Goal: Task Accomplishment & Management: Manage account settings

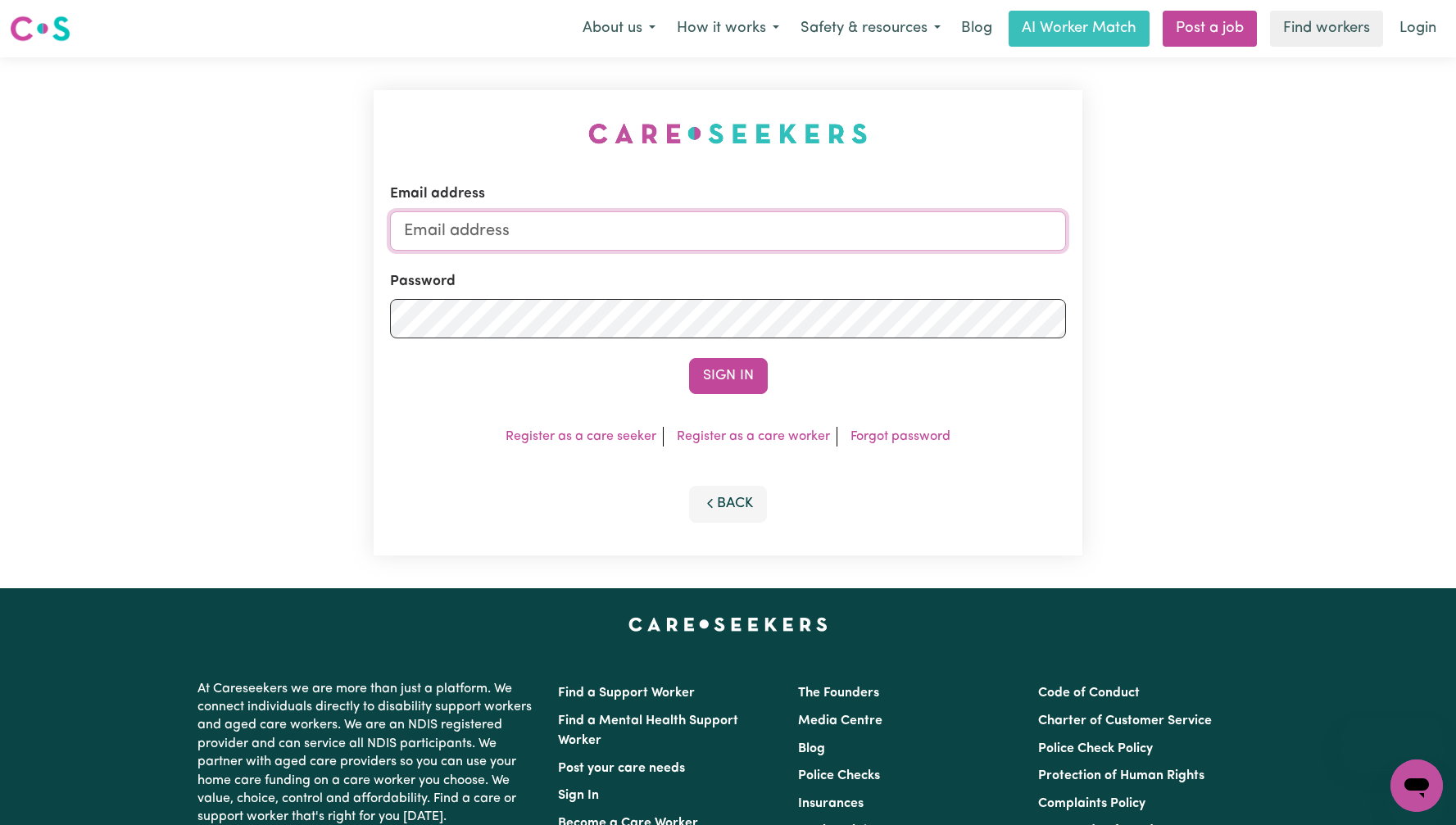
click at [671, 237] on input "Email address" at bounding box center [727, 230] width 676 height 39
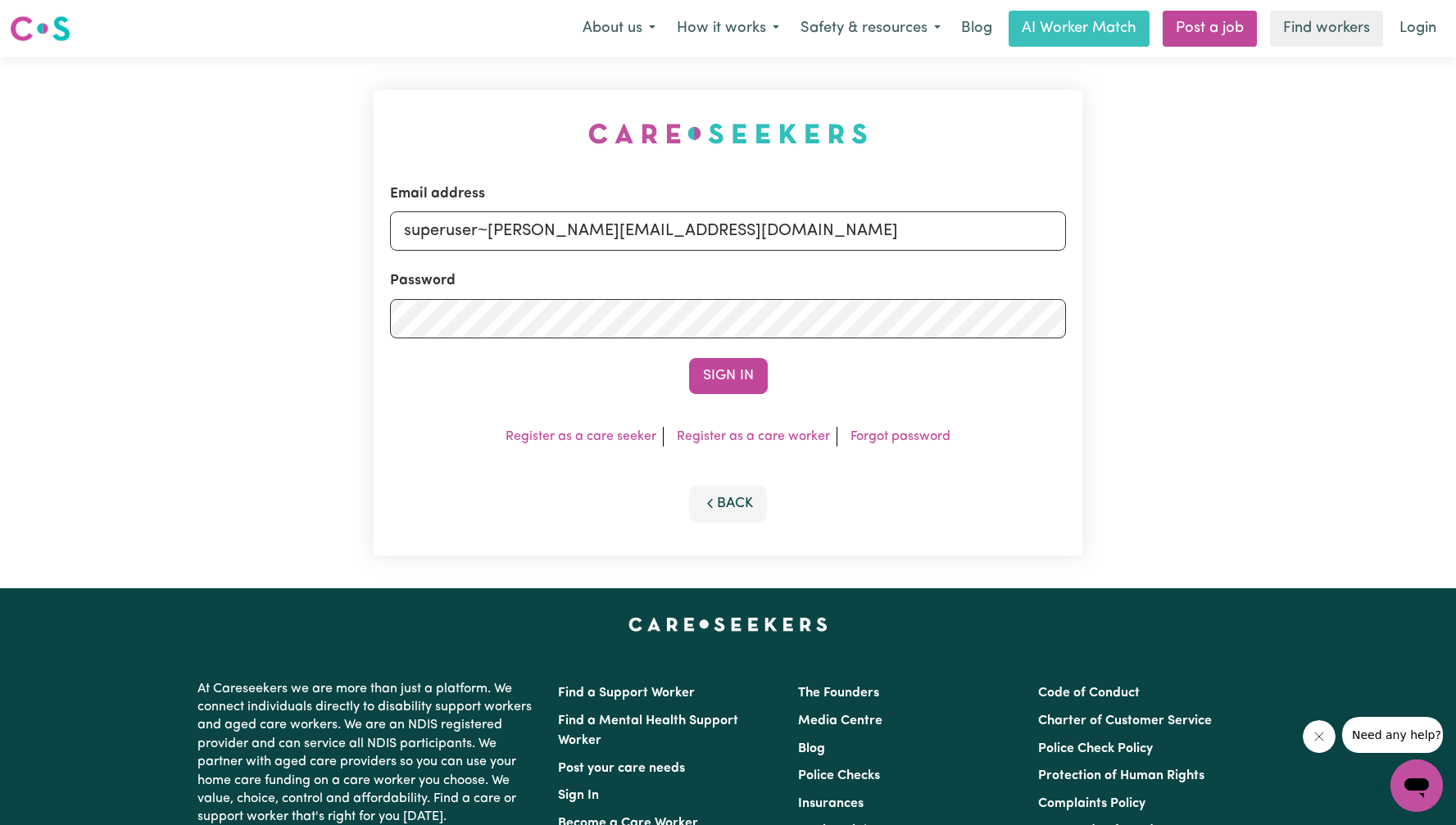
type input "superuser~[PERSON_NAME][EMAIL_ADDRESS][DOMAIN_NAME]"
click at [716, 371] on button "Sign In" at bounding box center [728, 376] width 79 height 36
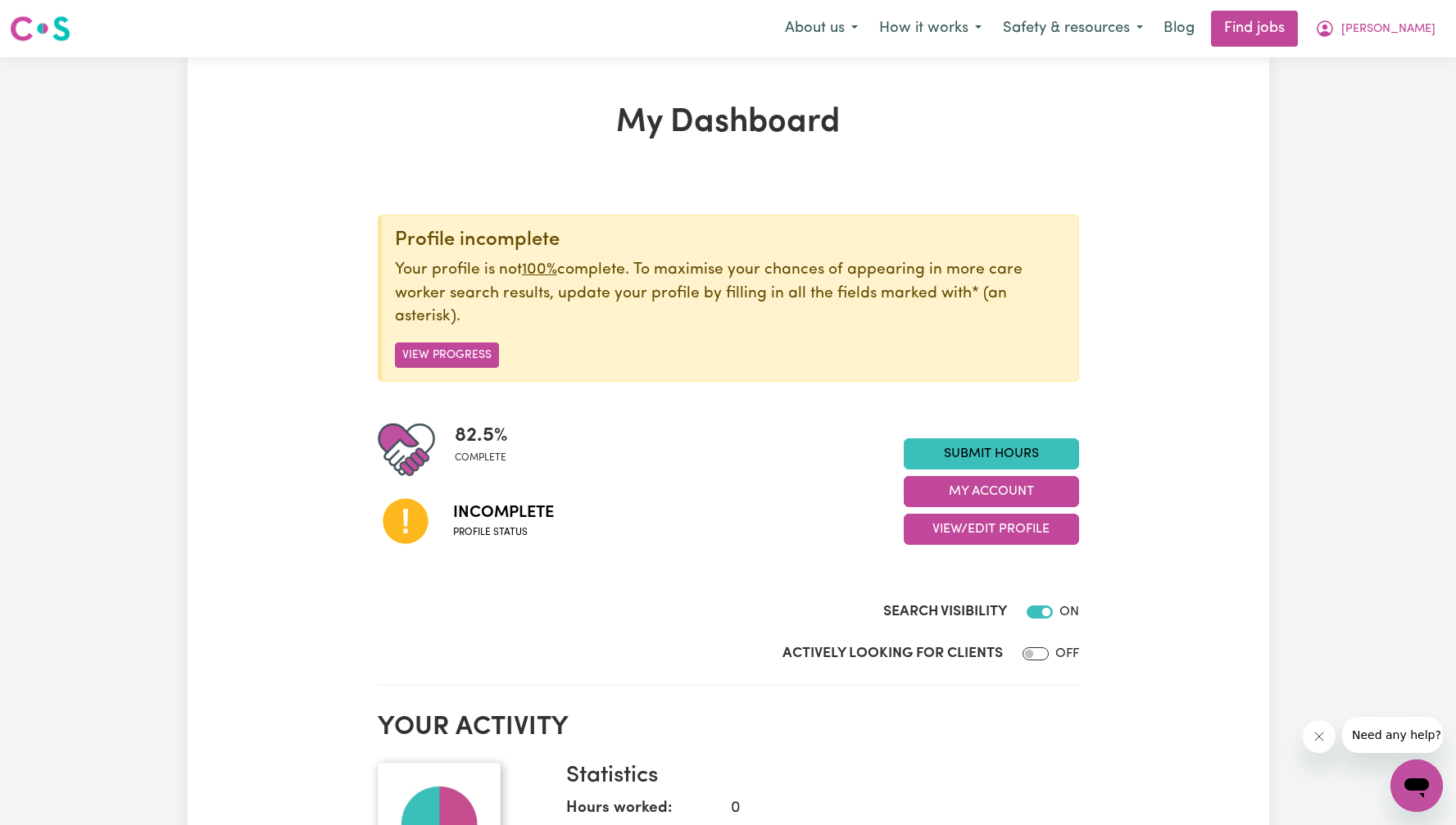
click at [1336, 733] on div at bounding box center [1373, 734] width 140 height 36
click at [1012, 529] on button "View/Edit Profile" at bounding box center [991, 528] width 175 height 31
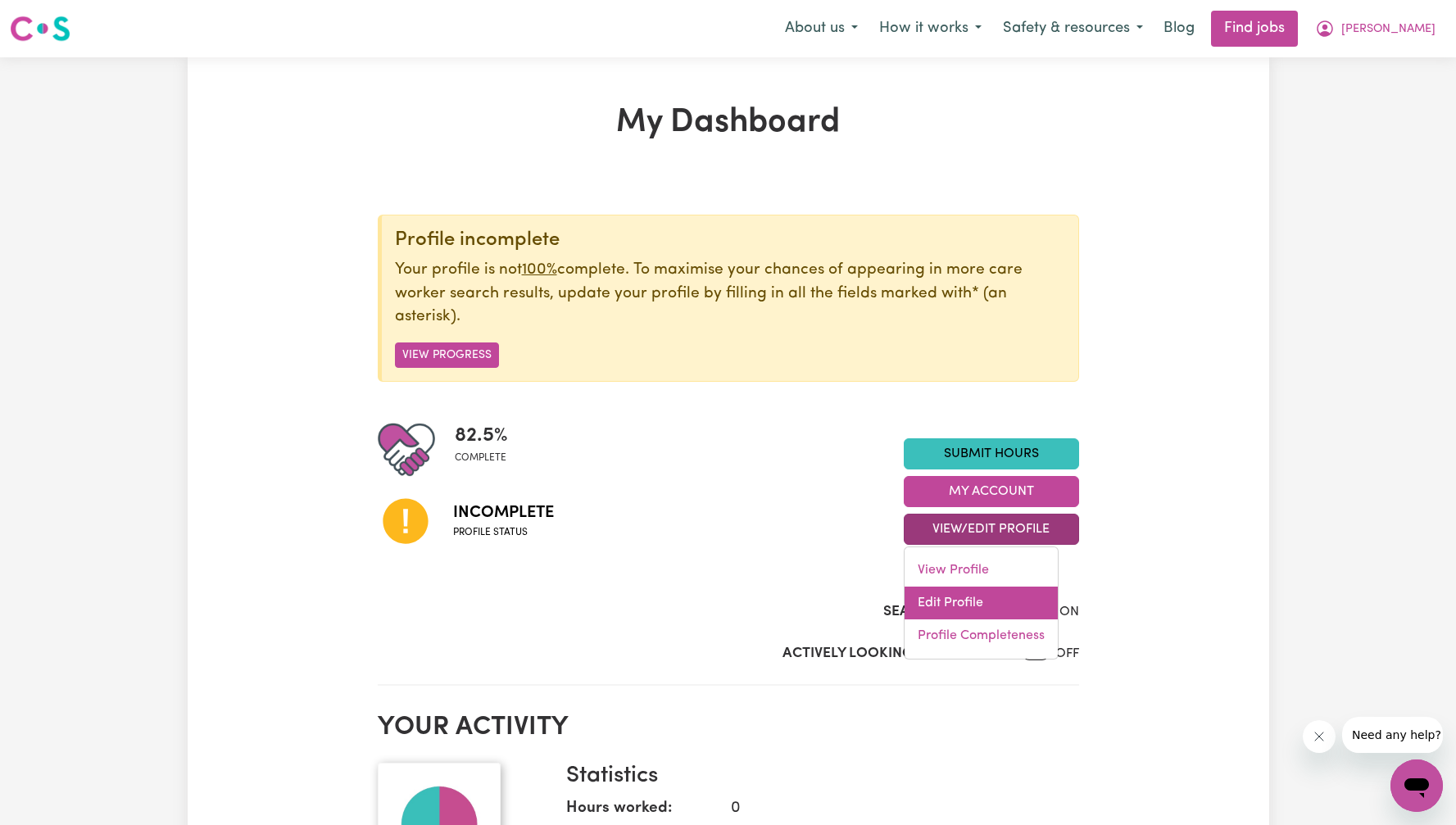
click at [935, 598] on link "Edit Profile" at bounding box center [981, 602] width 153 height 32
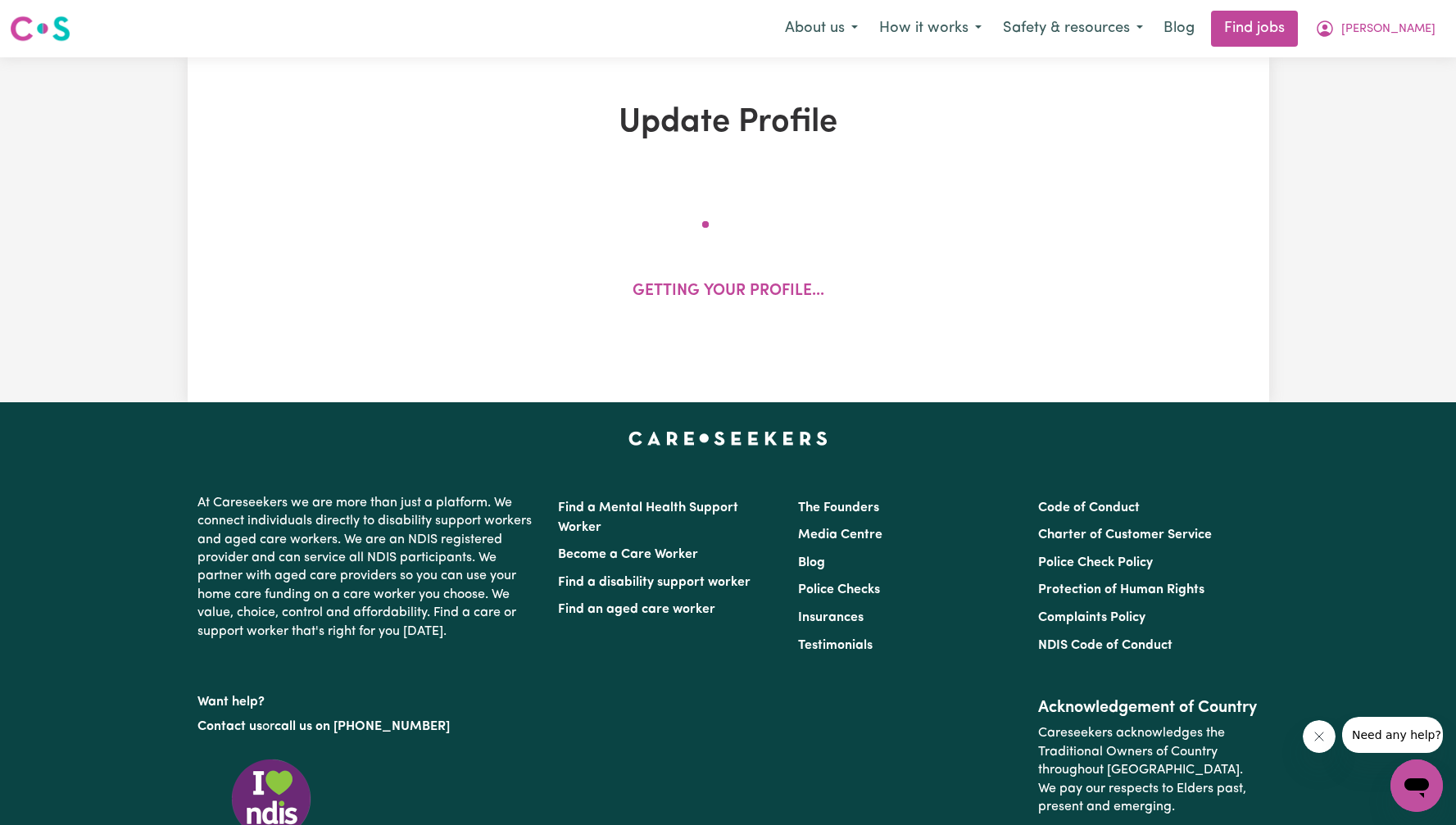
select select "[DEMOGRAPHIC_DATA]"
select select "[DEMOGRAPHIC_DATA] Citizen"
select select "Studying a healthcare related degree or qualification"
select select "75"
select select "100"
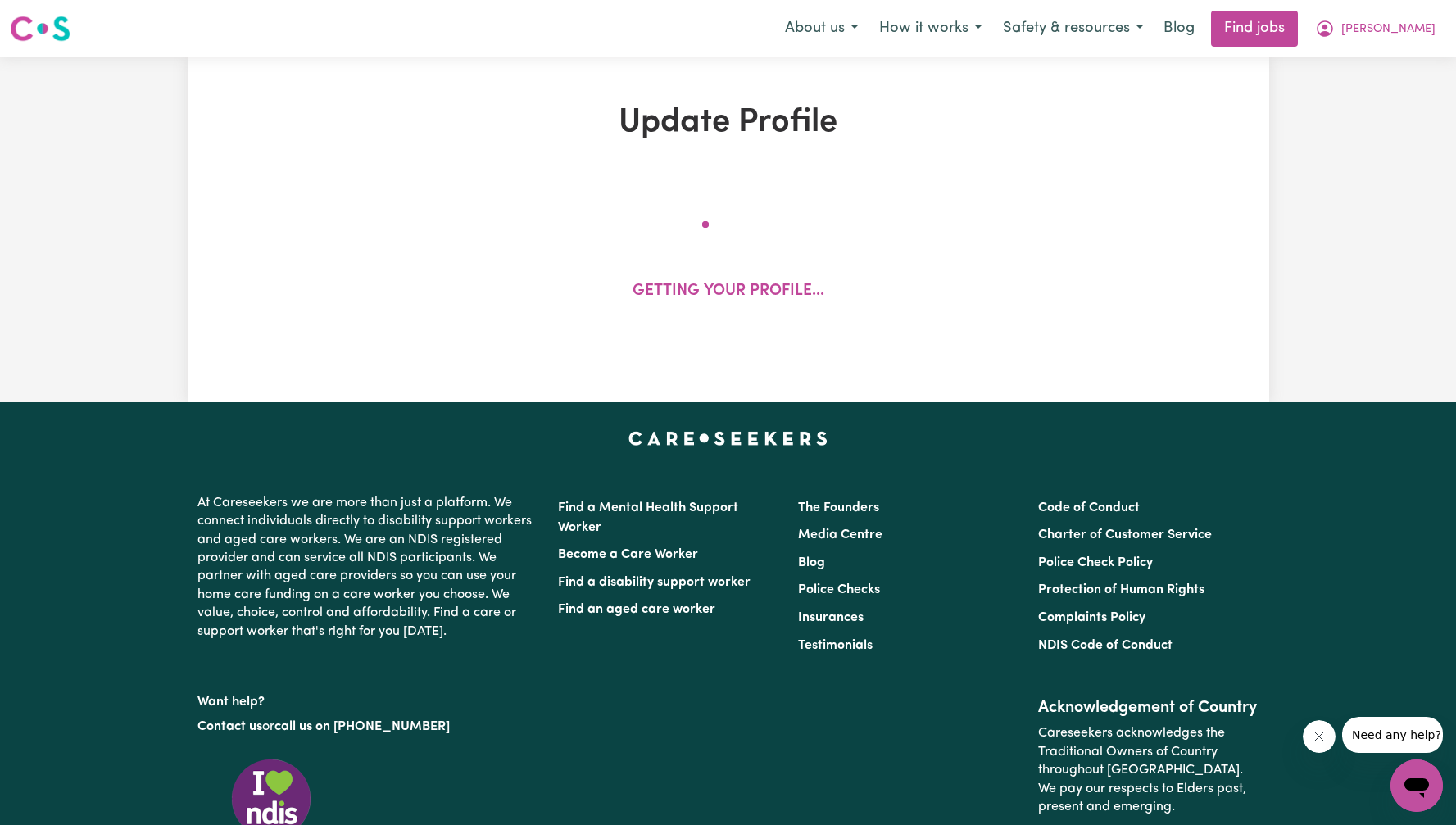
select select "150"
select select "160"
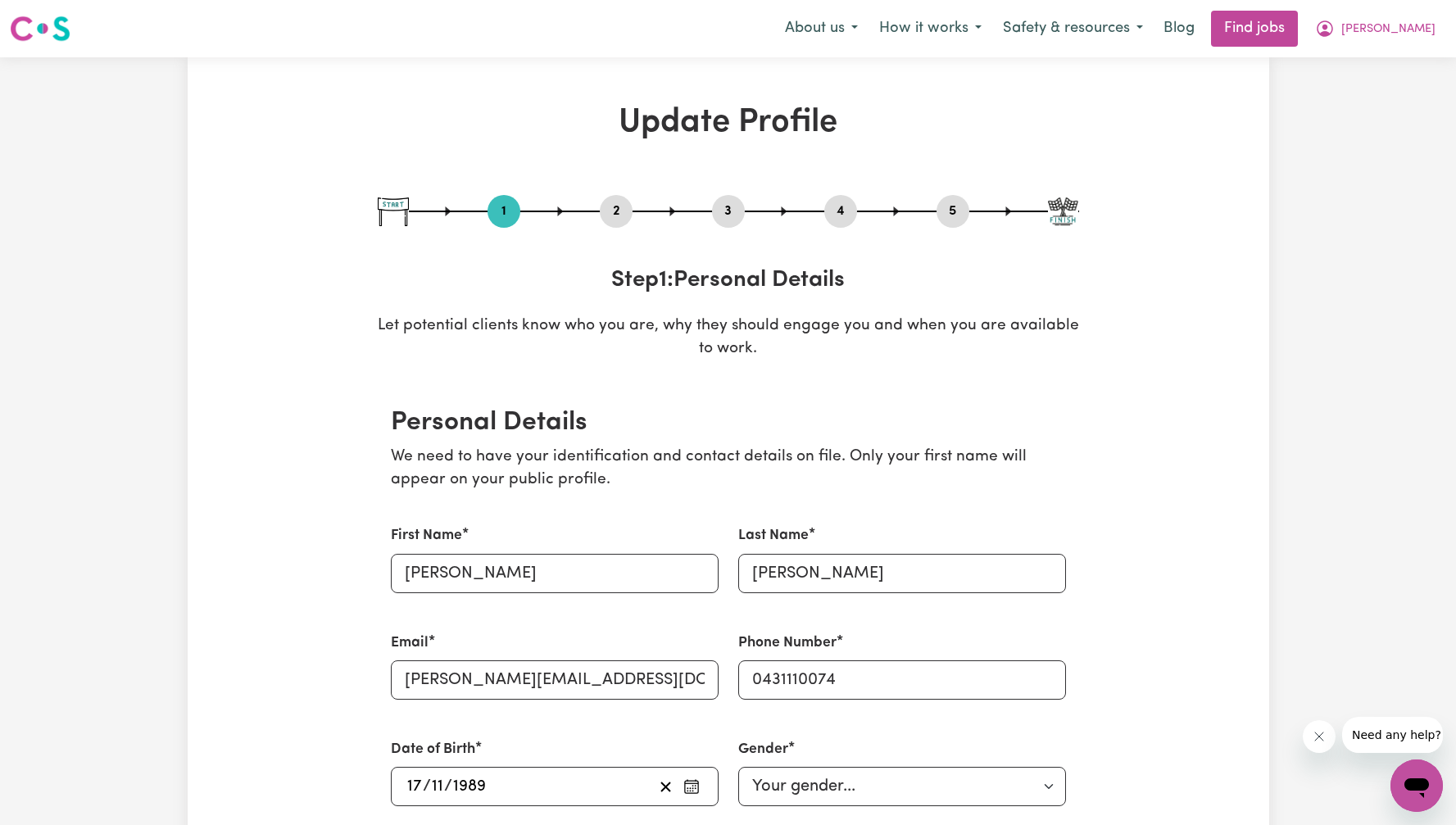
scroll to position [22, 0]
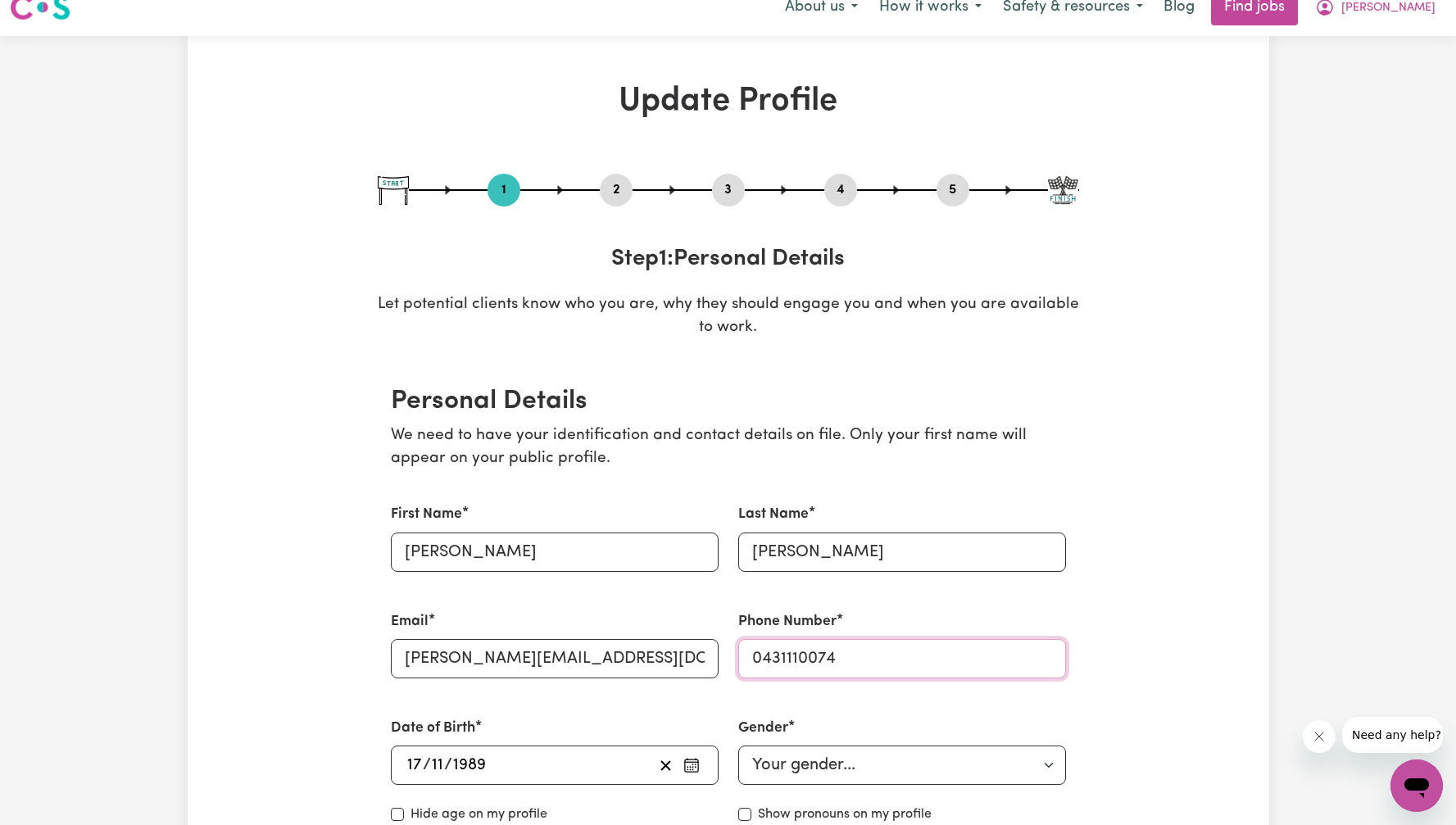
click at [873, 651] on input "0431110074" at bounding box center [902, 658] width 327 height 39
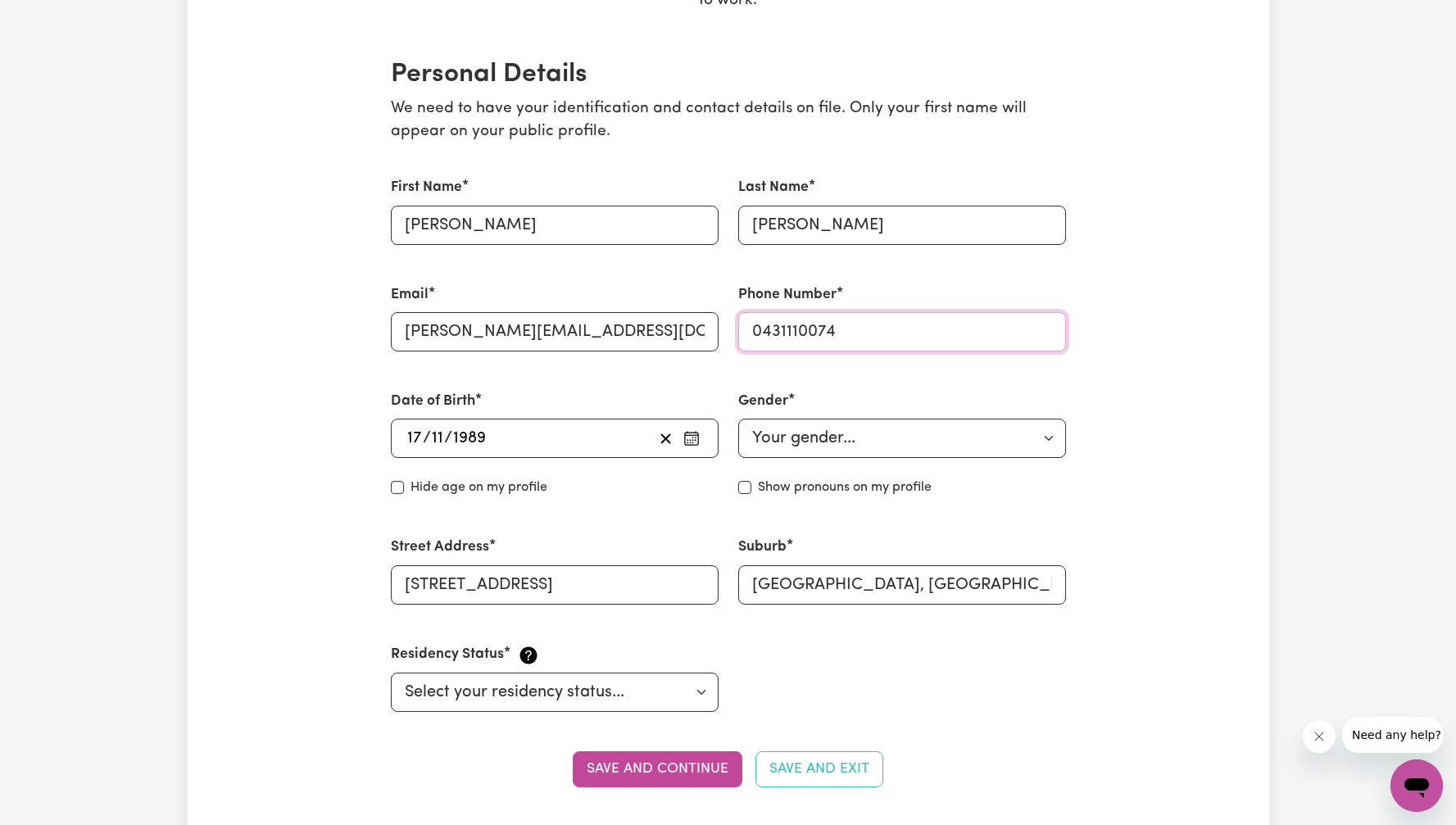
scroll to position [29, 0]
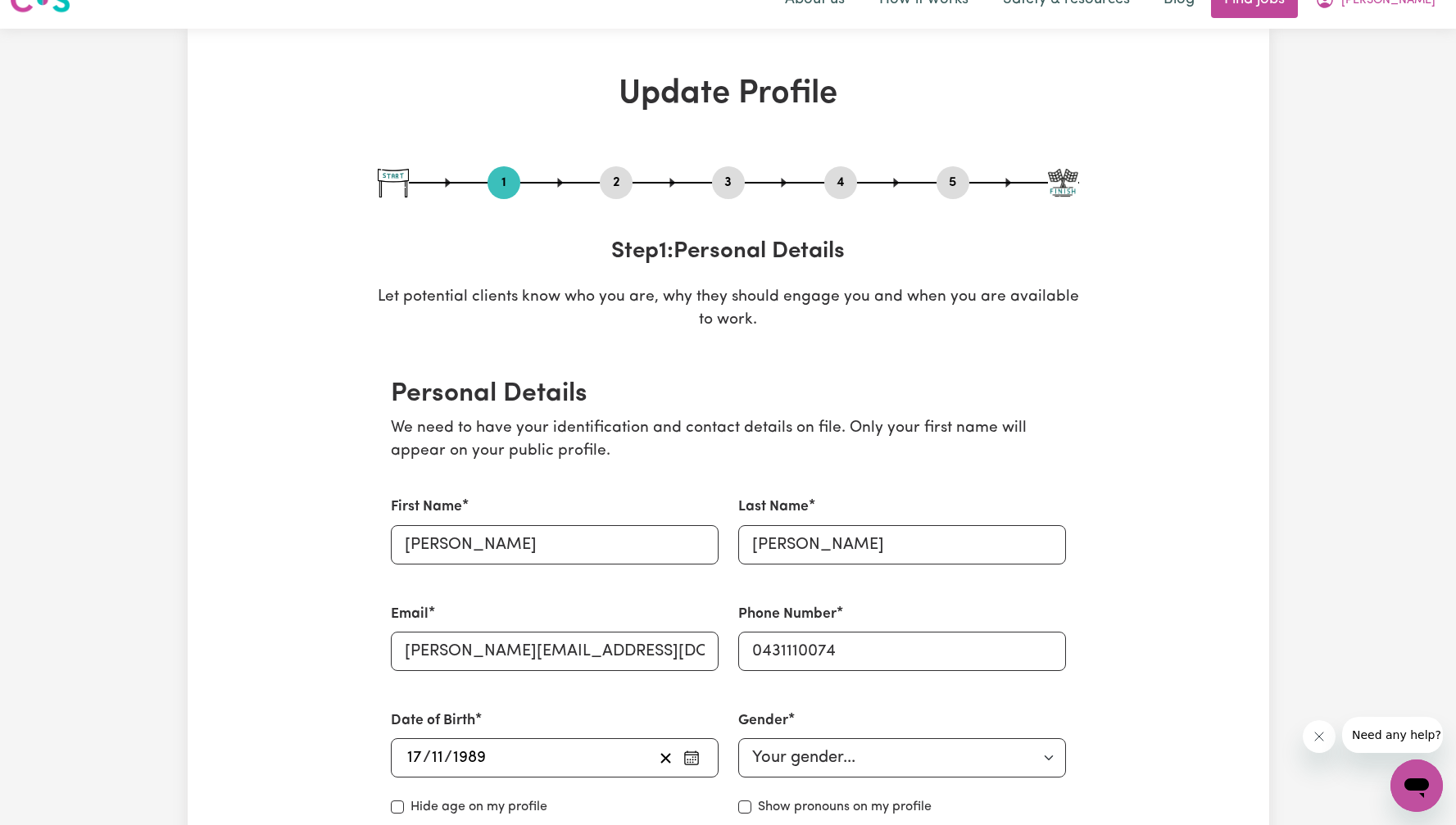
click at [956, 182] on button "5" at bounding box center [952, 183] width 32 height 22
select select "I am providing services privately on my own"
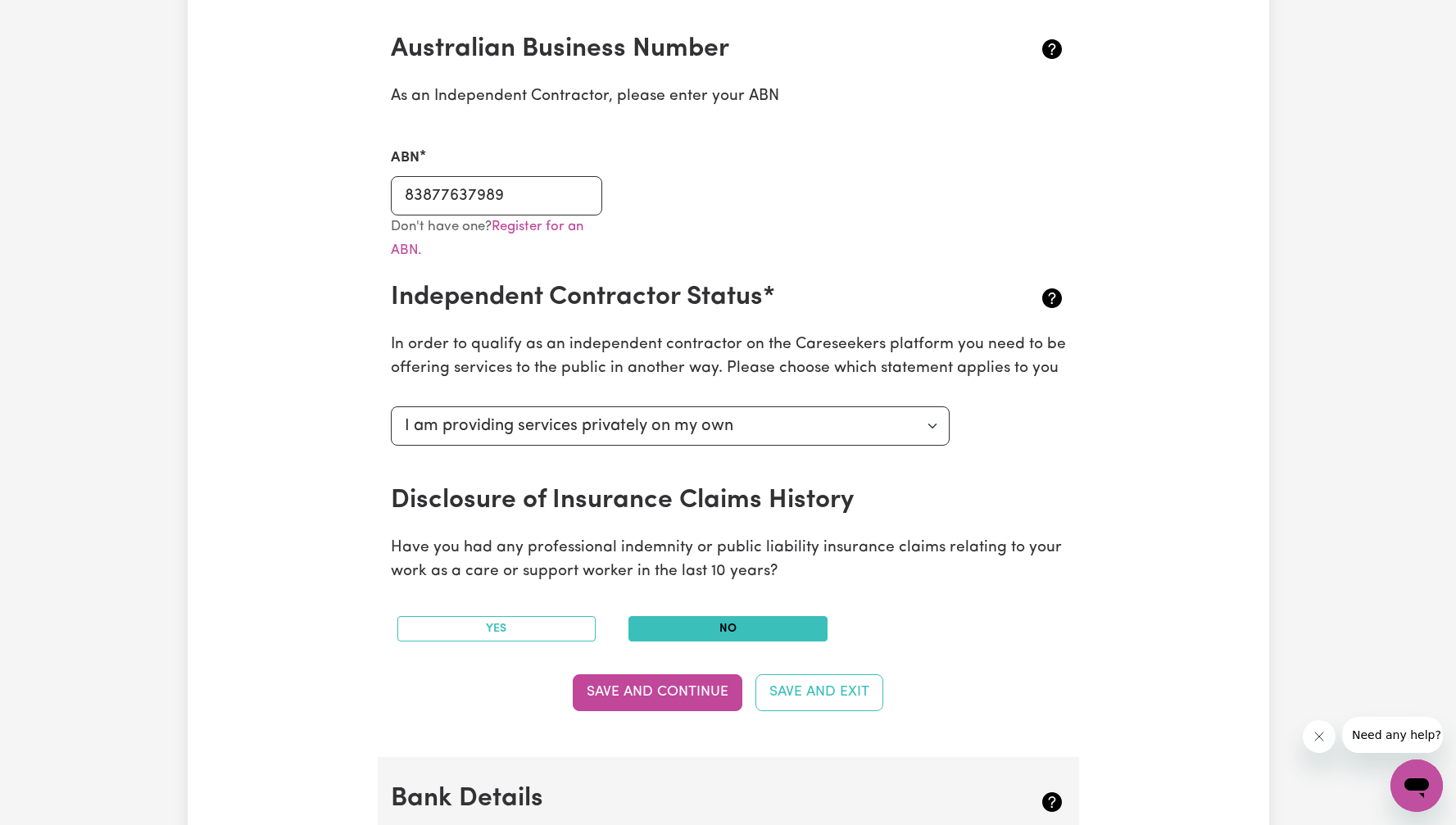
scroll to position [0, 0]
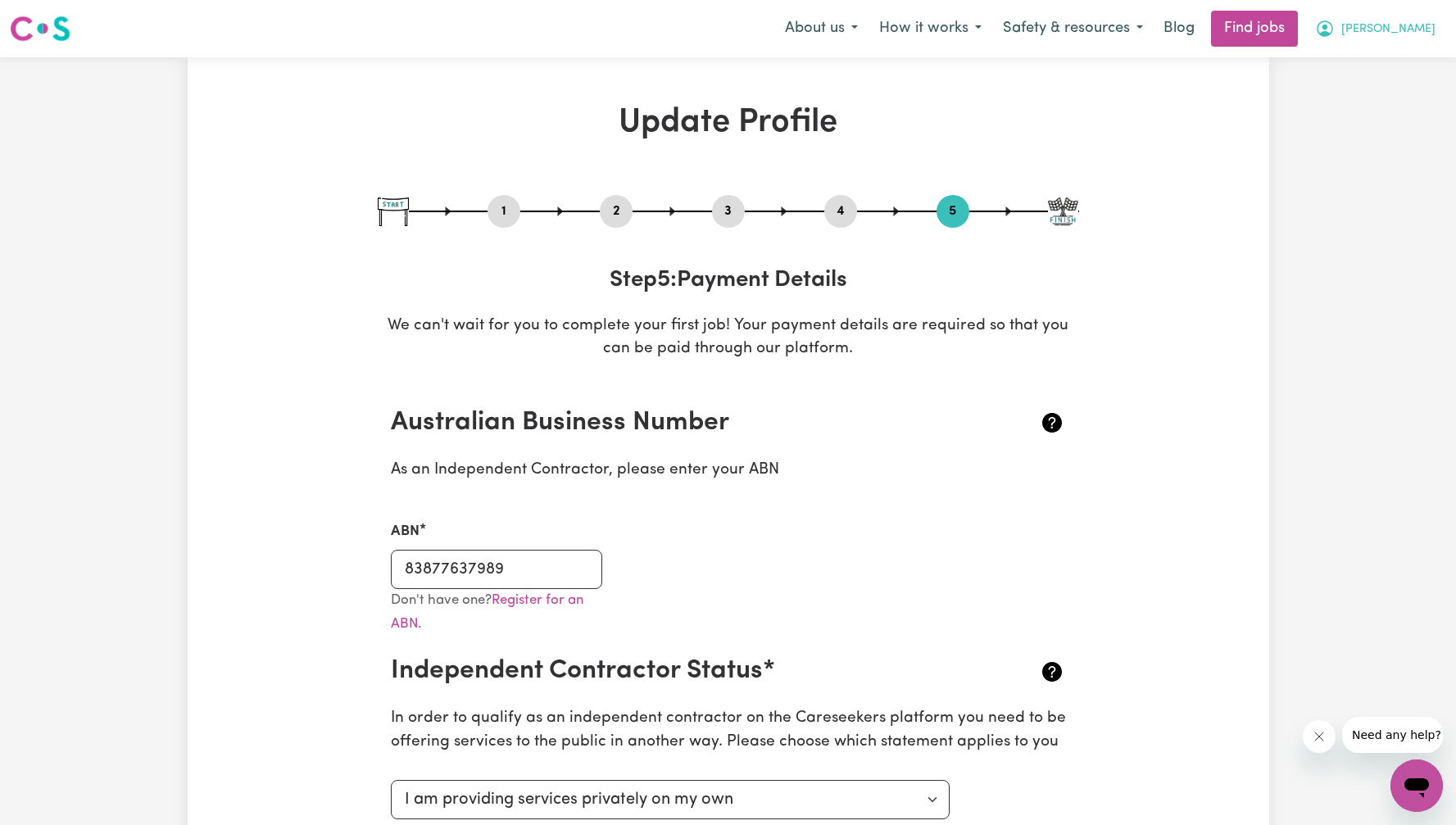
click at [1409, 29] on span "[PERSON_NAME]" at bounding box center [1388, 30] width 94 height 18
click at [1412, 97] on link "My Dashboard" at bounding box center [1380, 94] width 130 height 31
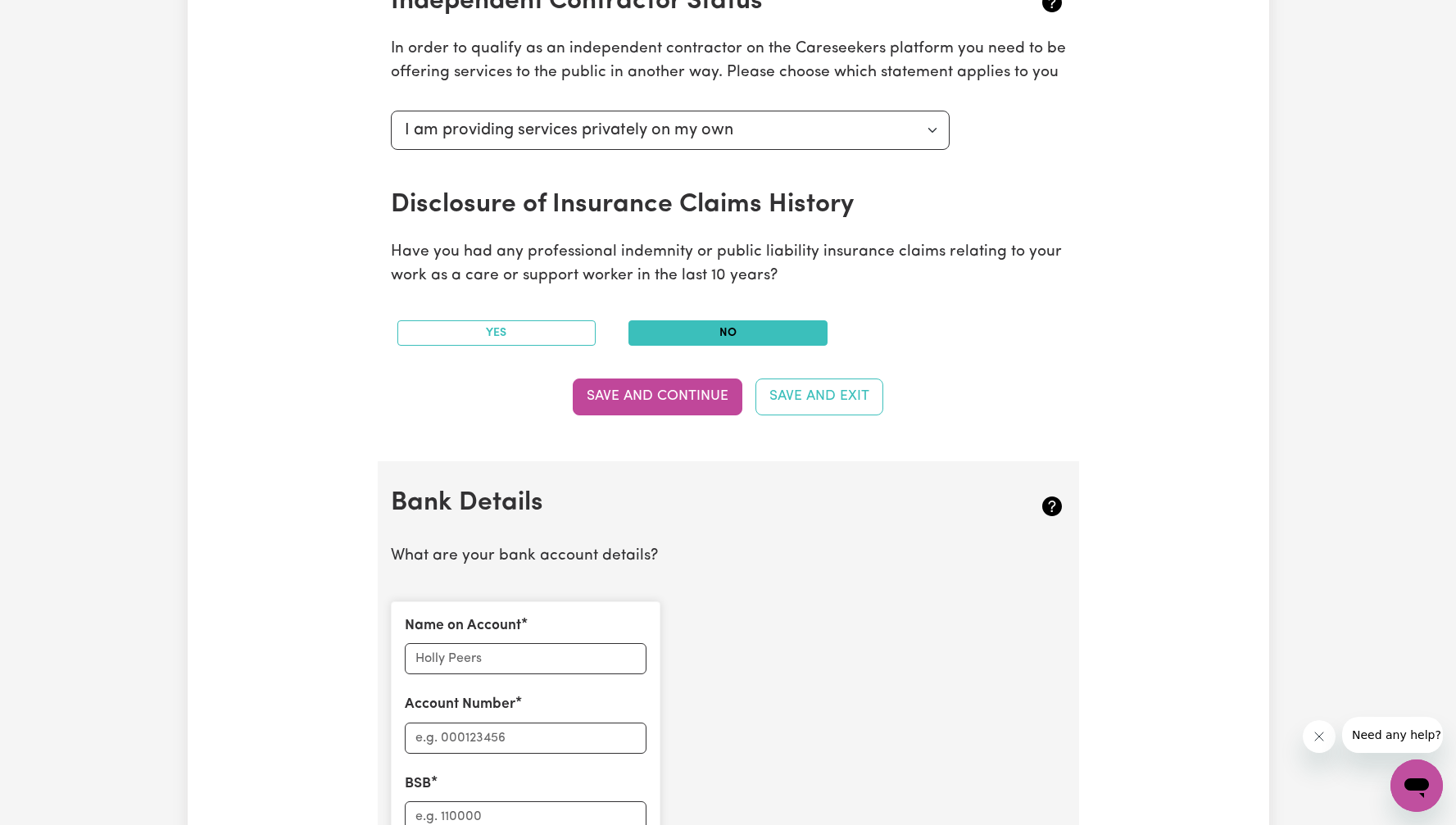
scroll to position [994, 0]
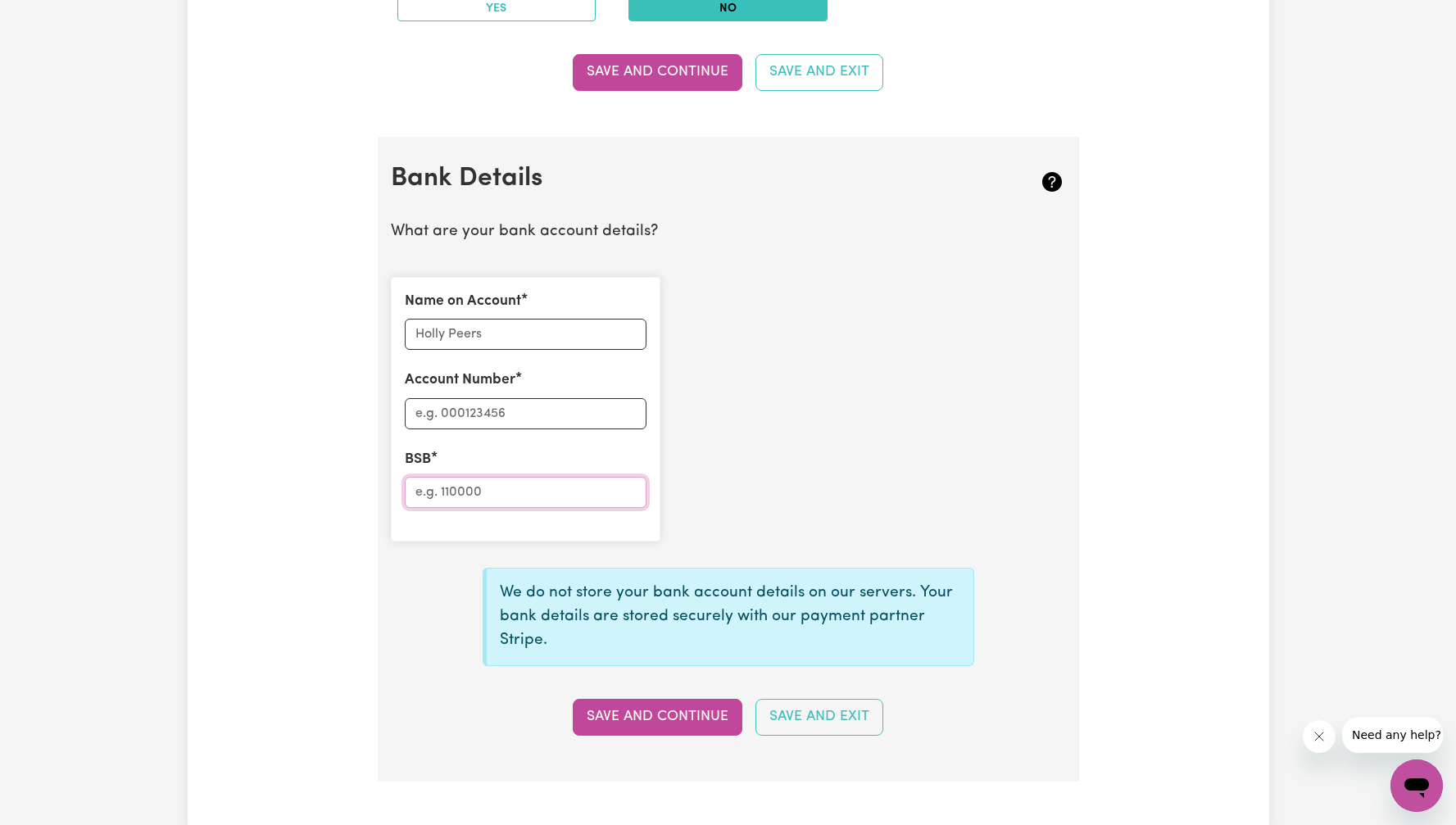
click at [488, 493] on input "BSB" at bounding box center [525, 492] width 242 height 31
type input "062121"
click at [562, 407] on input "Account Number" at bounding box center [525, 413] width 242 height 31
click at [748, 405] on div "Name on Account Account Number BSB 062121" at bounding box center [728, 409] width 695 height 291
click at [581, 407] on input "Account Number" at bounding box center [525, 413] width 242 height 31
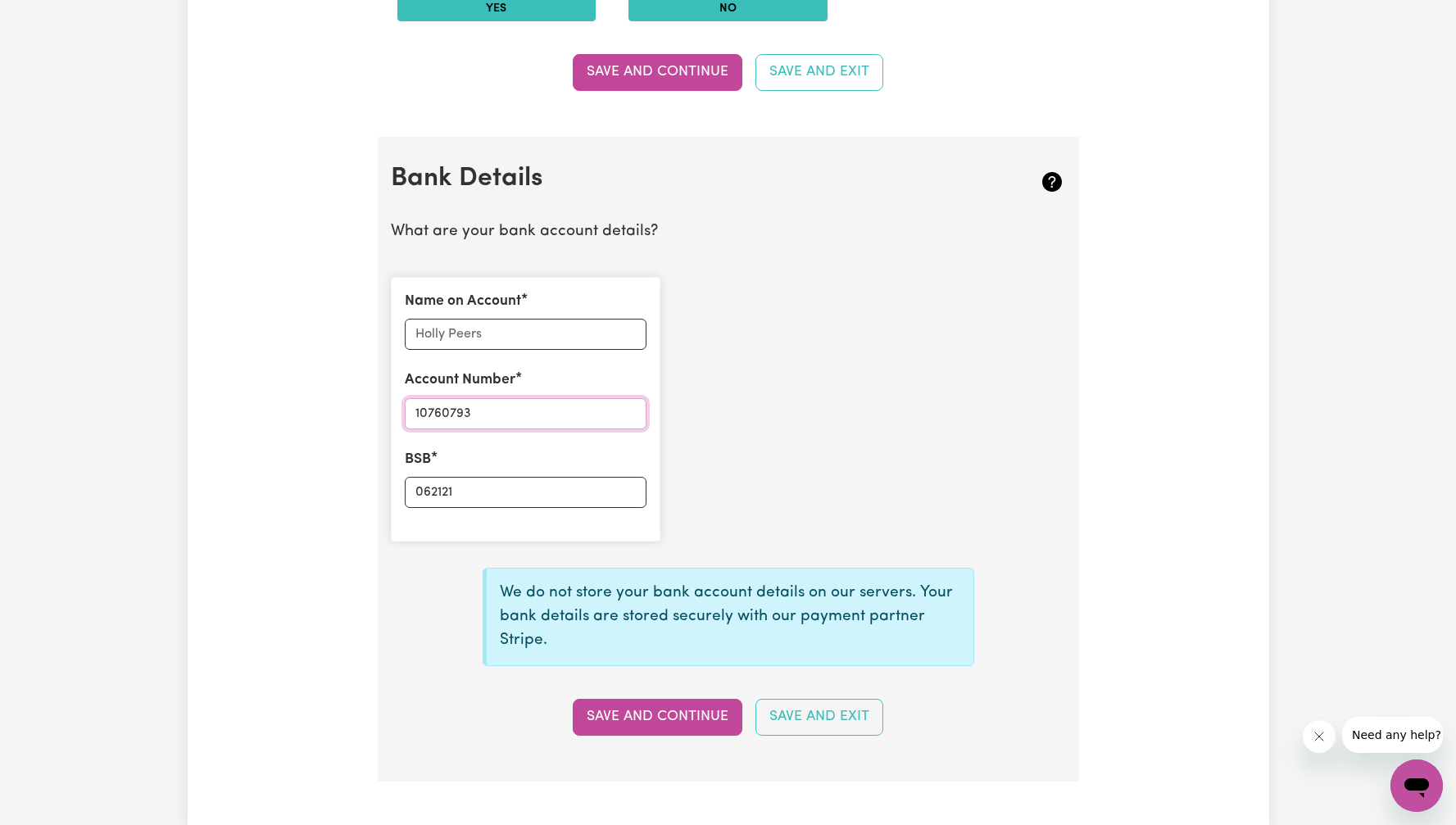
type input "10760793"
click at [460, 325] on input "Name on Account" at bounding box center [525, 334] width 242 height 31
paste input "[PERSON_NAME]"
paste input "Mchugh"
type input "Angela Mchugh"
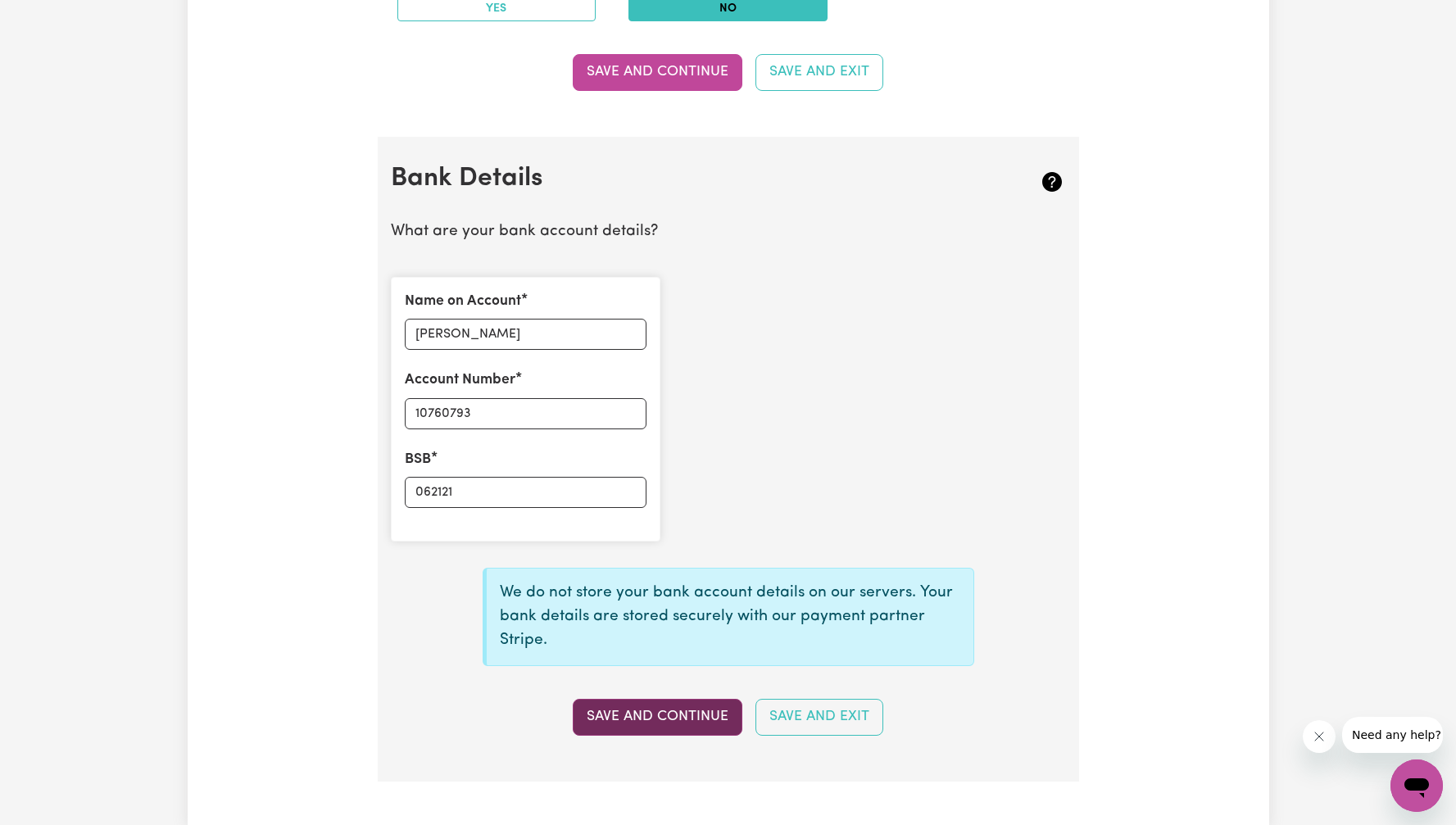
click at [670, 708] on button "Save and Continue" at bounding box center [657, 716] width 170 height 36
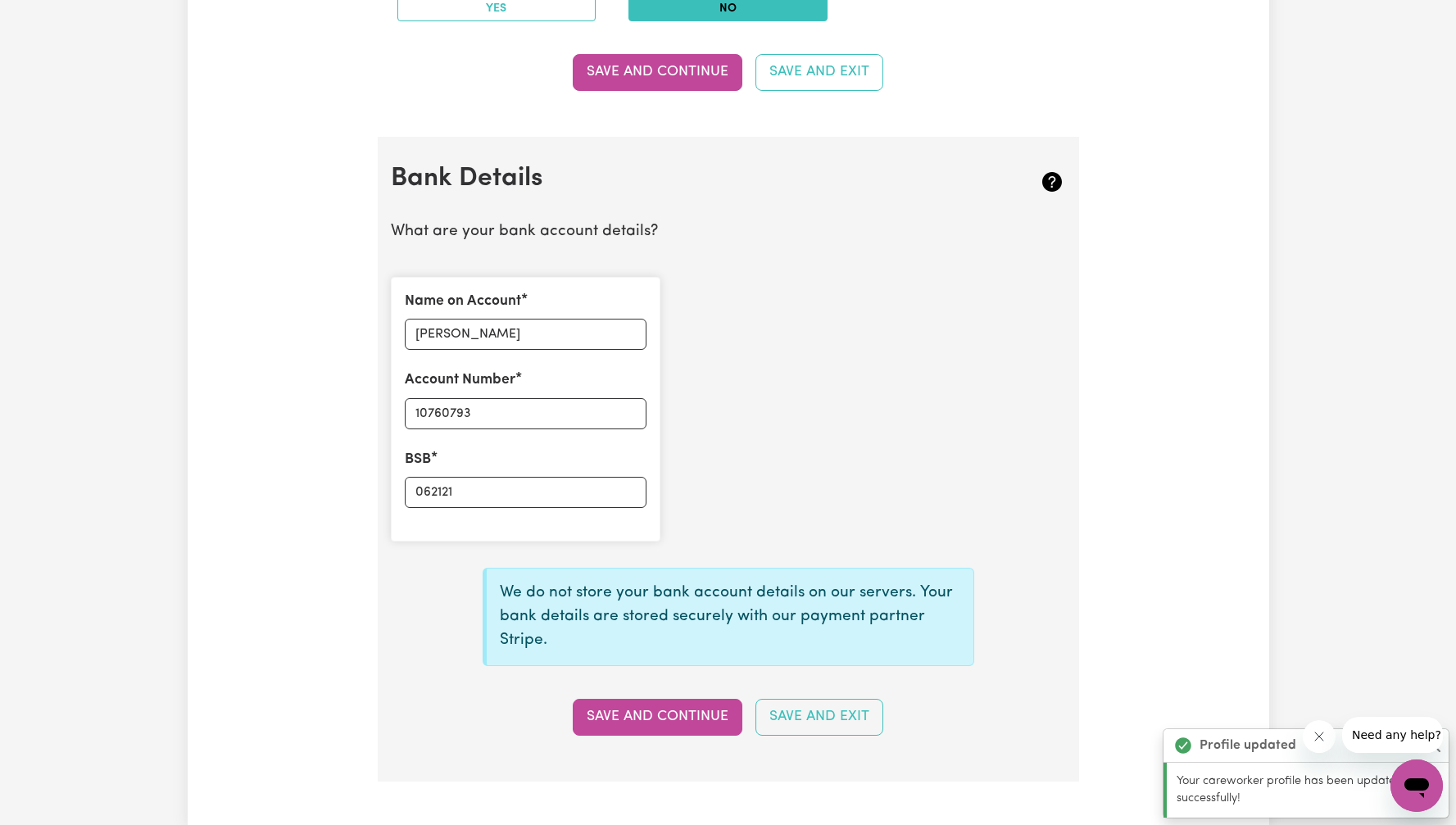
type input "****0793"
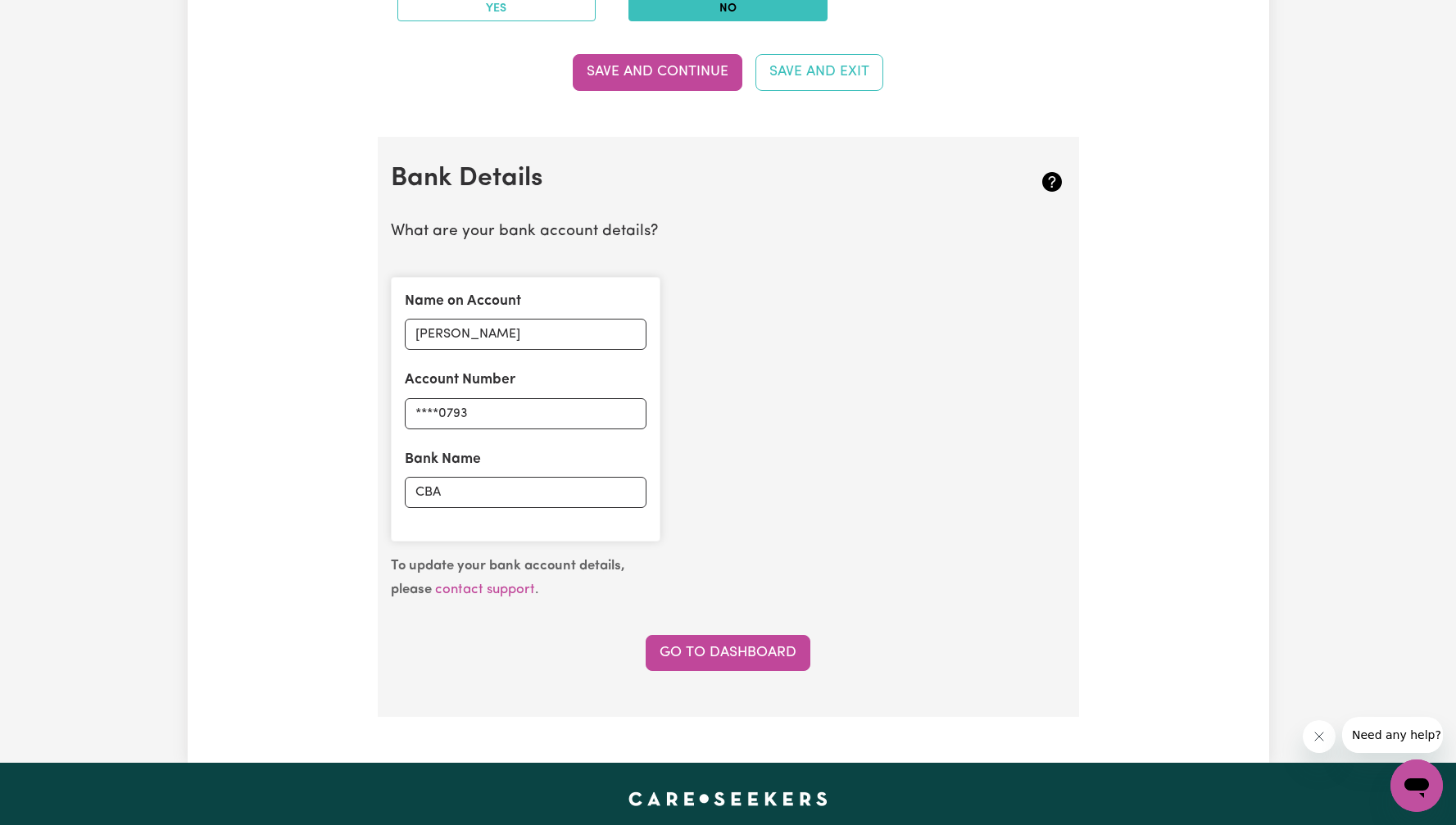
scroll to position [973, 0]
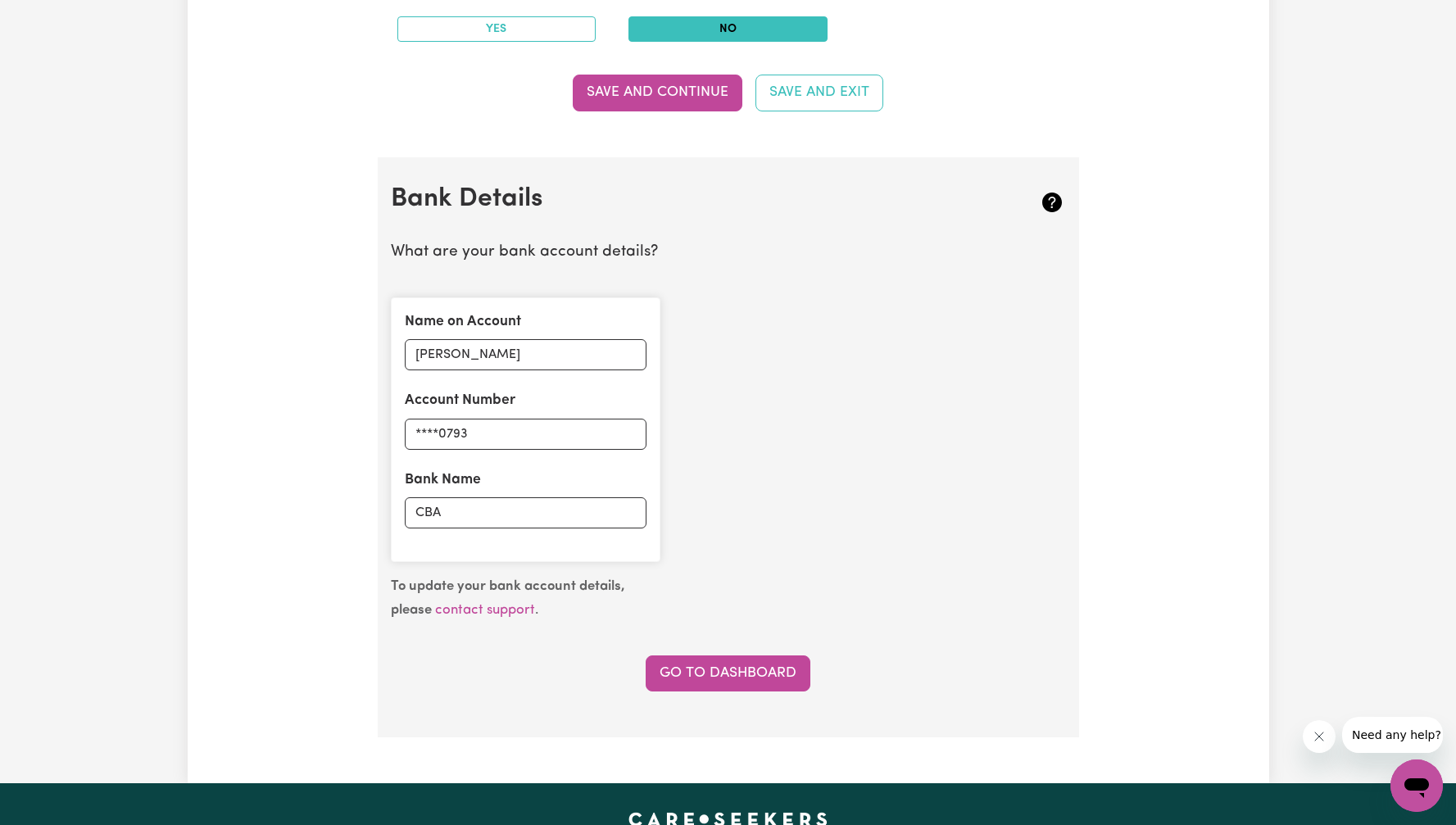
click at [1318, 730] on icon "Close message from company" at bounding box center [1319, 736] width 13 height 13
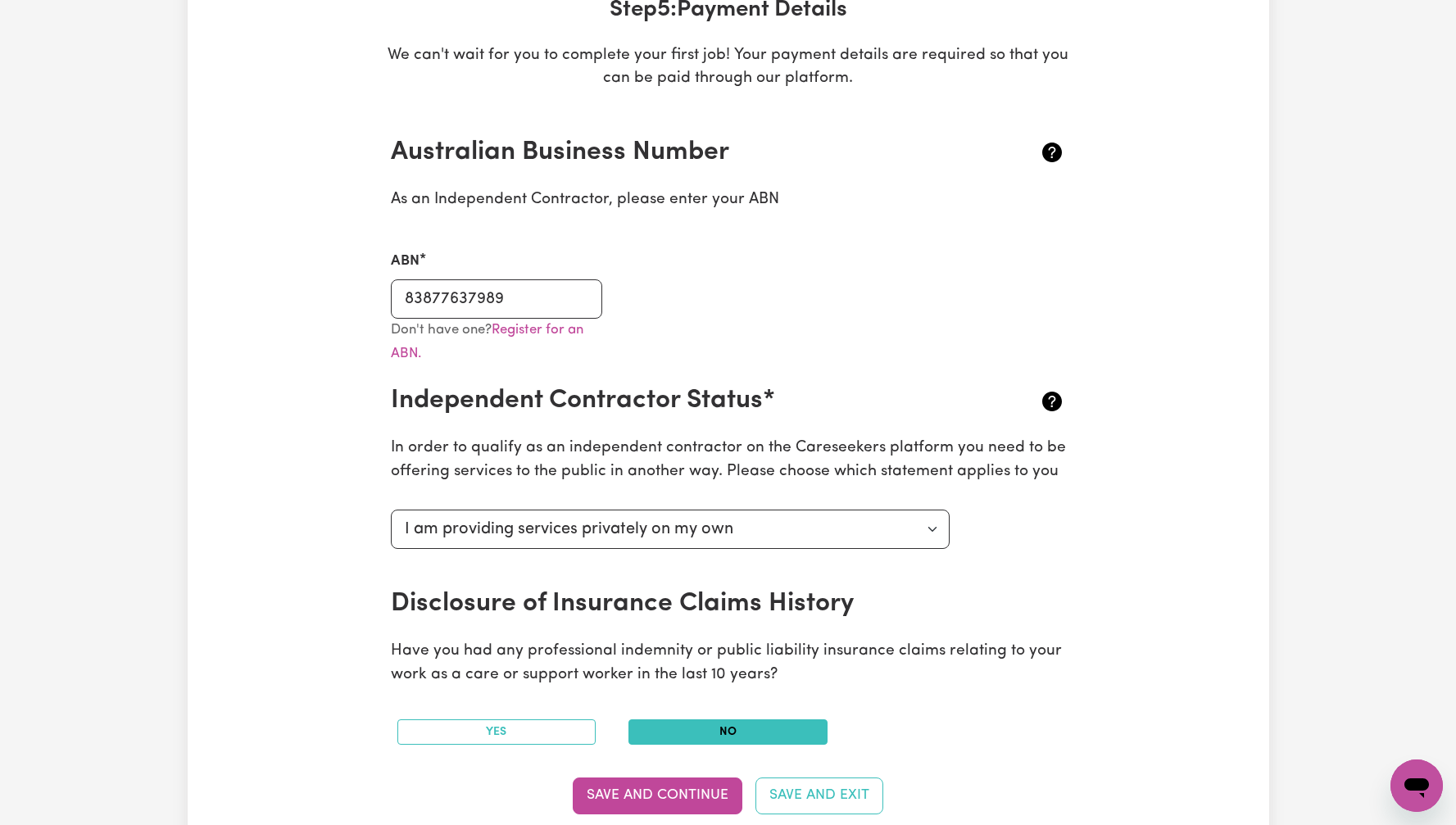
scroll to position [0, 0]
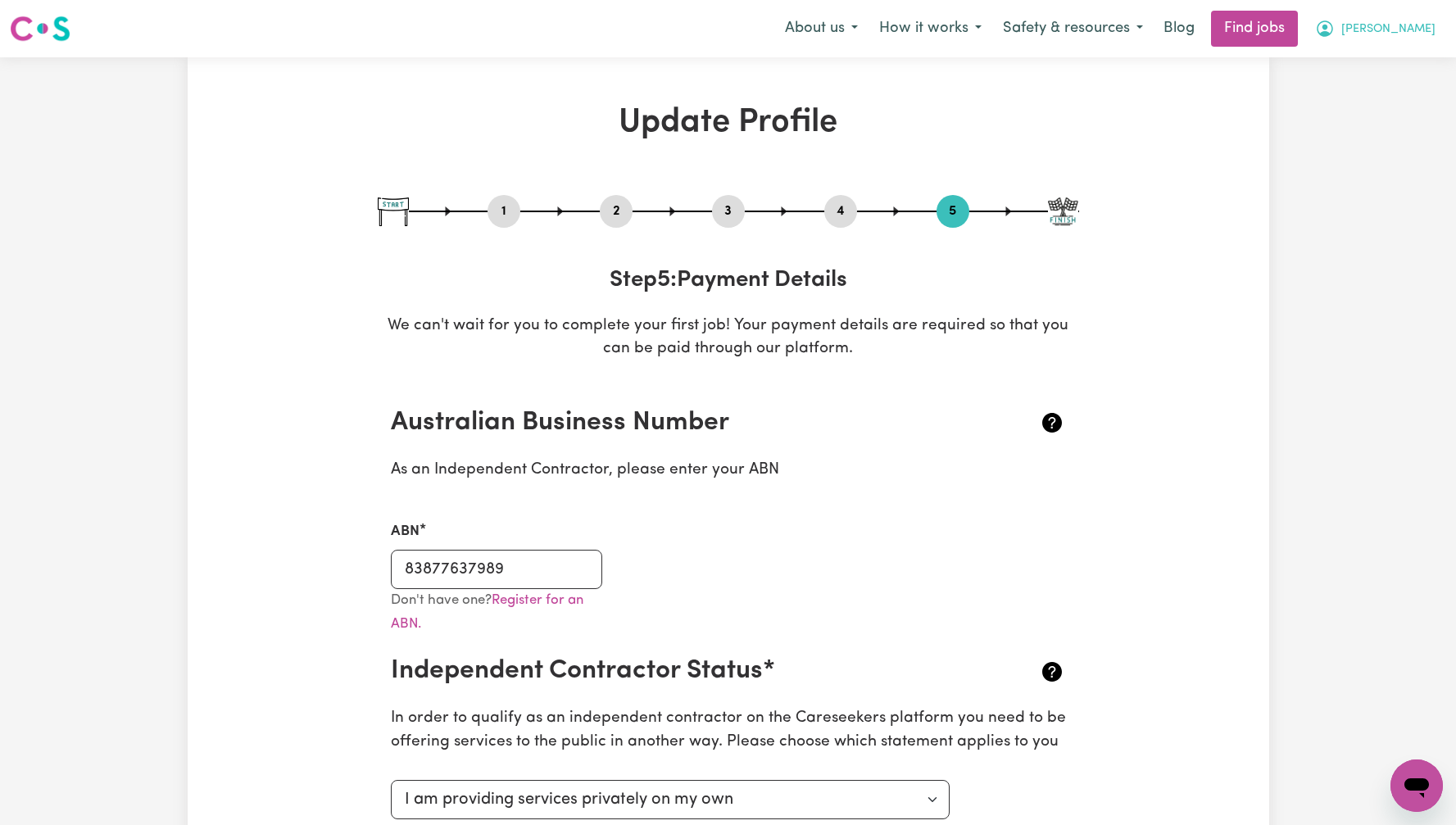
click at [1402, 32] on span "[PERSON_NAME]" at bounding box center [1388, 30] width 94 height 18
click at [1420, 91] on link "My Dashboard" at bounding box center [1380, 94] width 130 height 31
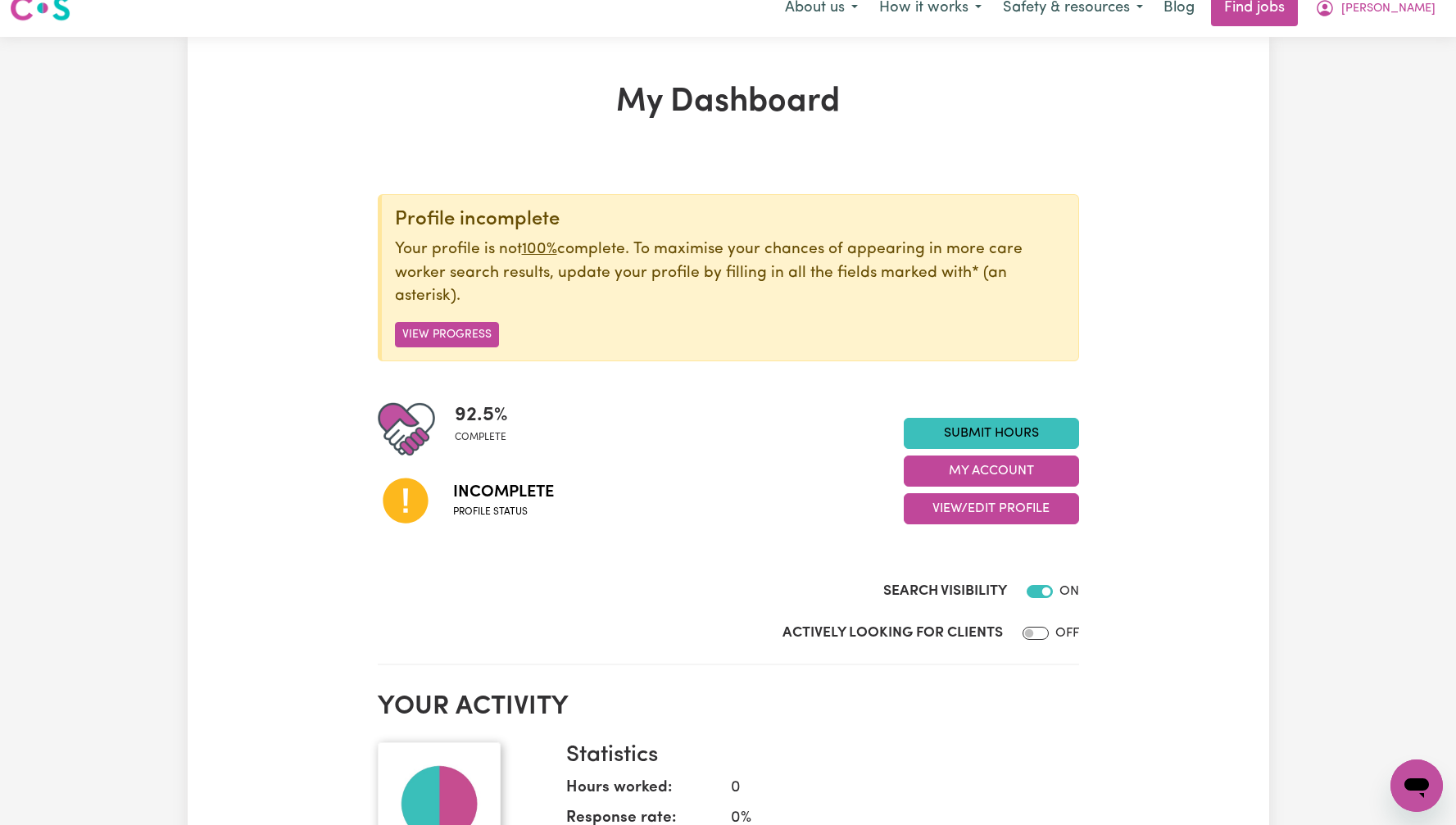
scroll to position [120, 0]
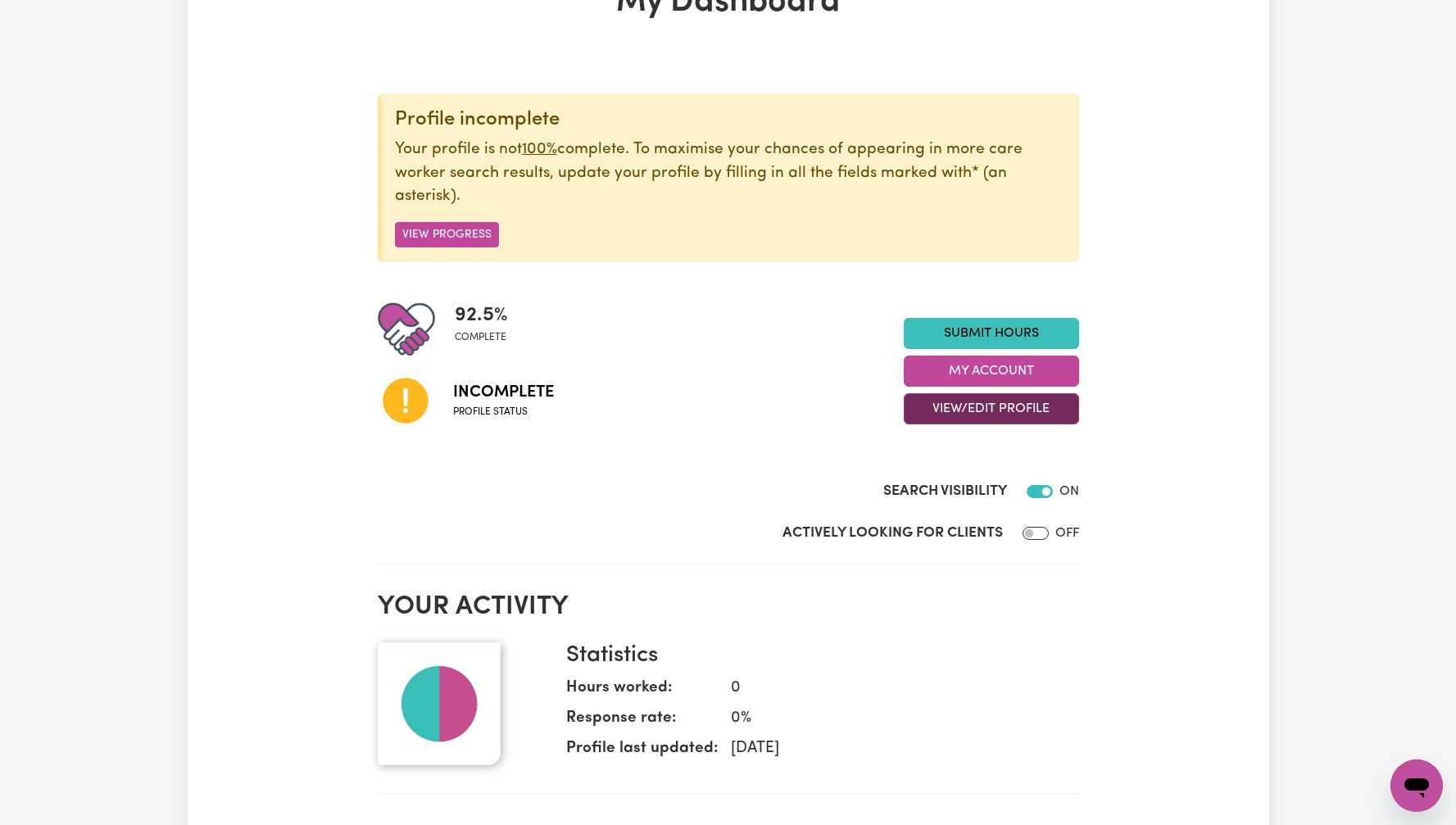
click at [965, 408] on button "View/Edit Profile" at bounding box center [991, 408] width 175 height 31
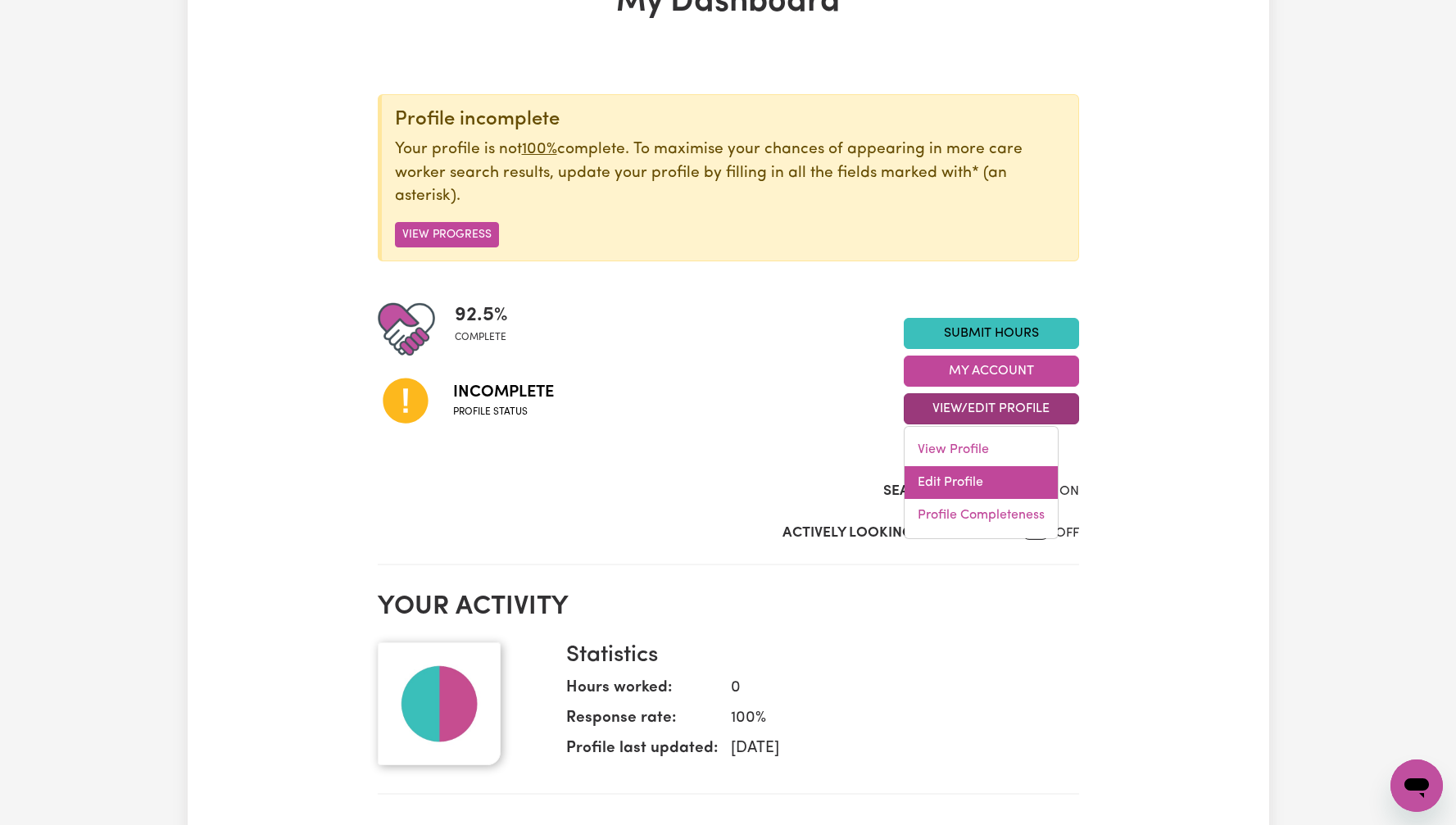
click at [976, 475] on link "Edit Profile" at bounding box center [981, 482] width 153 height 32
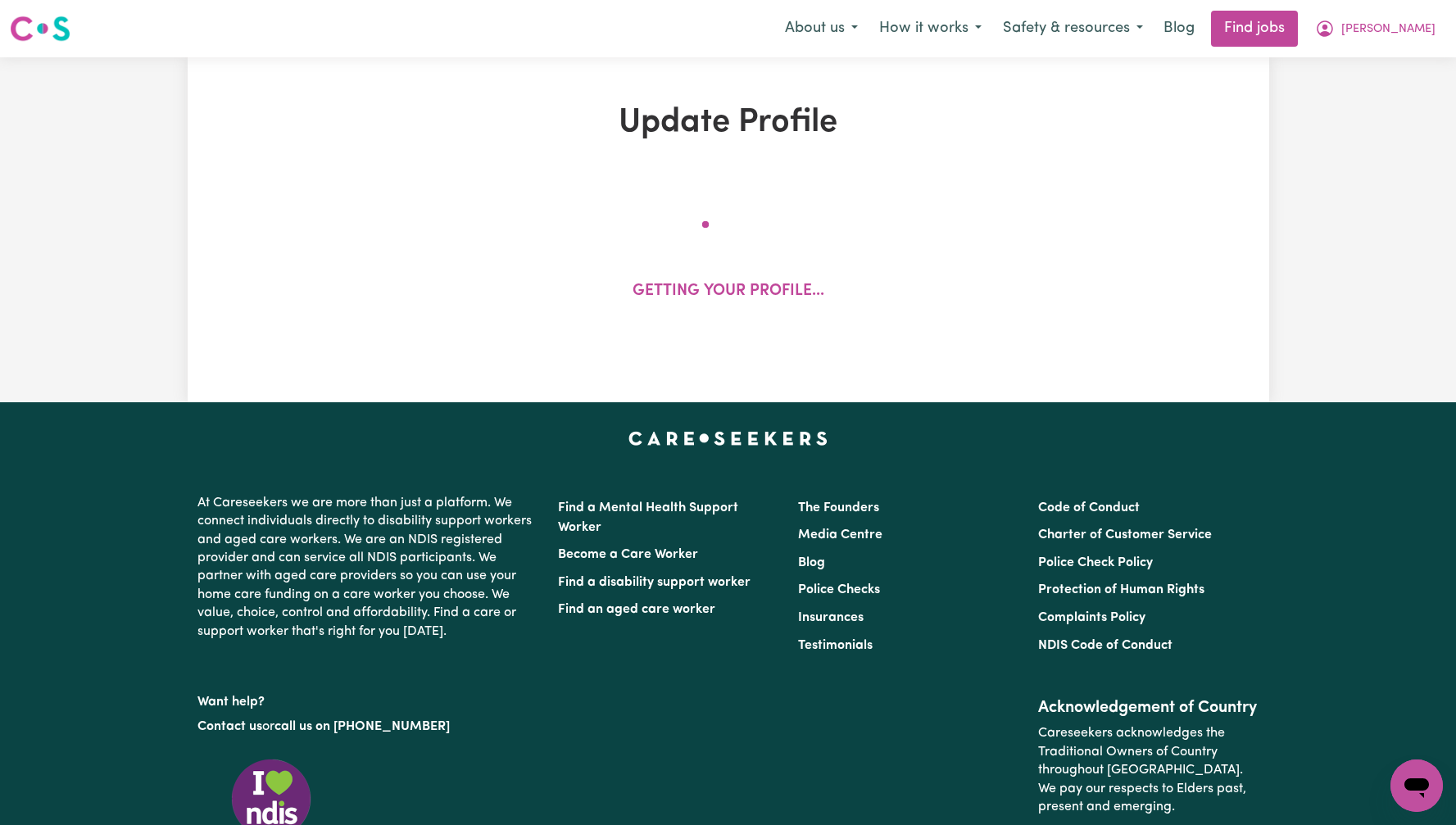
select select "female"
select select "Australian Citizen"
select select "Studying a healthcare related degree or qualification"
select select "75"
select select "100"
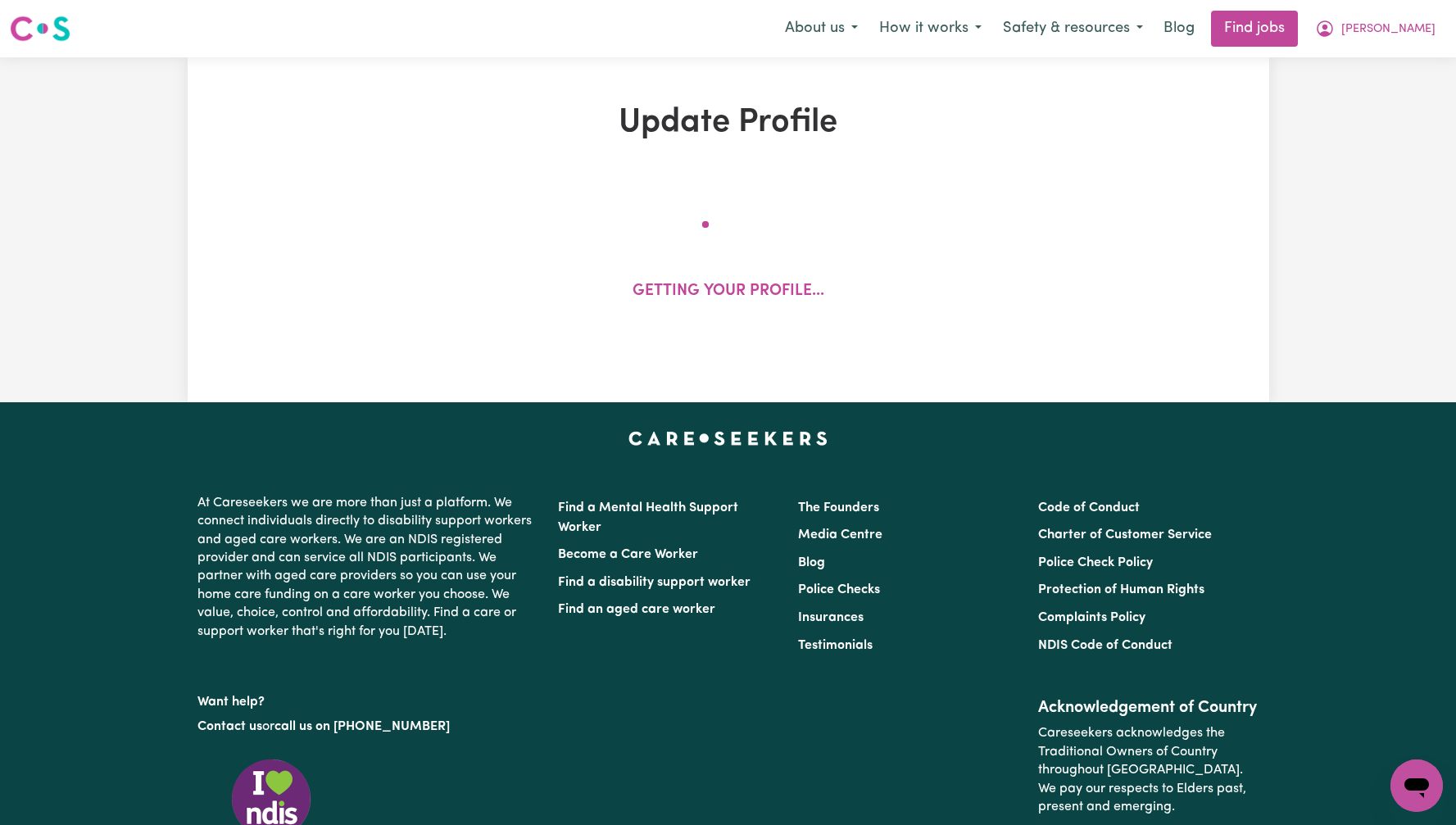
select select "150"
select select "160"
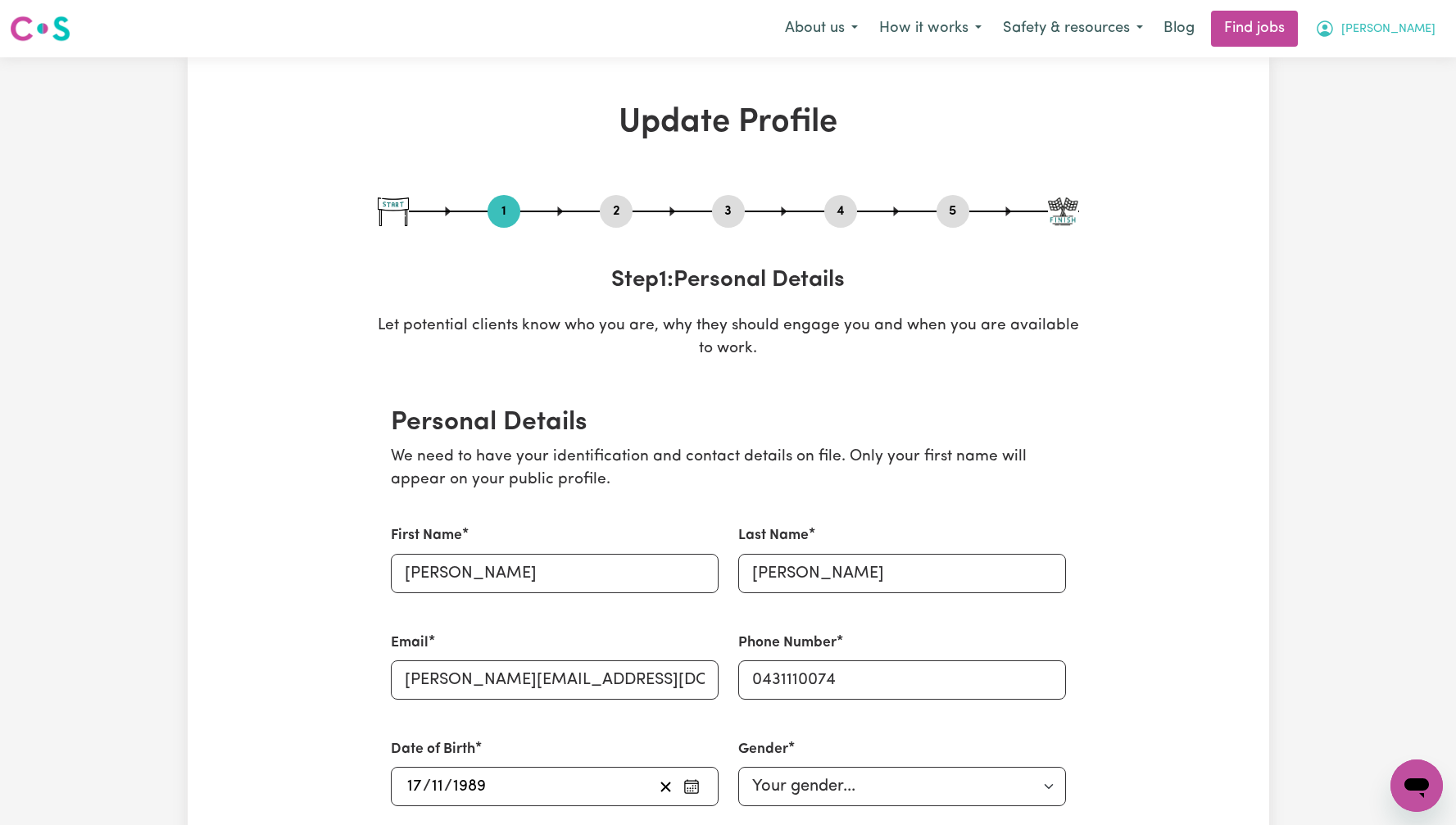
click at [1428, 37] on button "[PERSON_NAME]" at bounding box center [1375, 28] width 142 height 34
click at [1423, 95] on link "My Dashboard" at bounding box center [1380, 94] width 130 height 31
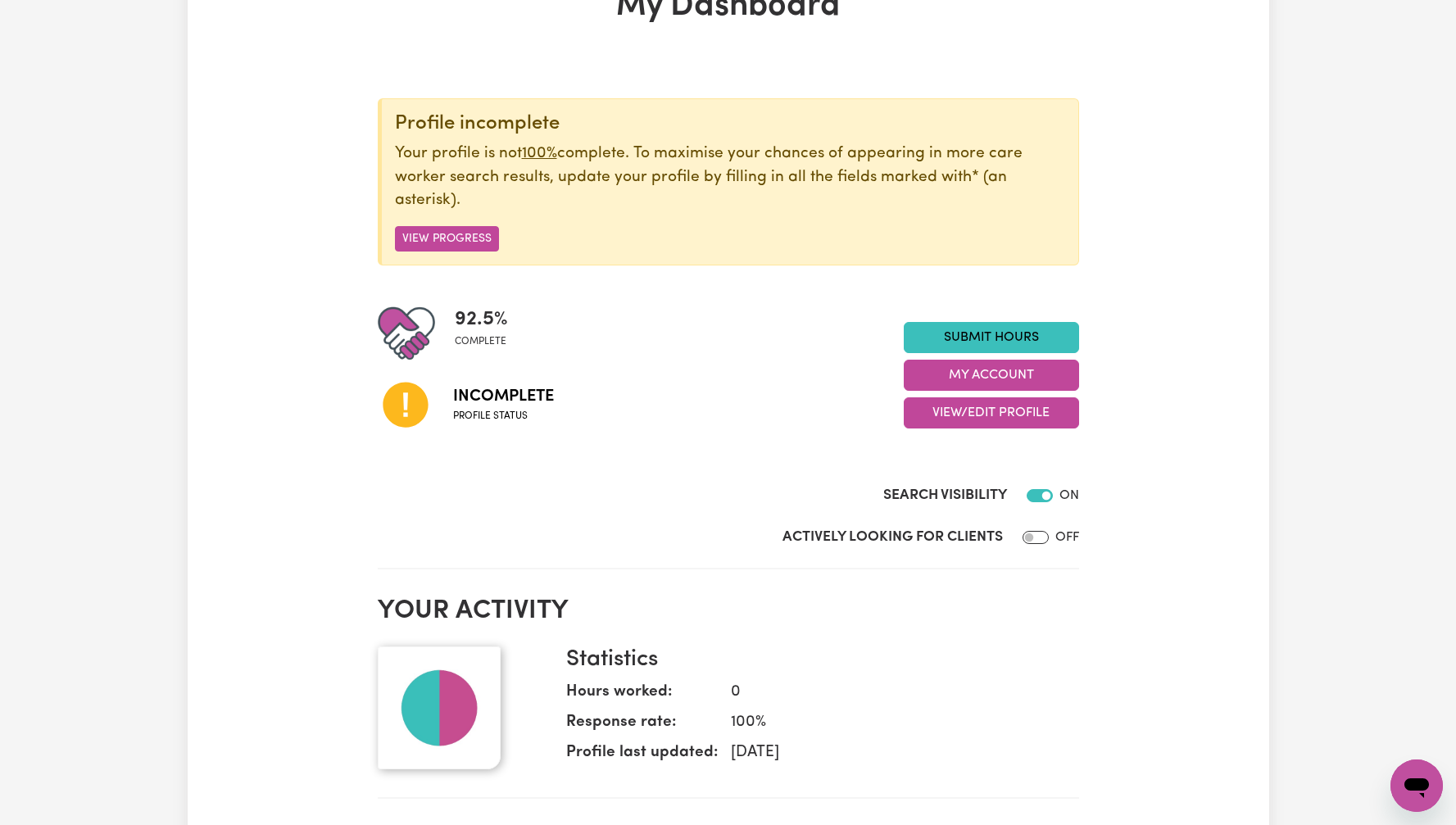
scroll to position [201, 0]
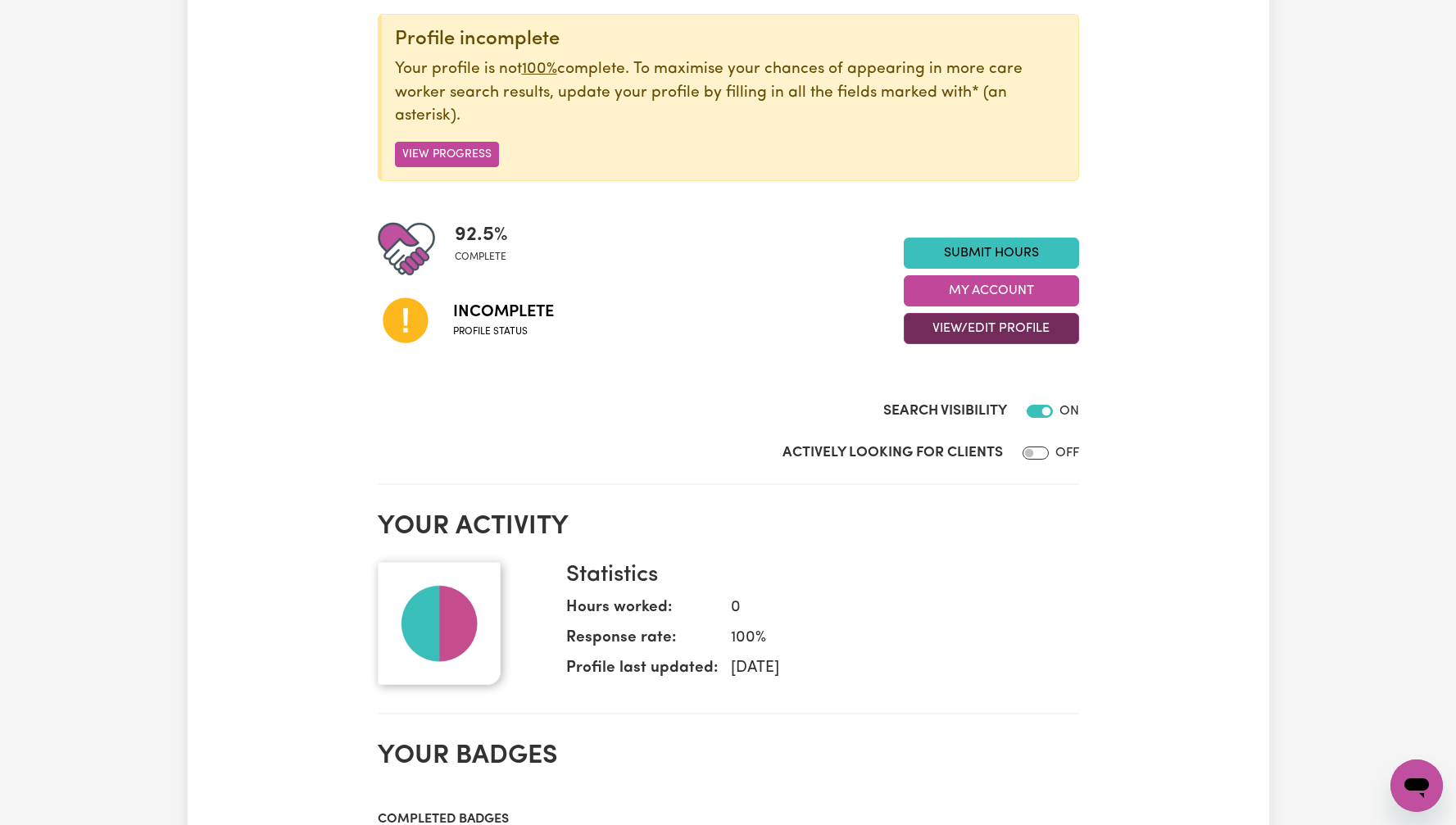
click at [1060, 321] on button "View/Edit Profile" at bounding box center [991, 328] width 175 height 31
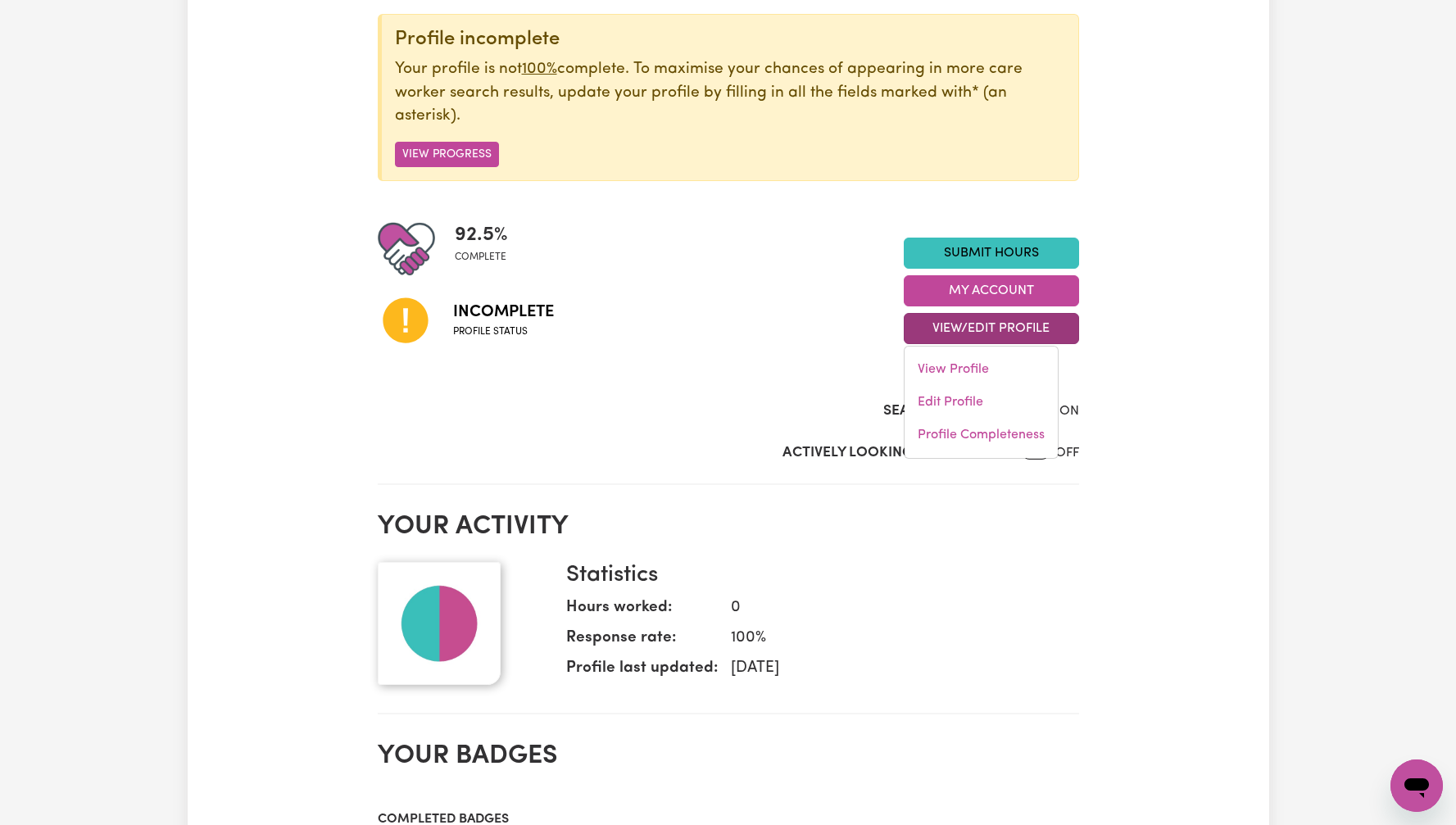
click at [1169, 356] on div "My Dashboard Profile incomplete Your profile is not 100% complete. To maximise …" at bounding box center [728, 694] width 1081 height 1582
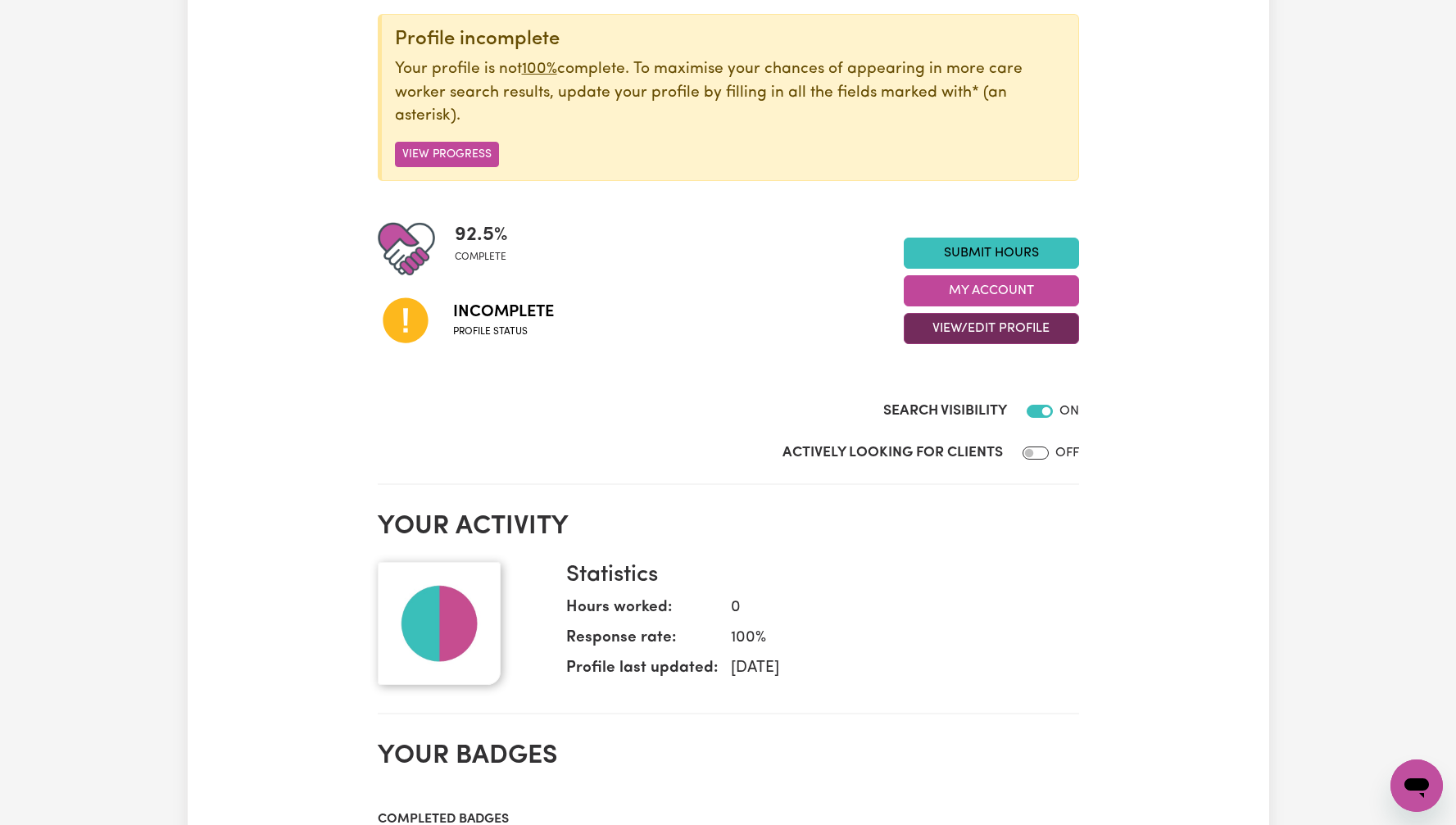
click at [1061, 322] on button "View/Edit Profile" at bounding box center [991, 328] width 175 height 31
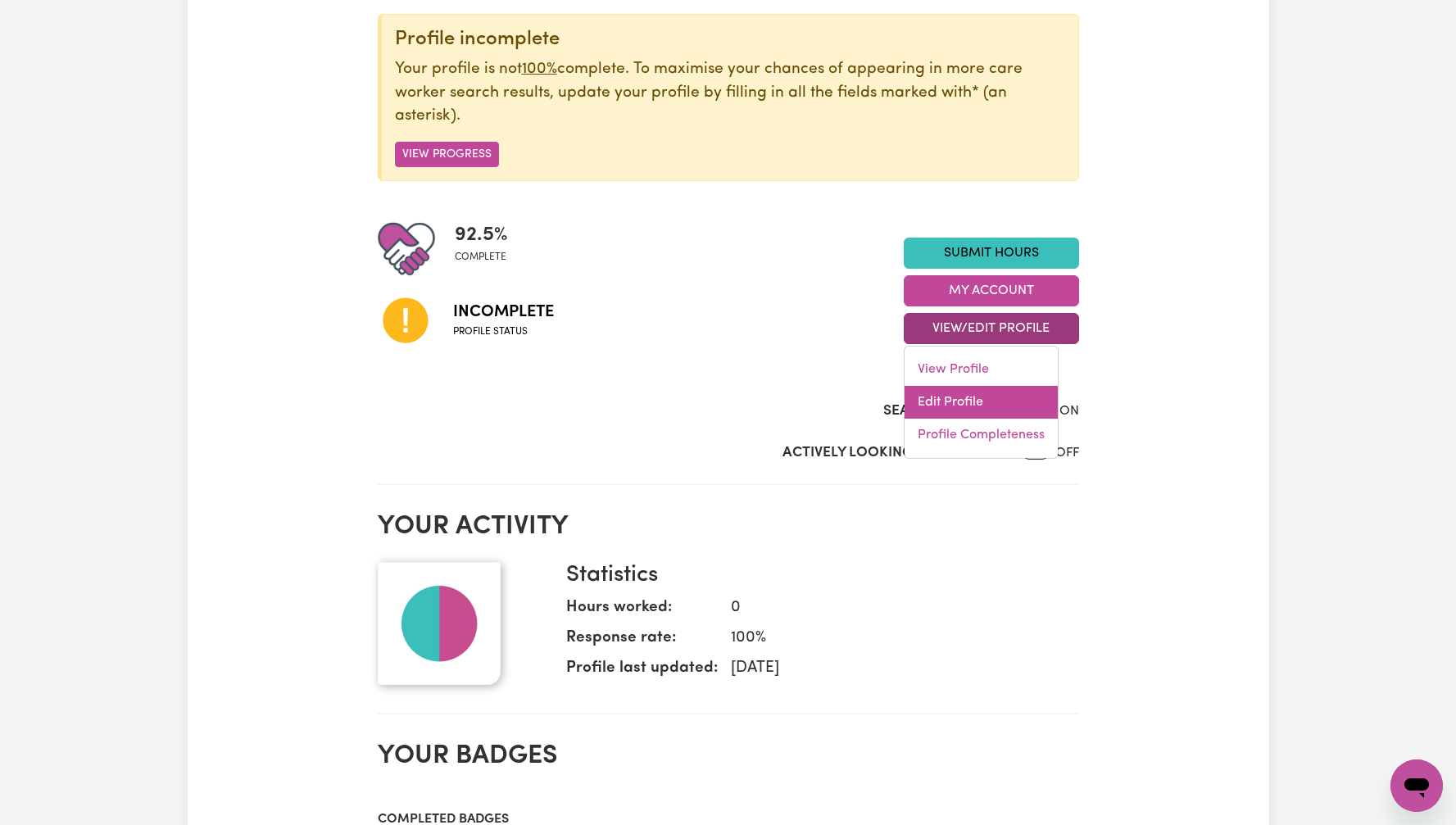
click at [999, 399] on link "Edit Profile" at bounding box center [981, 401] width 153 height 32
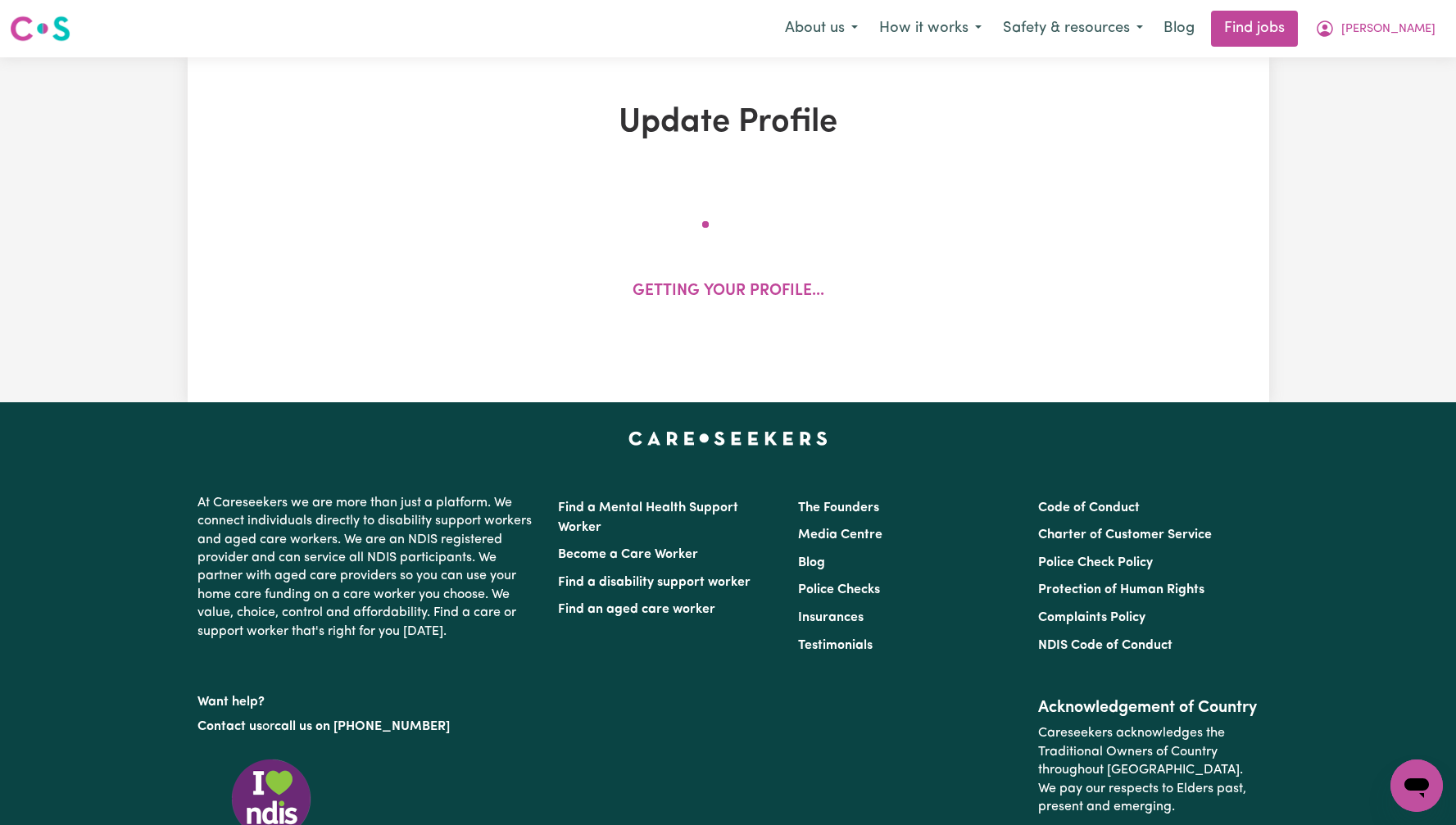
select select "female"
select select "Australian Citizen"
select select "Studying a healthcare related degree or qualification"
select select "75"
select select "100"
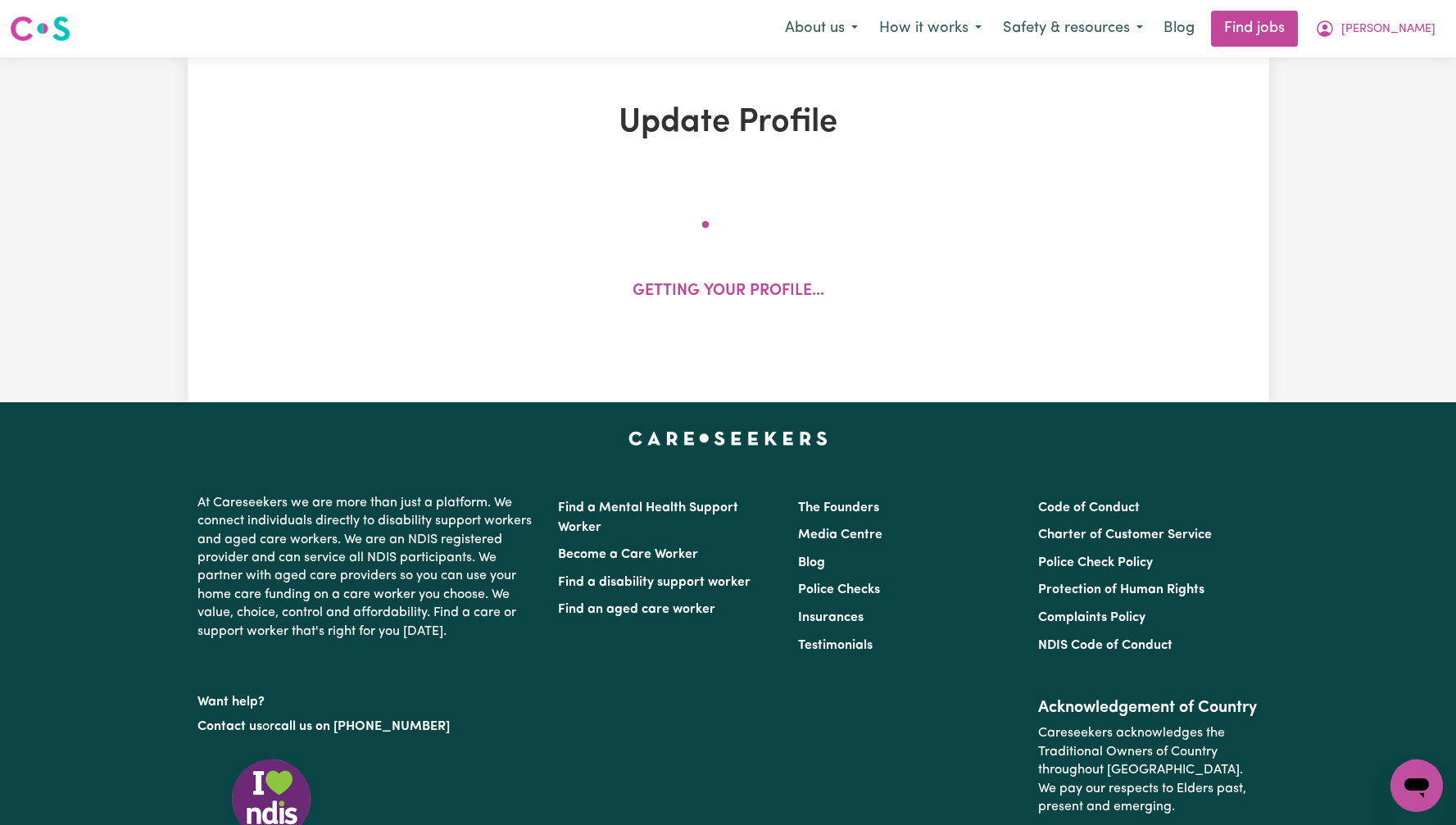
select select "150"
select select "160"
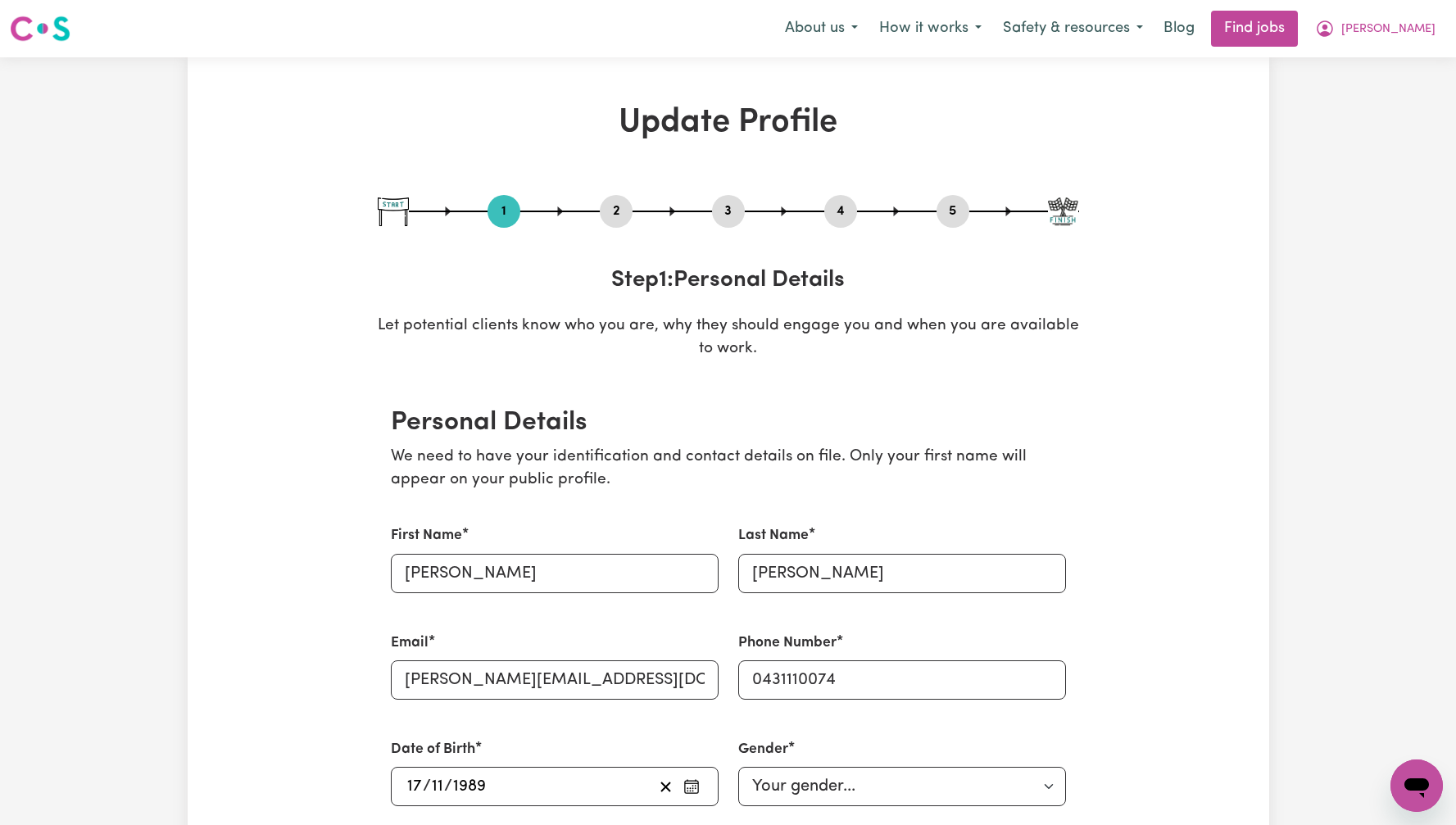
click at [962, 210] on button "5" at bounding box center [952, 212] width 32 height 22
select select "I am providing services privately on my own"
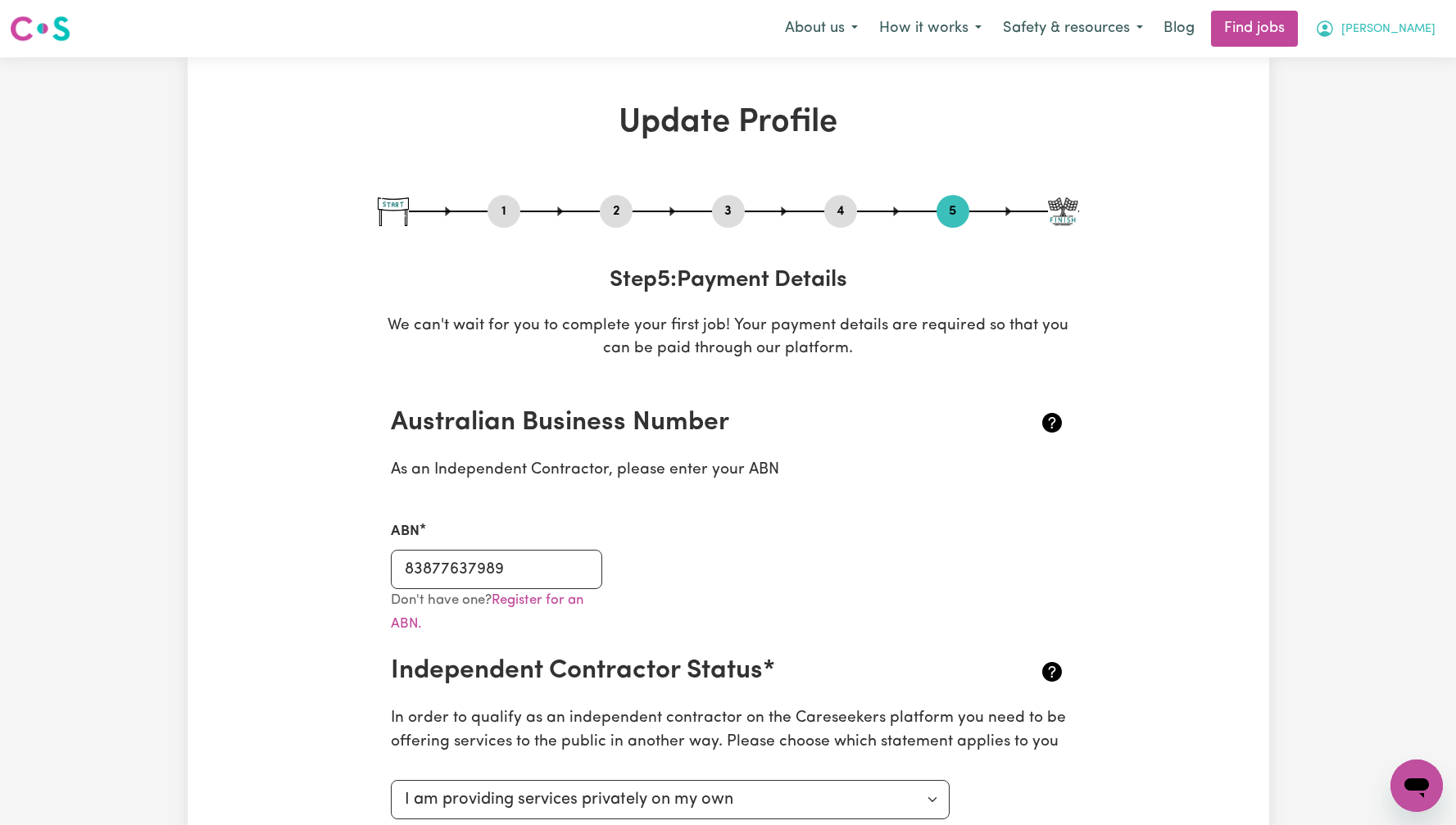
click at [1409, 31] on span "[PERSON_NAME]" at bounding box center [1388, 30] width 94 height 18
click at [1406, 91] on link "My Dashboard" at bounding box center [1380, 94] width 130 height 31
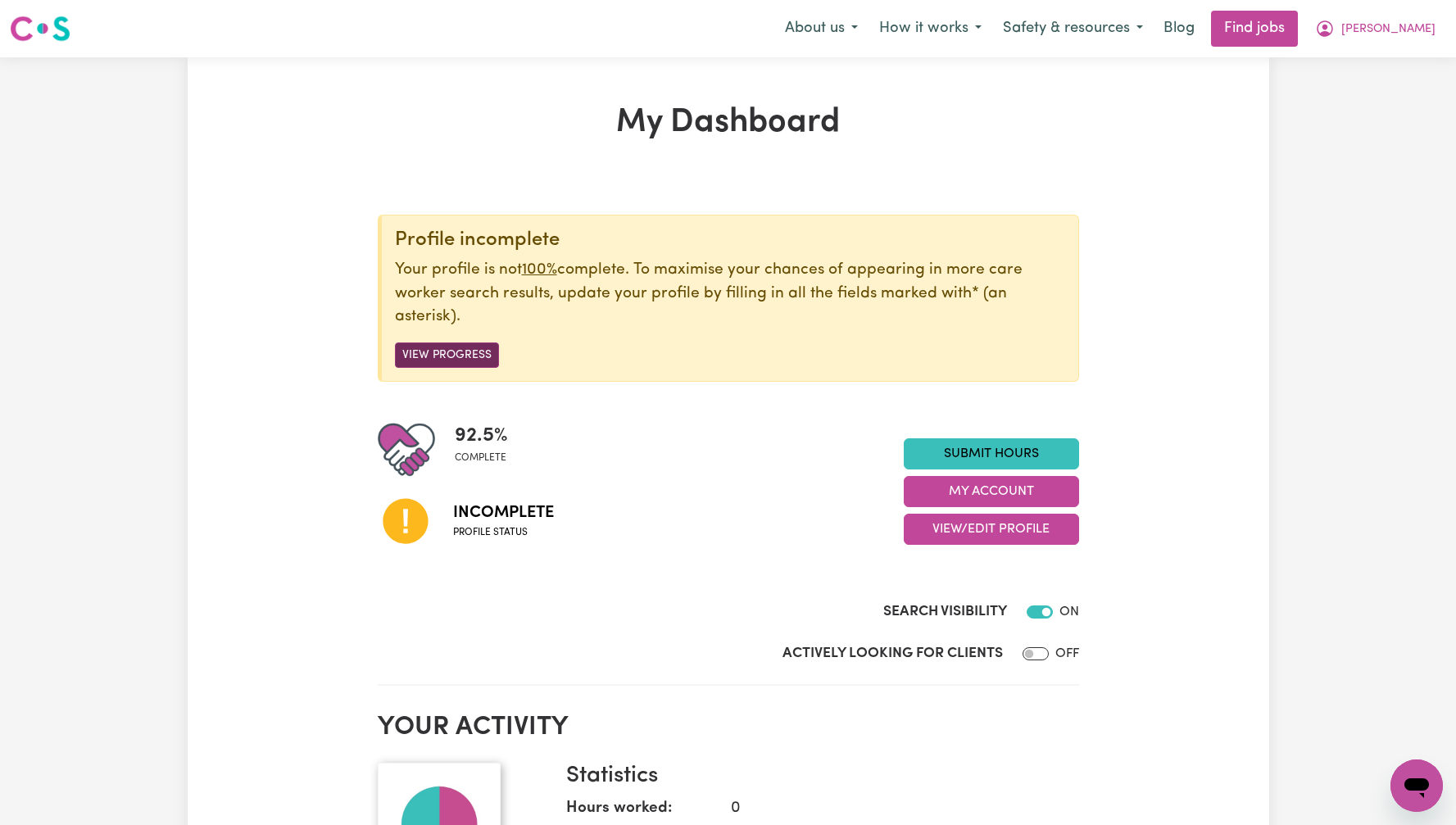
click at [455, 355] on button "View Progress" at bounding box center [446, 355] width 104 height 26
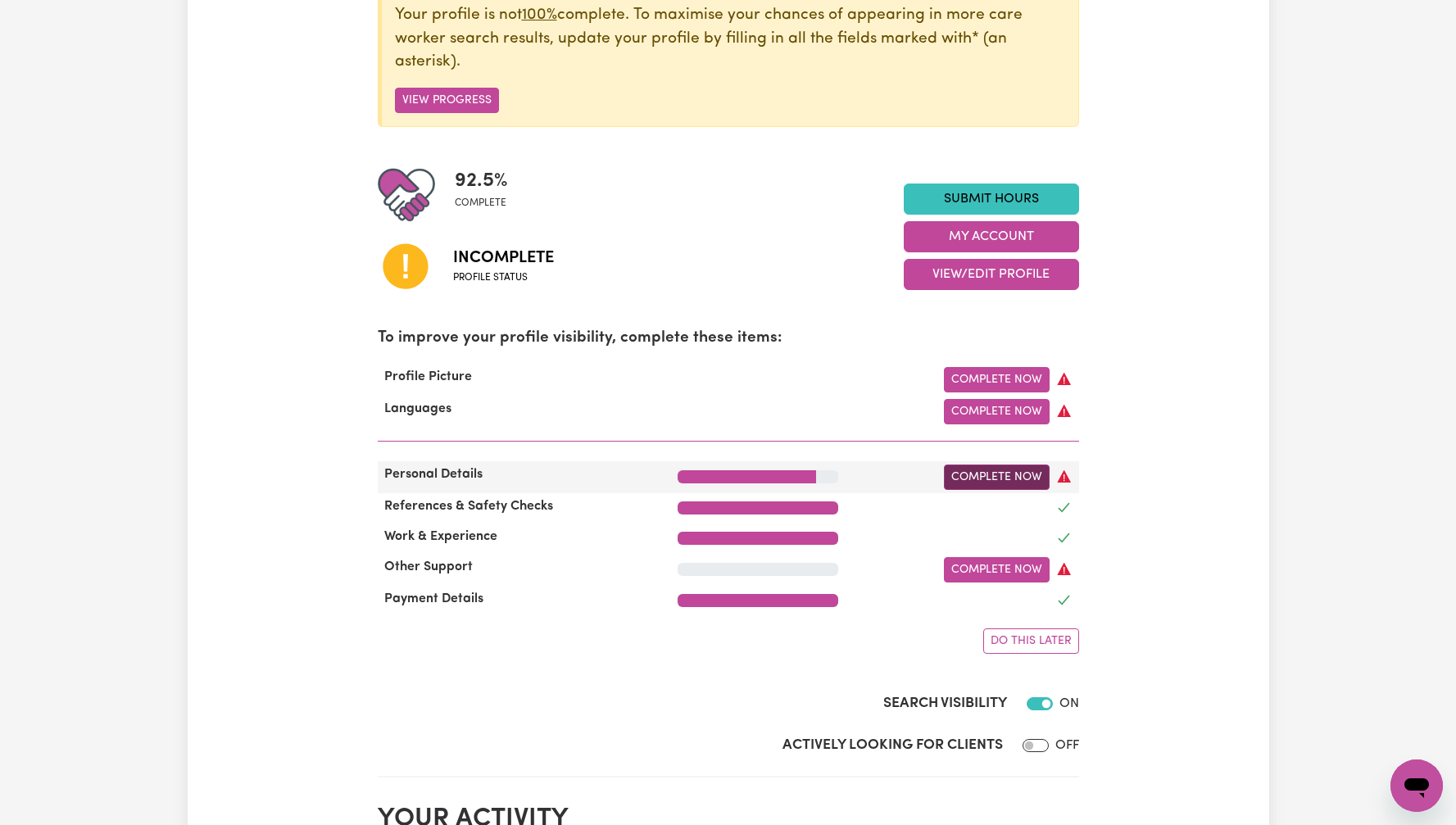
click at [1007, 473] on link "Complete Now" at bounding box center [996, 477] width 106 height 26
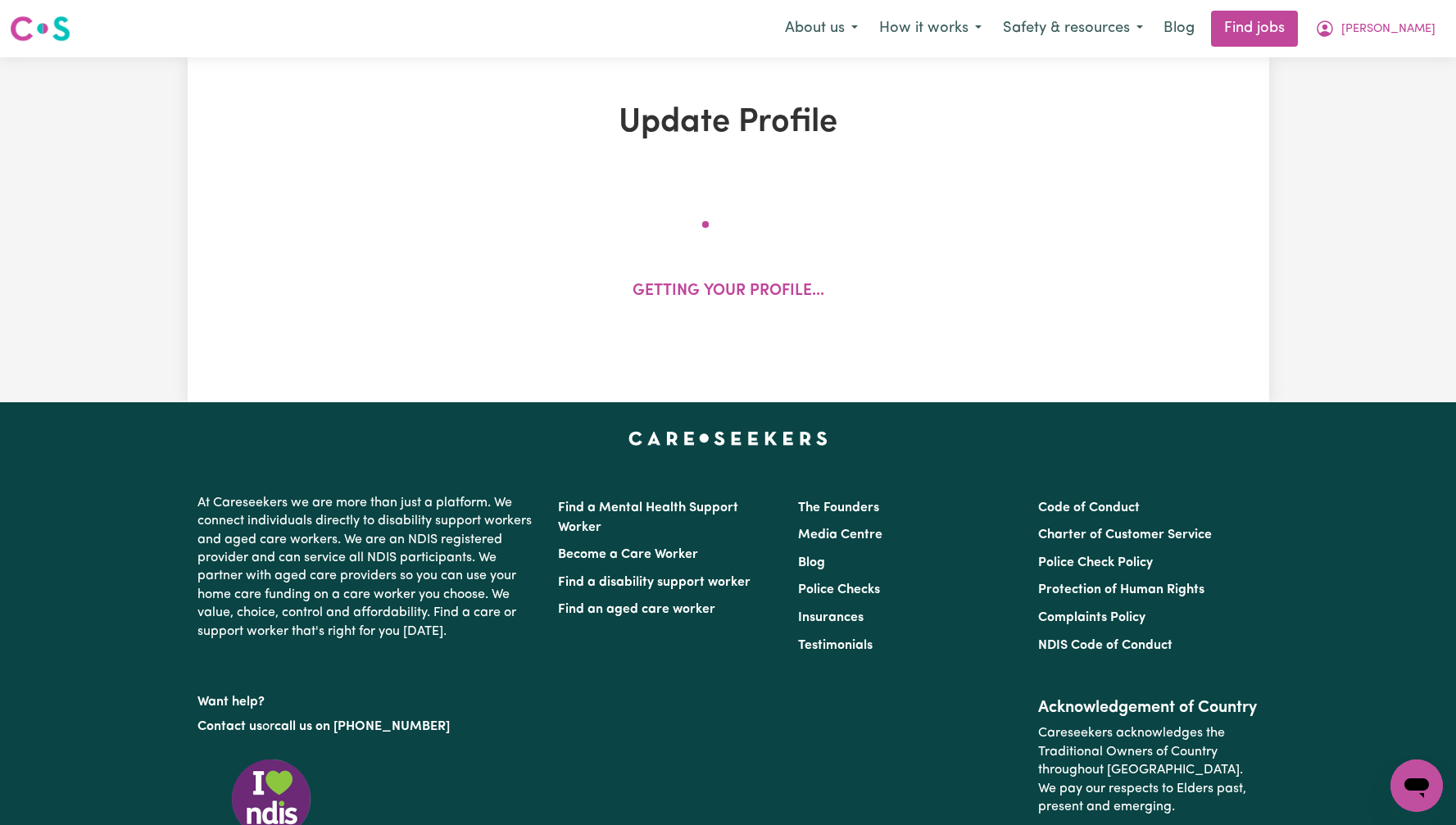
select select "female"
select select "Australian Citizen"
select select "Studying a healthcare related degree or qualification"
select select "75"
select select "100"
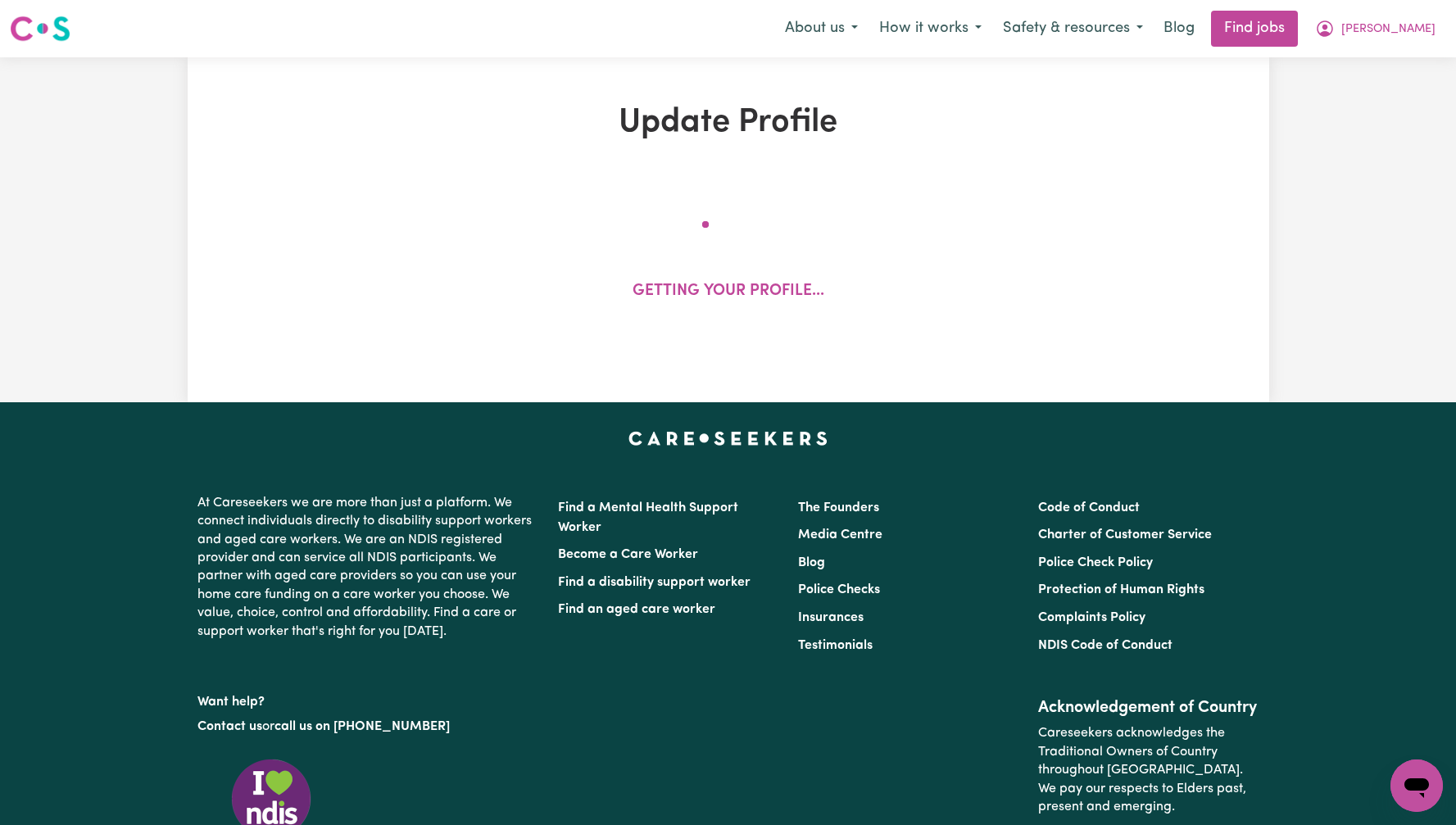
select select "150"
select select "160"
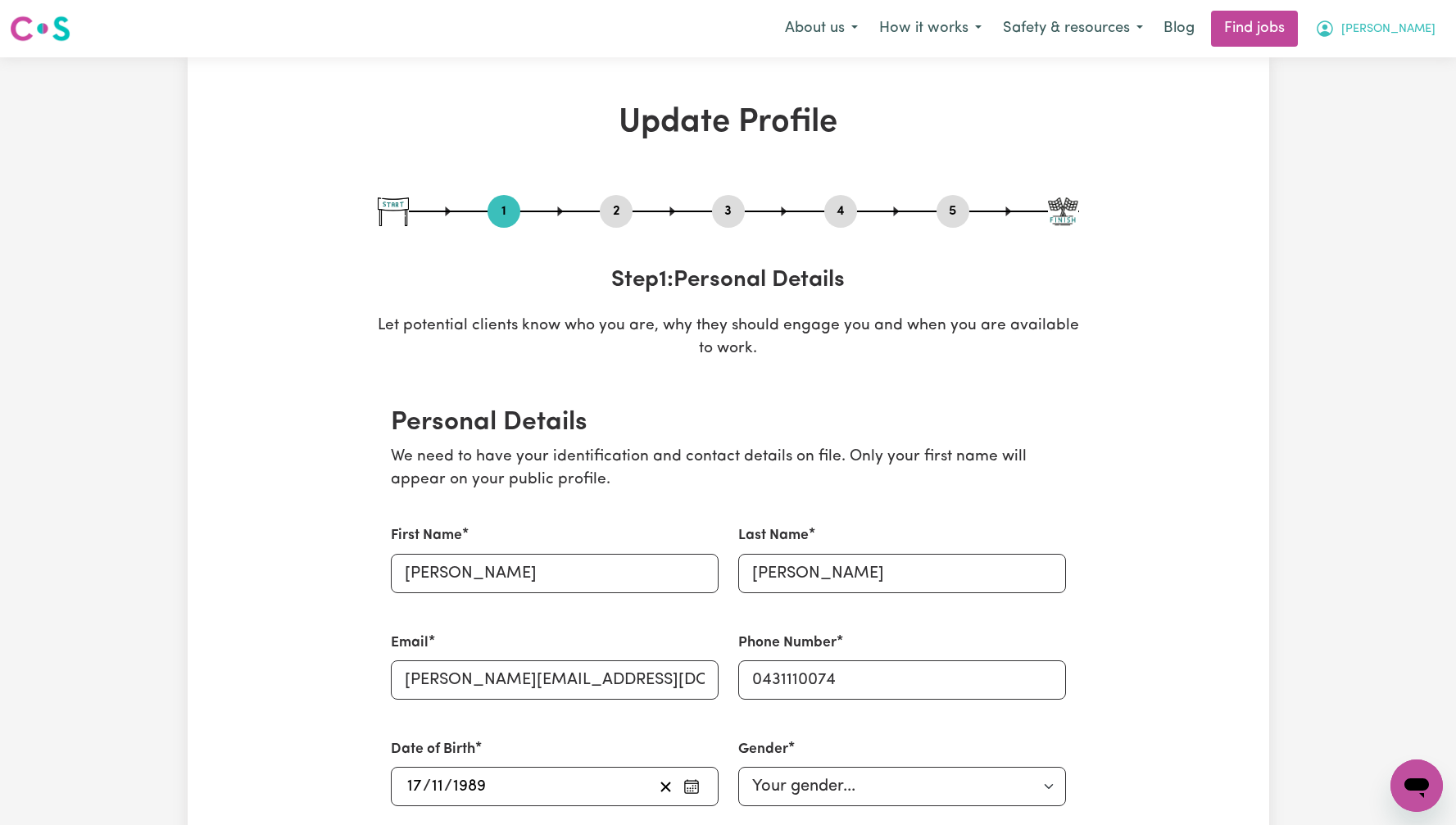
click at [1432, 24] on span "[PERSON_NAME]" at bounding box center [1388, 30] width 94 height 18
click at [1427, 89] on link "My Dashboard" at bounding box center [1380, 94] width 130 height 31
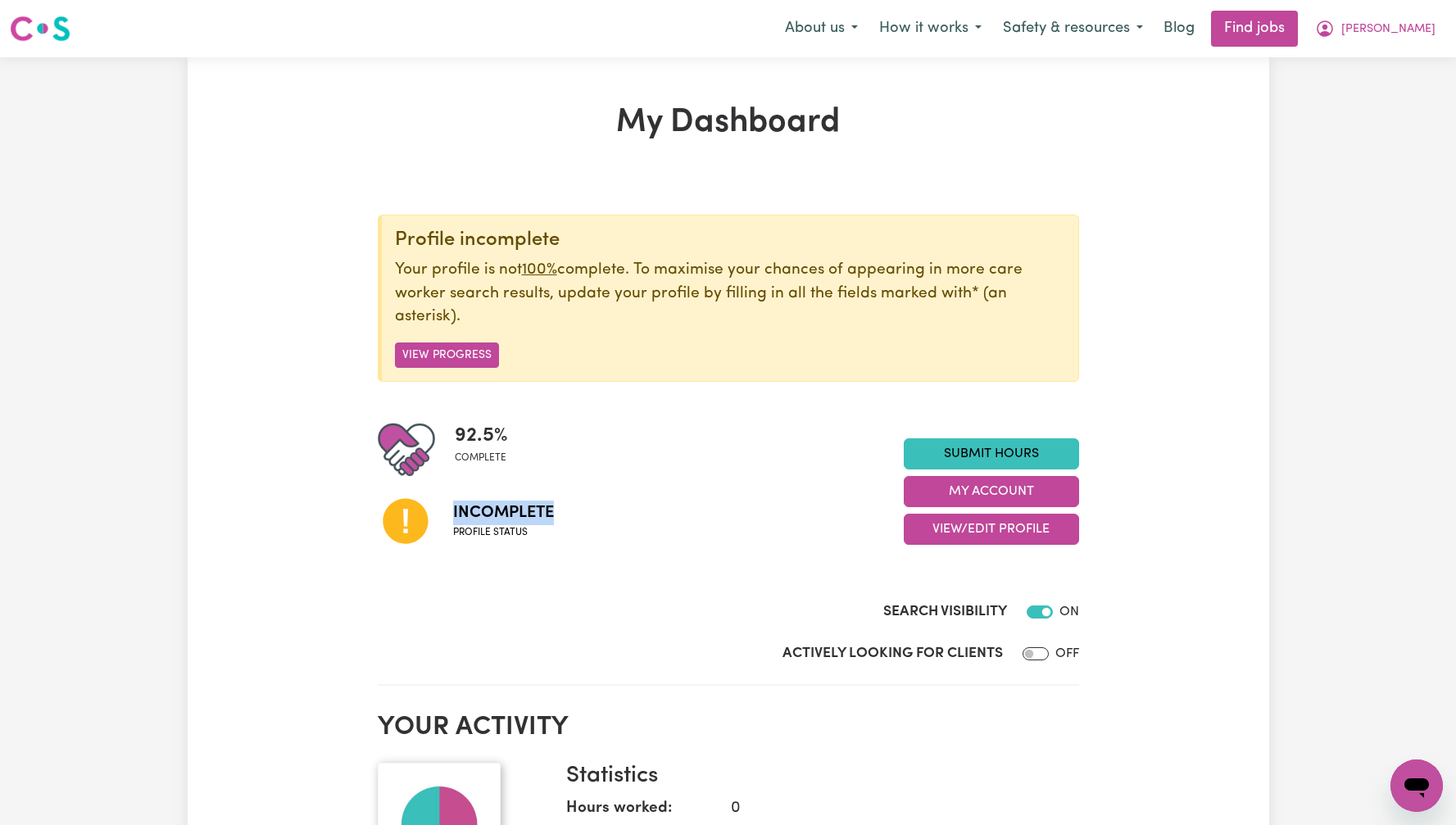
drag, startPoint x: 445, startPoint y: 510, endPoint x: 589, endPoint y: 506, distance: 144.1
click at [580, 507] on div "Incomplete Profile status" at bounding box center [641, 520] width 526 height 84
click at [630, 504] on div "Incomplete Profile status" at bounding box center [641, 520] width 526 height 84
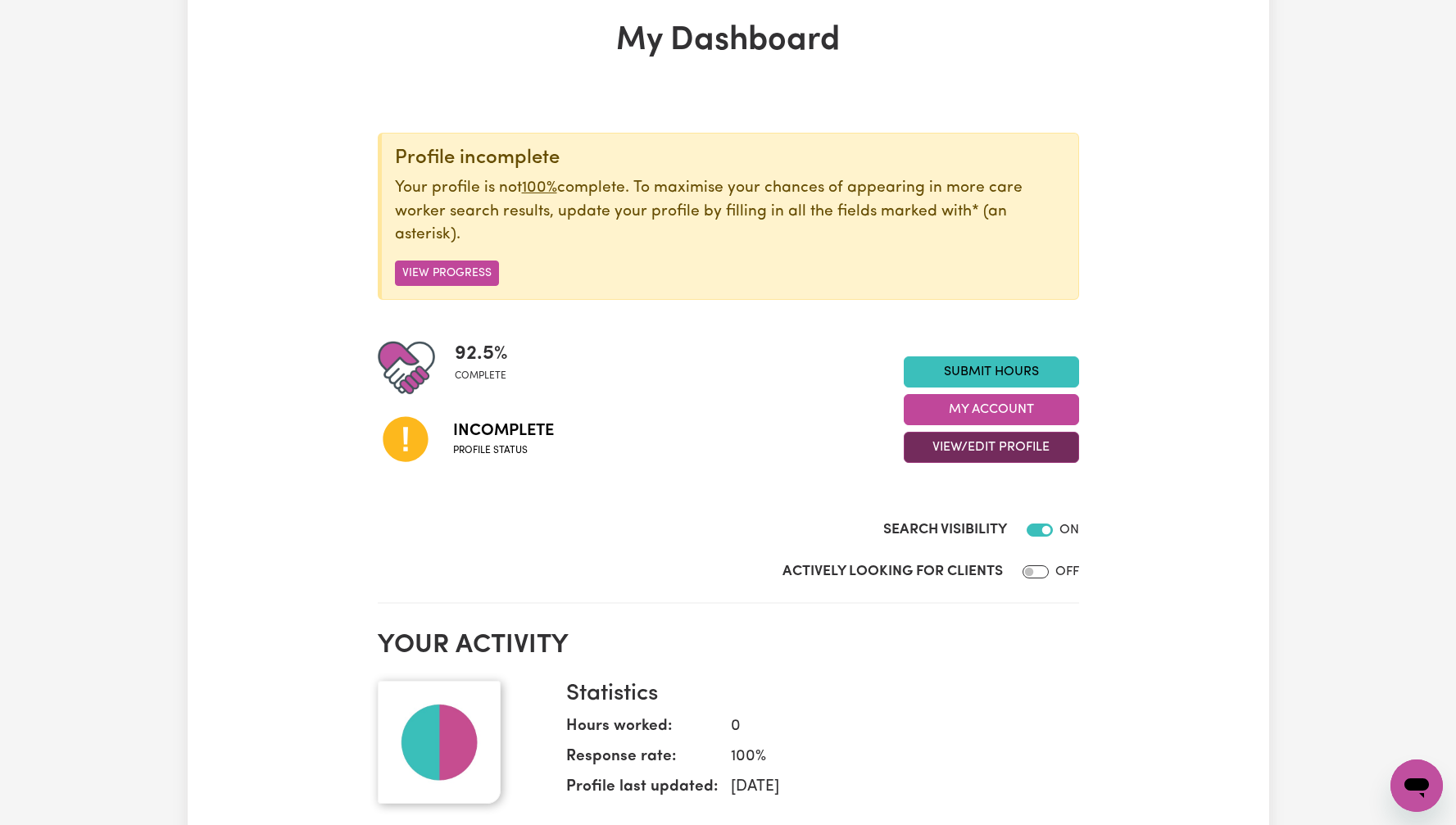
click at [956, 441] on button "View/Edit Profile" at bounding box center [991, 447] width 175 height 31
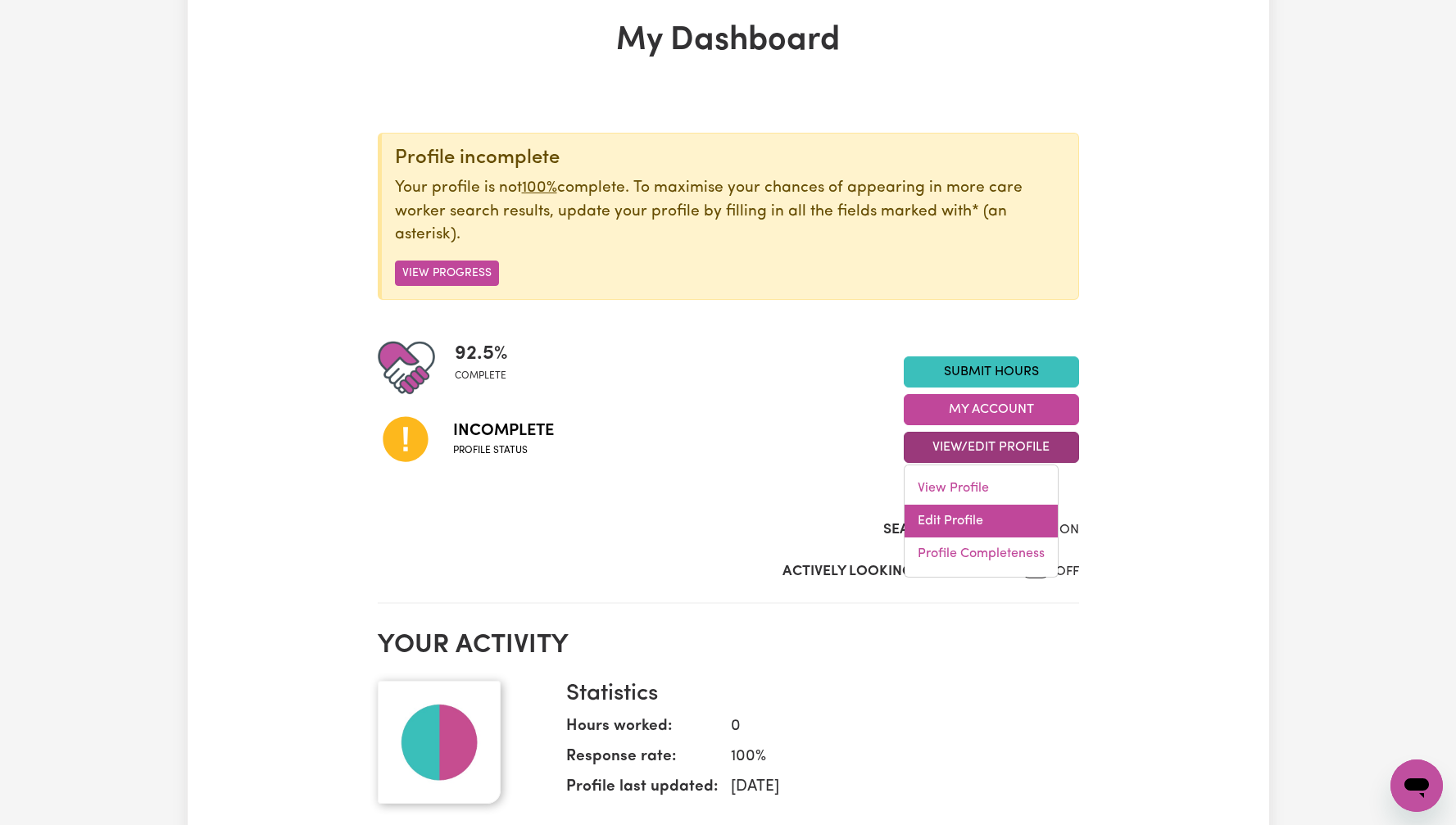
click at [978, 519] on link "Edit Profile" at bounding box center [981, 520] width 153 height 32
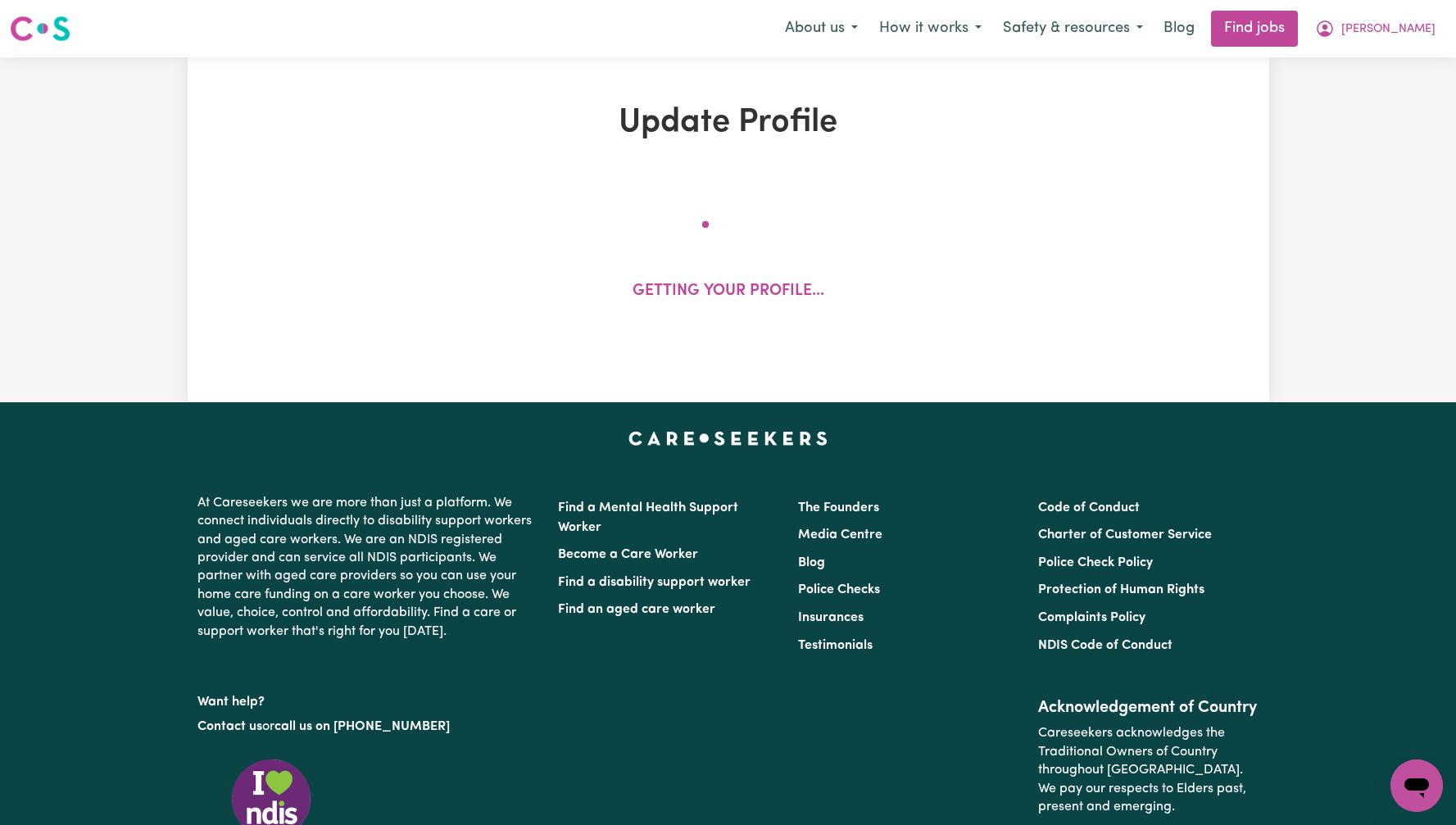
select select "female"
select select "Australian Citizen"
select select "Studying a healthcare related degree or qualification"
select select "75"
select select "100"
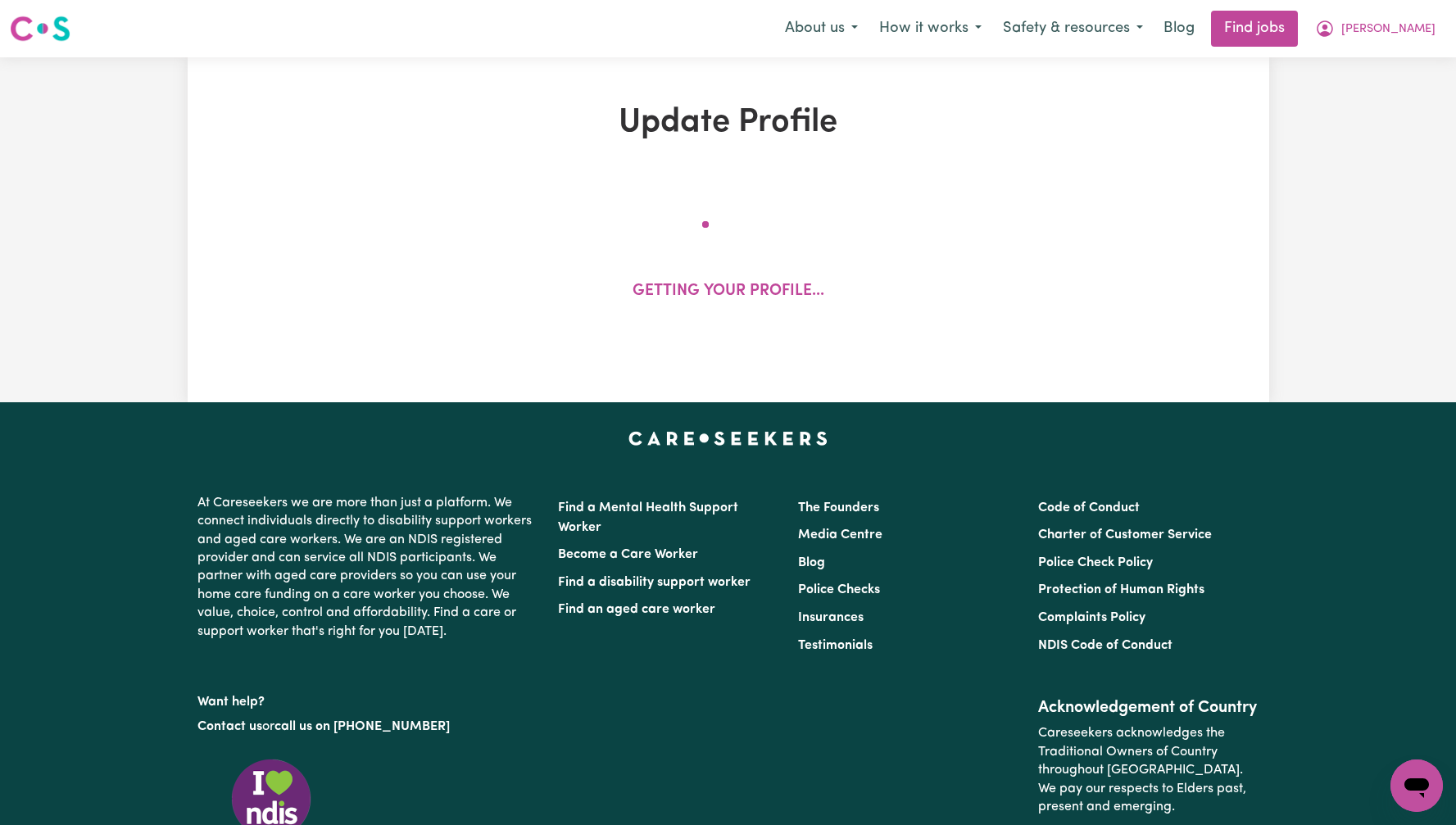
select select "150"
select select "160"
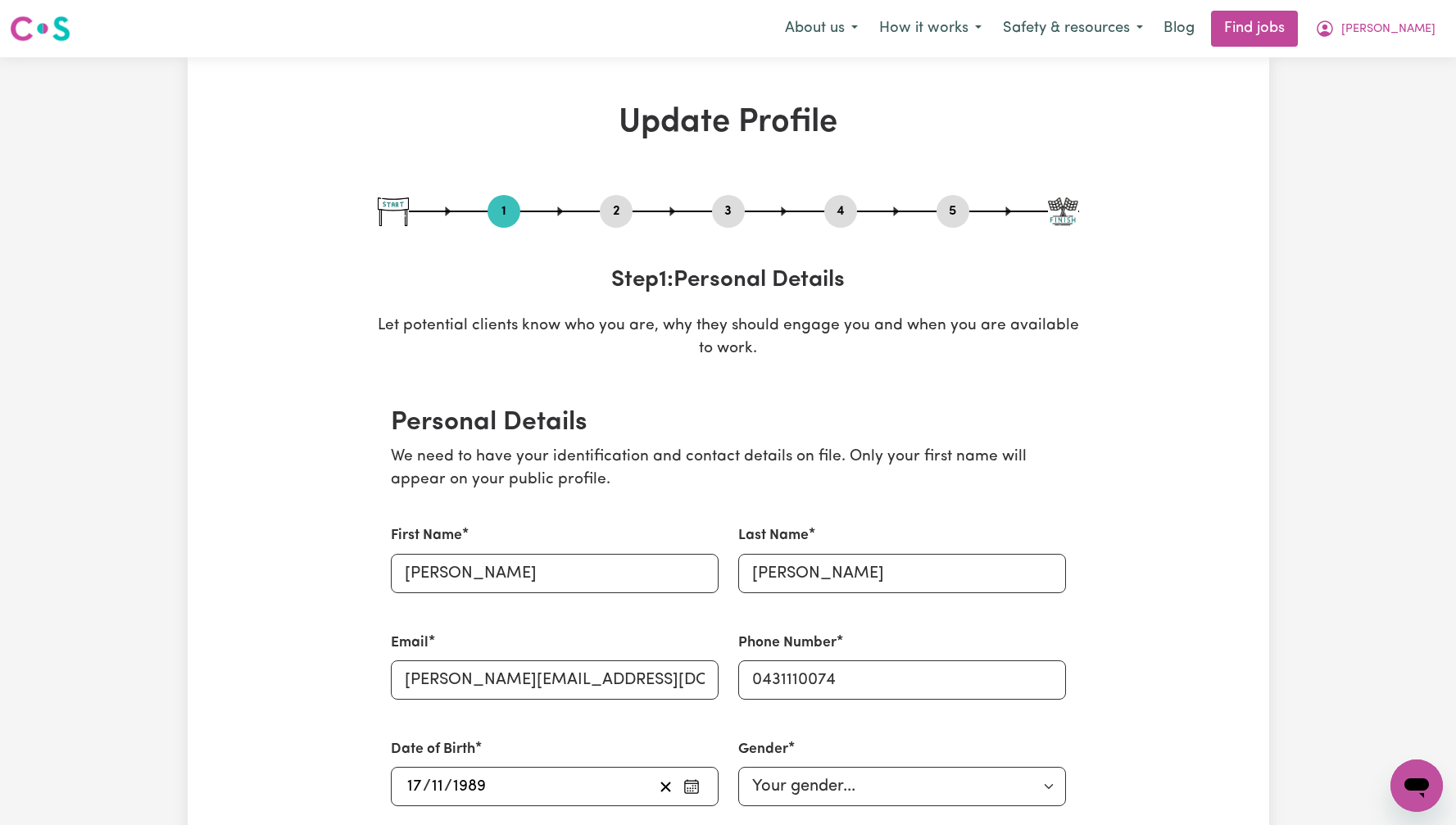
click at [617, 221] on button "2" at bounding box center [616, 212] width 32 height 22
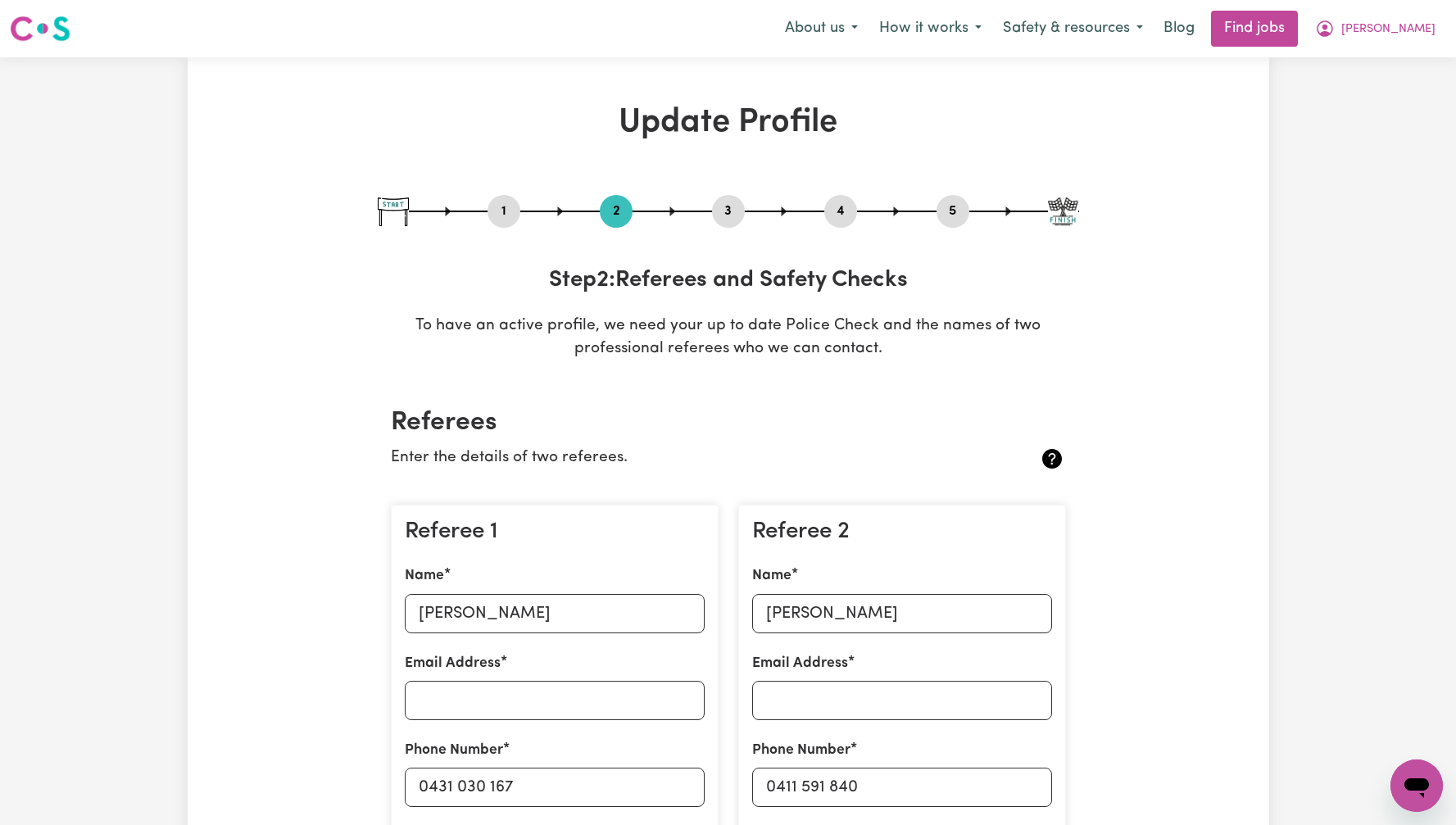
click at [737, 216] on button "3" at bounding box center [728, 212] width 32 height 22
select select "2021"
select select "Certificate III (Individual Support)"
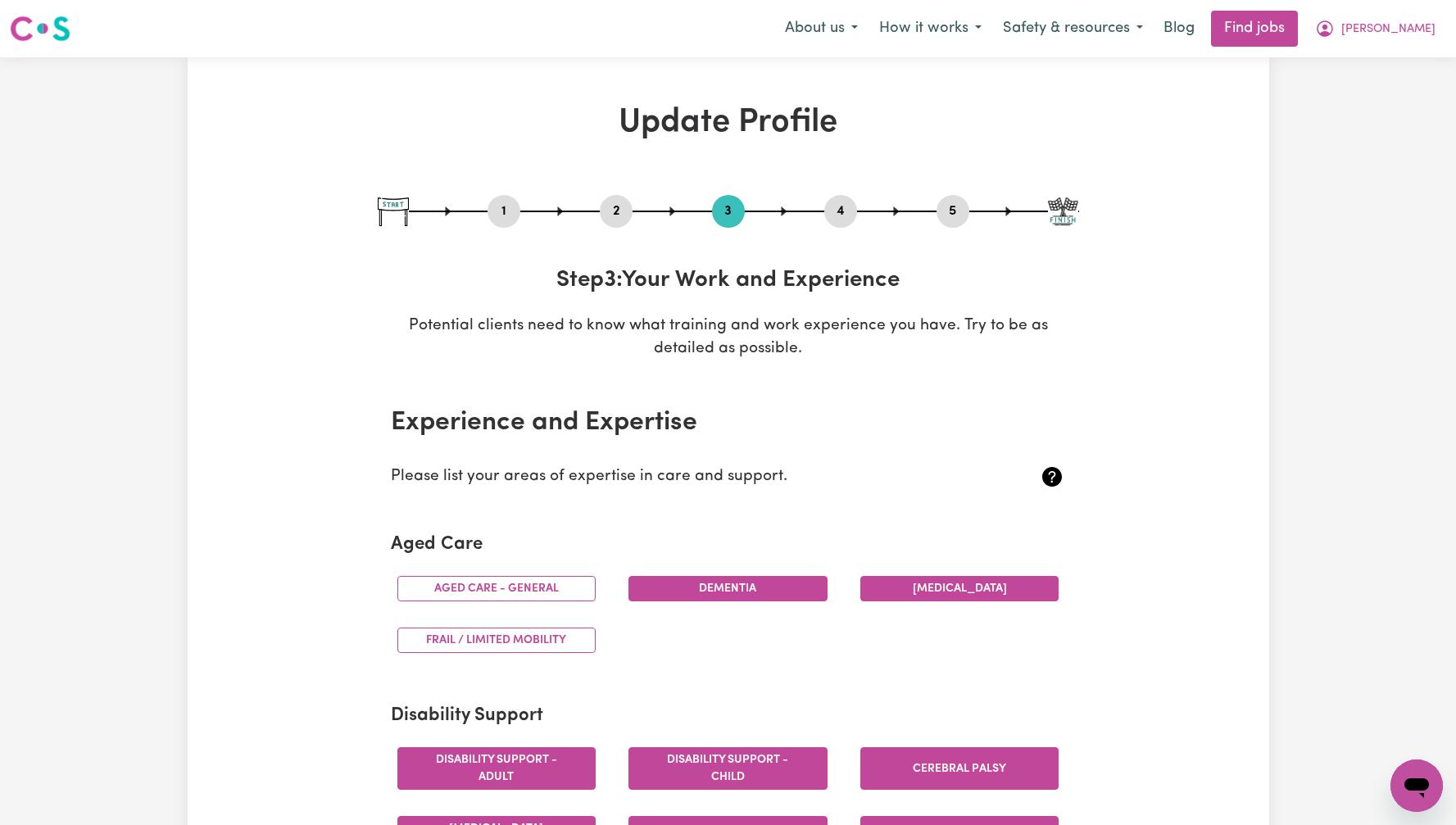
click at [849, 215] on button "4" at bounding box center [840, 212] width 32 height 22
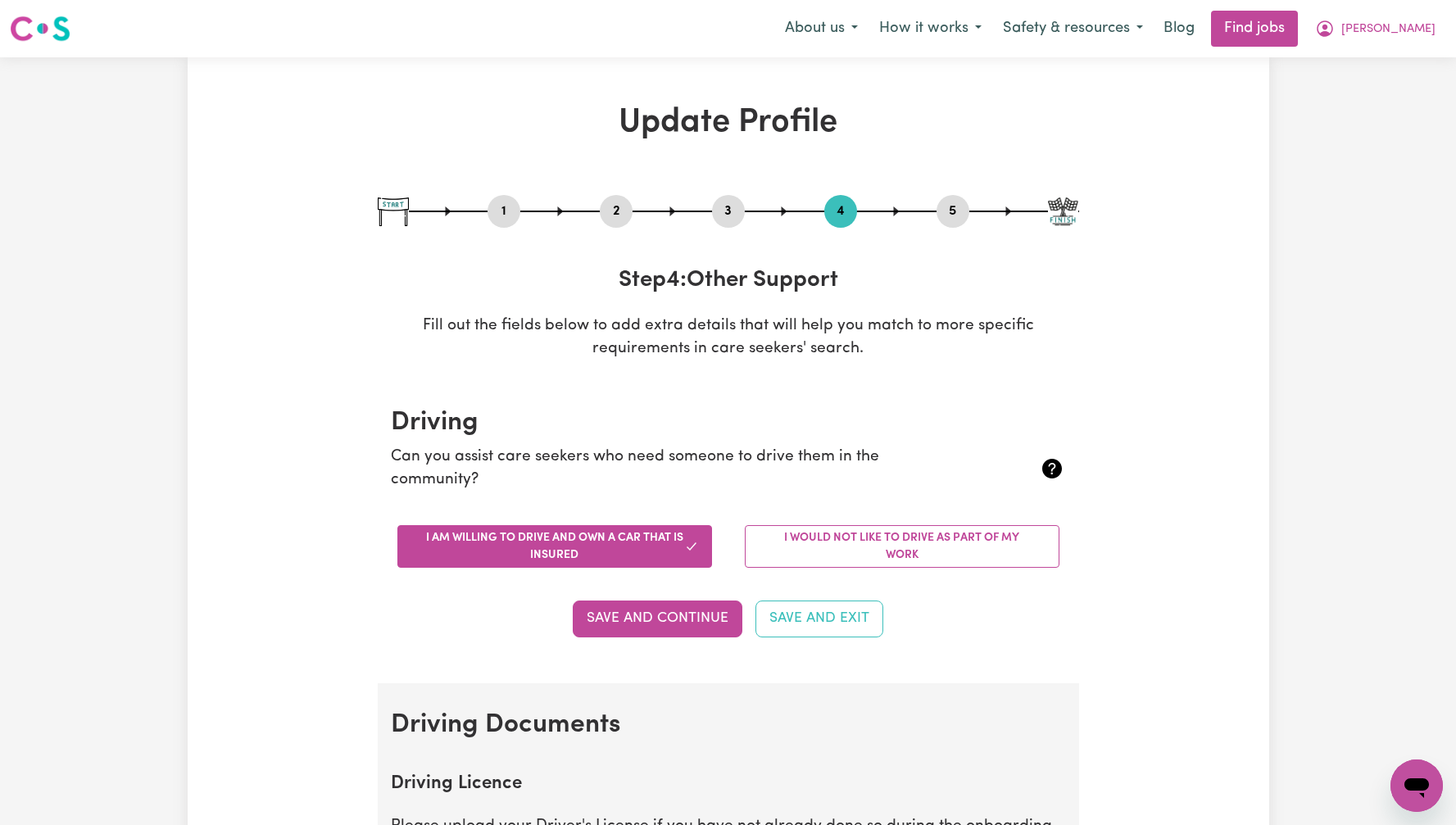
click at [952, 214] on button "5" at bounding box center [952, 212] width 32 height 22
select select "I am providing services privately on my own"
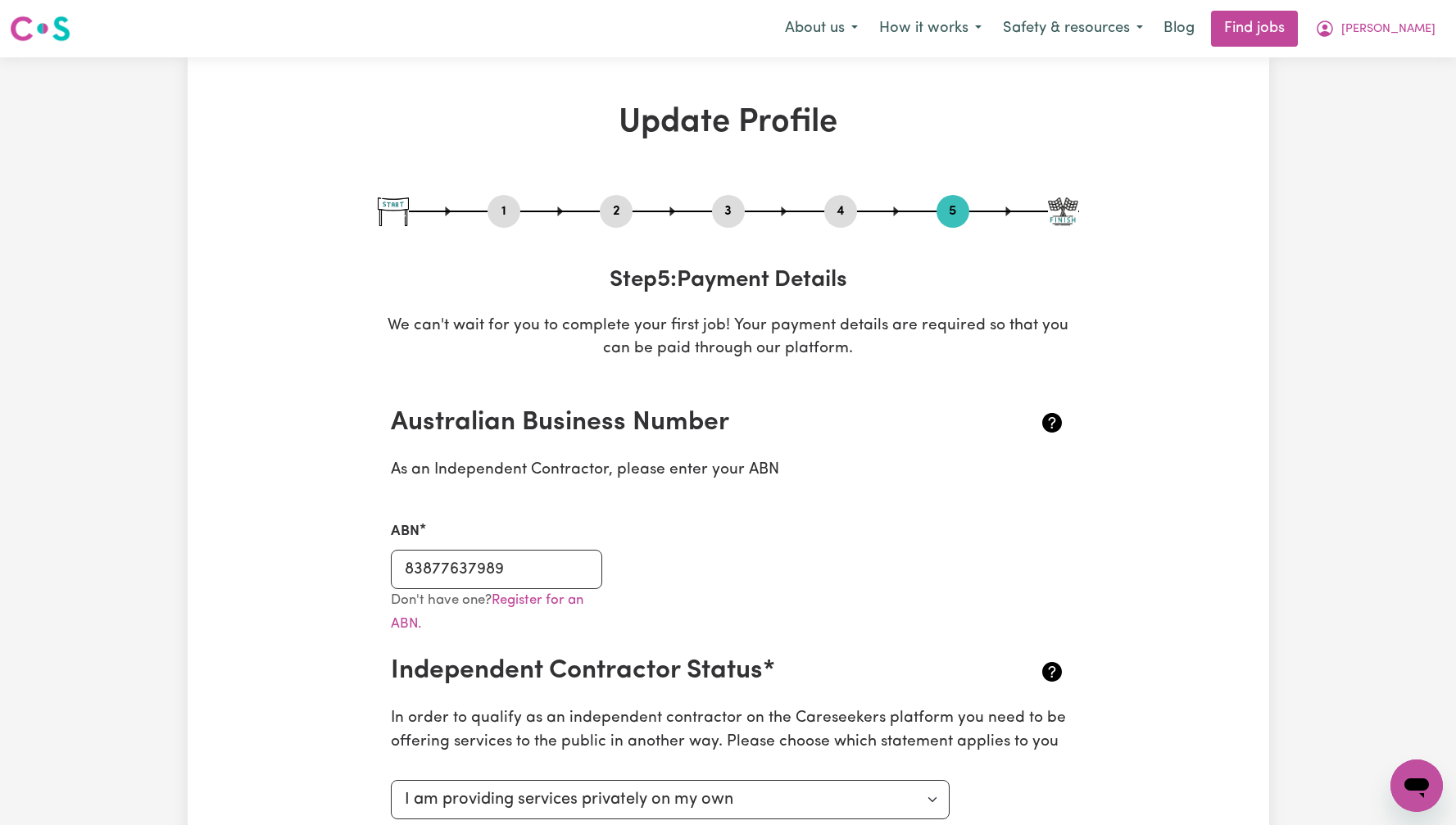
scroll to position [10, 0]
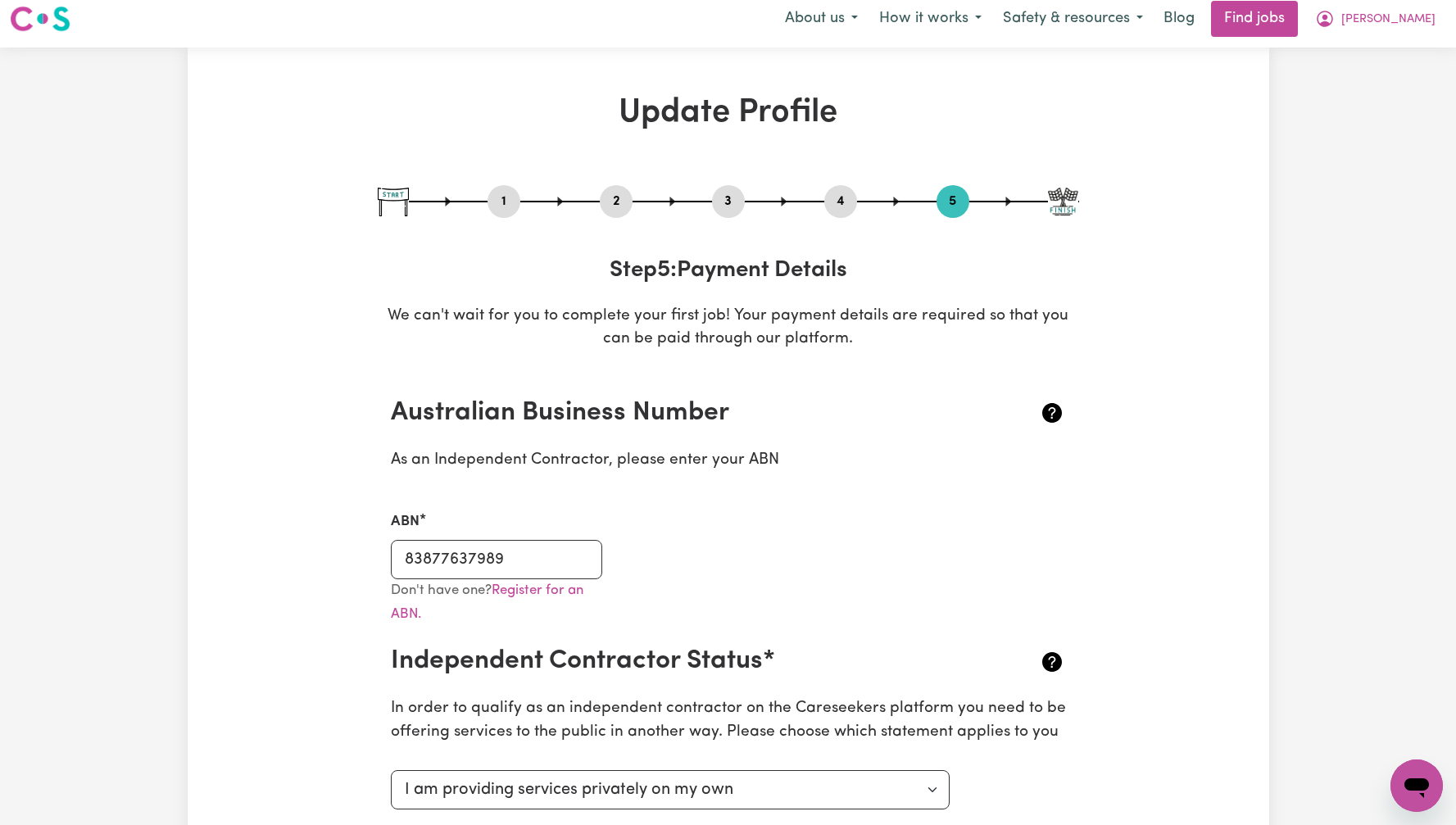
click at [500, 204] on button "1" at bounding box center [504, 202] width 32 height 22
select select "female"
select select "Australian Citizen"
select select "Studying a healthcare related degree or qualification"
select select "75"
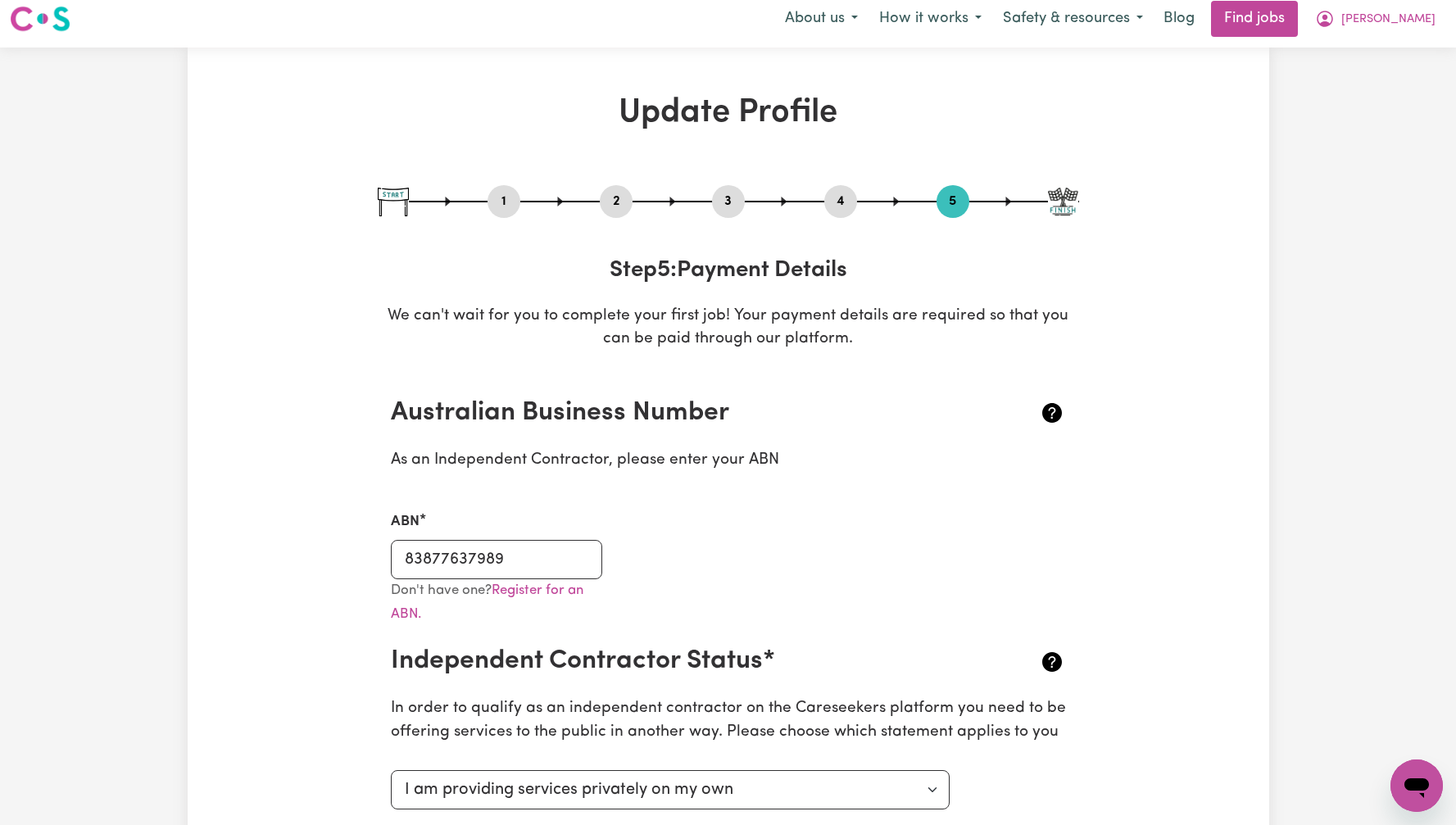
select select "100"
select select "150"
select select "160"
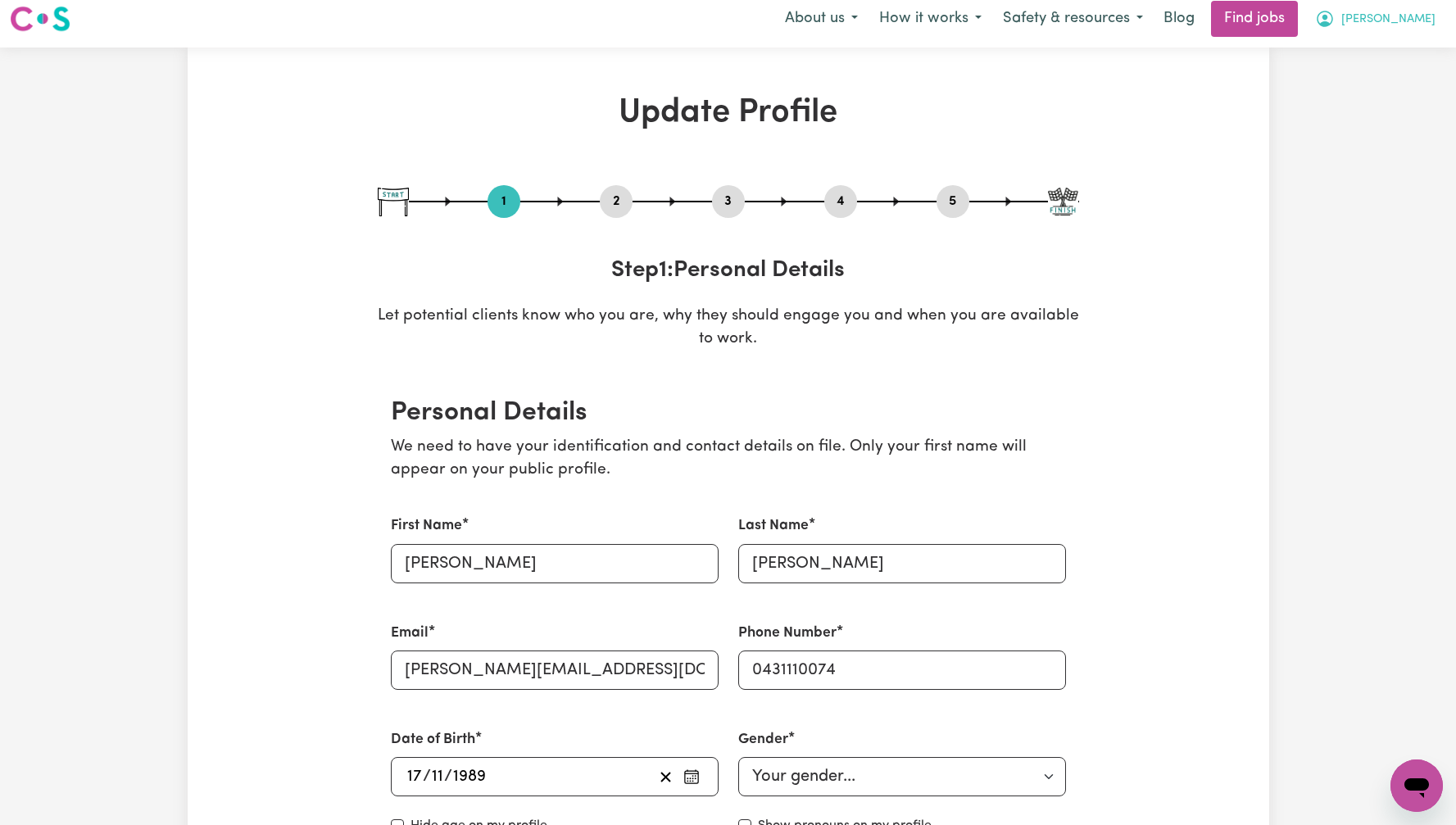
click at [1404, 32] on button "[PERSON_NAME]" at bounding box center [1375, 18] width 142 height 34
click at [1405, 72] on link "My Dashboard" at bounding box center [1380, 84] width 130 height 31
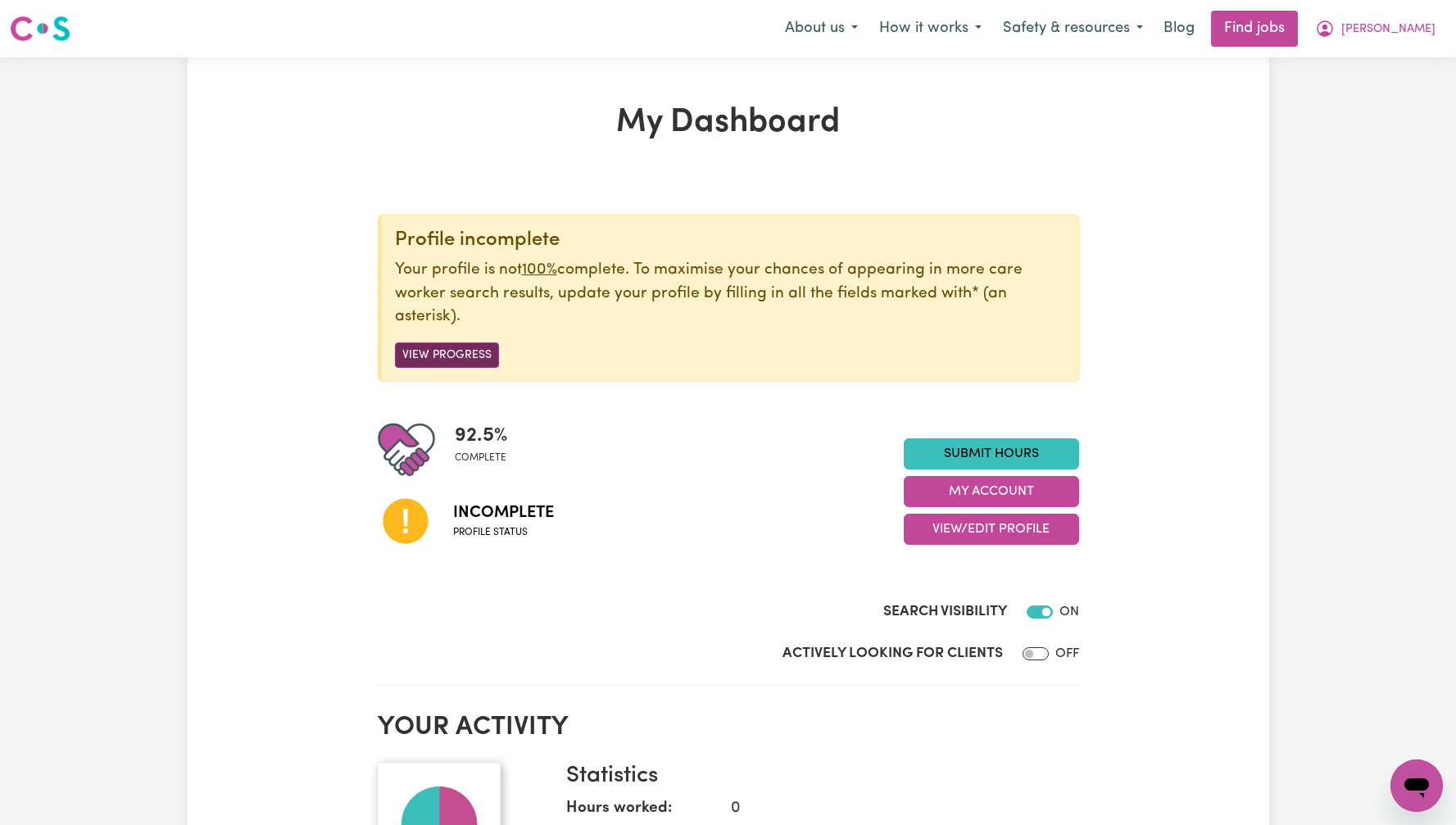
click at [460, 344] on button "View Progress" at bounding box center [446, 355] width 104 height 26
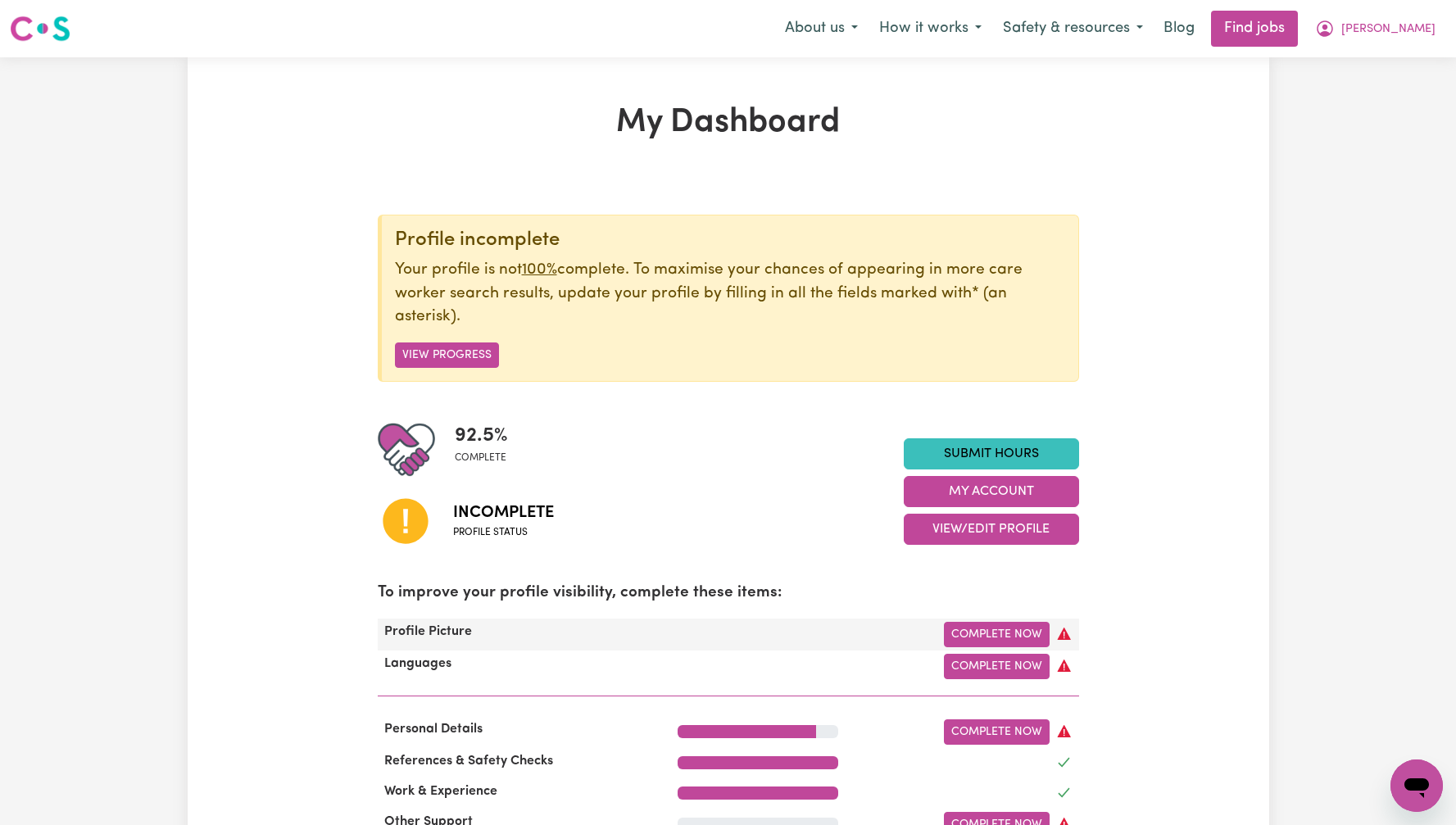
scroll to position [238, 0]
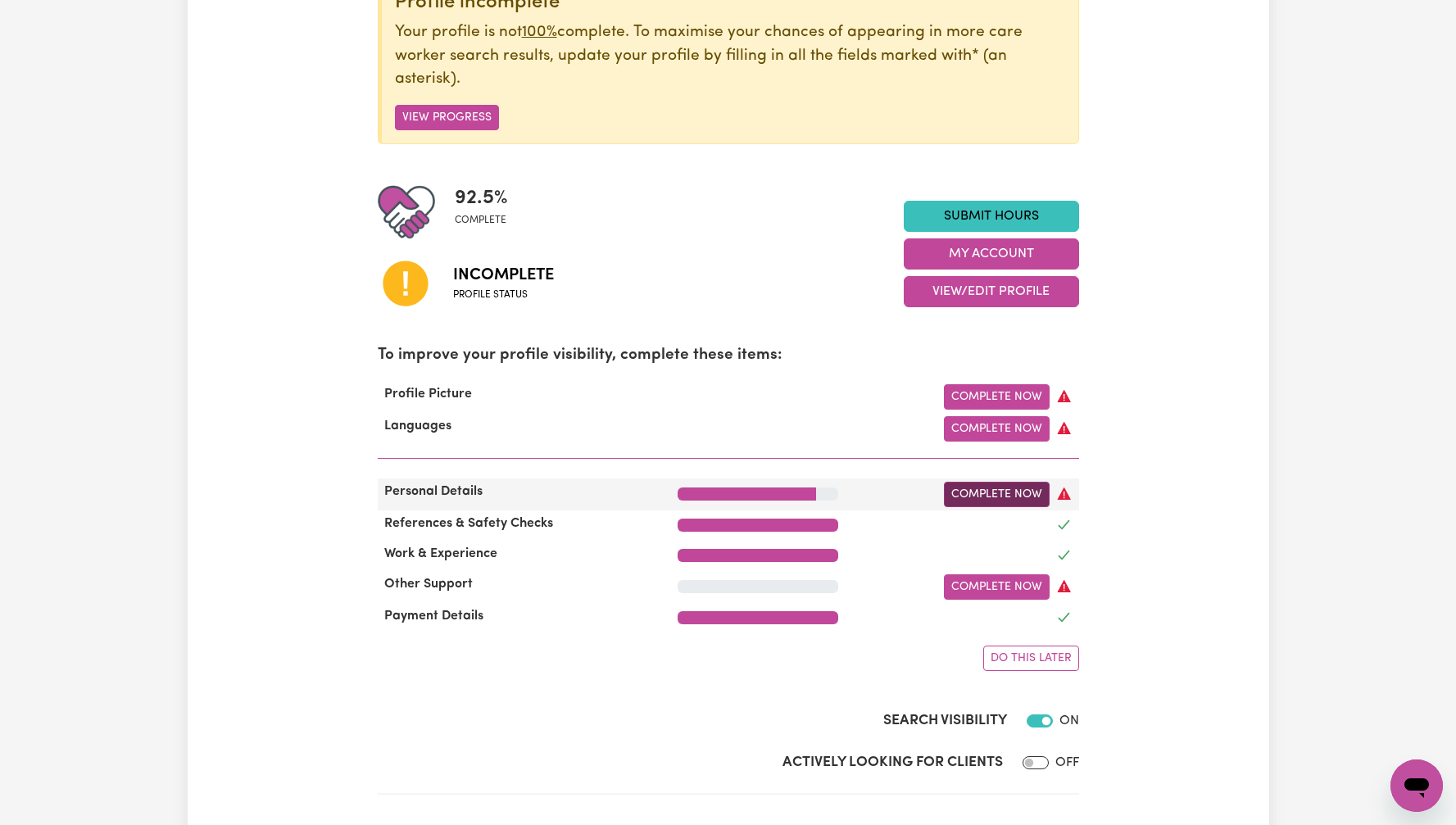
click at [971, 493] on link "Complete Now" at bounding box center [996, 494] width 106 height 26
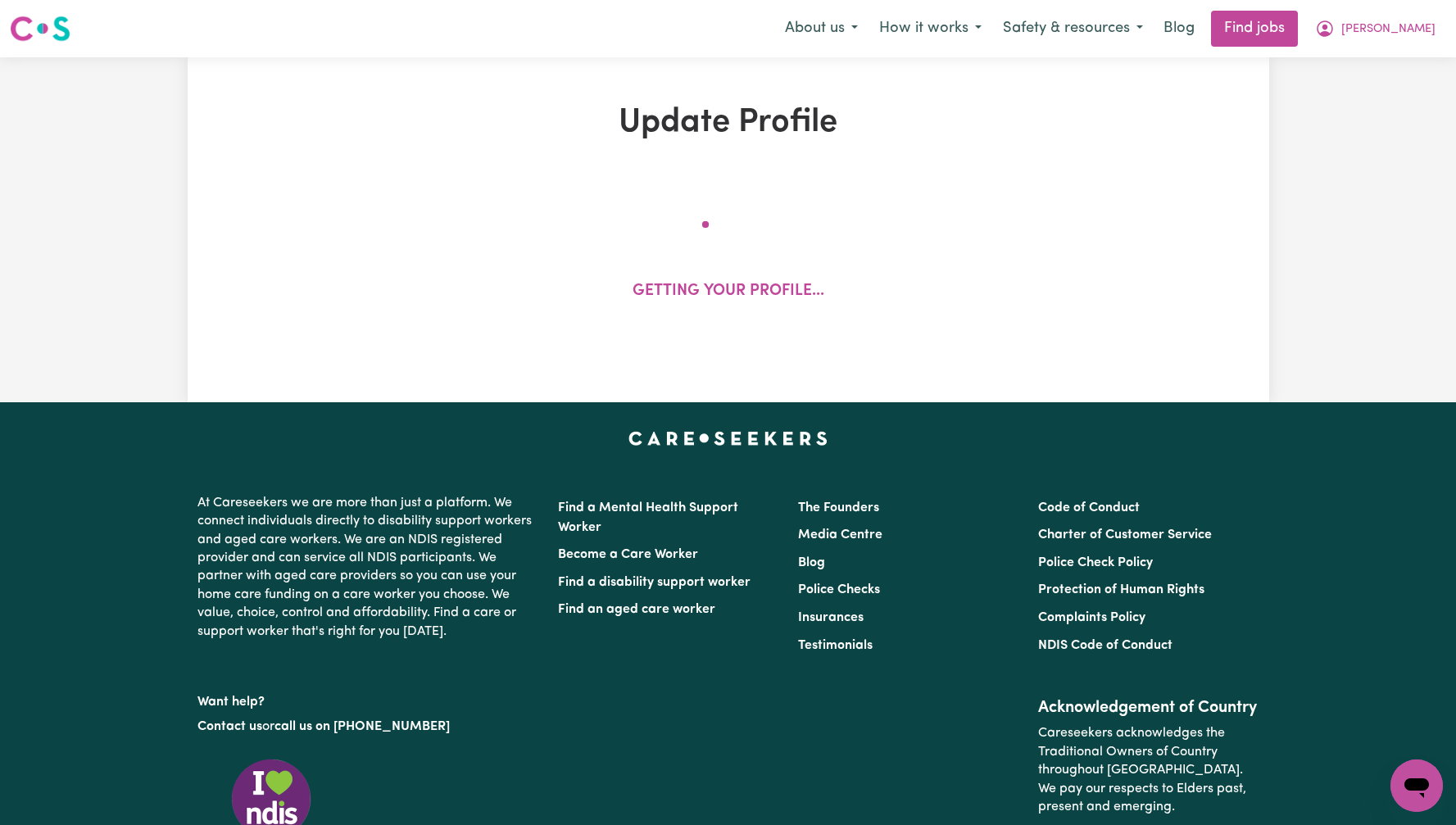
select select "female"
select select "Australian Citizen"
select select "Studying a healthcare related degree or qualification"
select select "75"
select select "100"
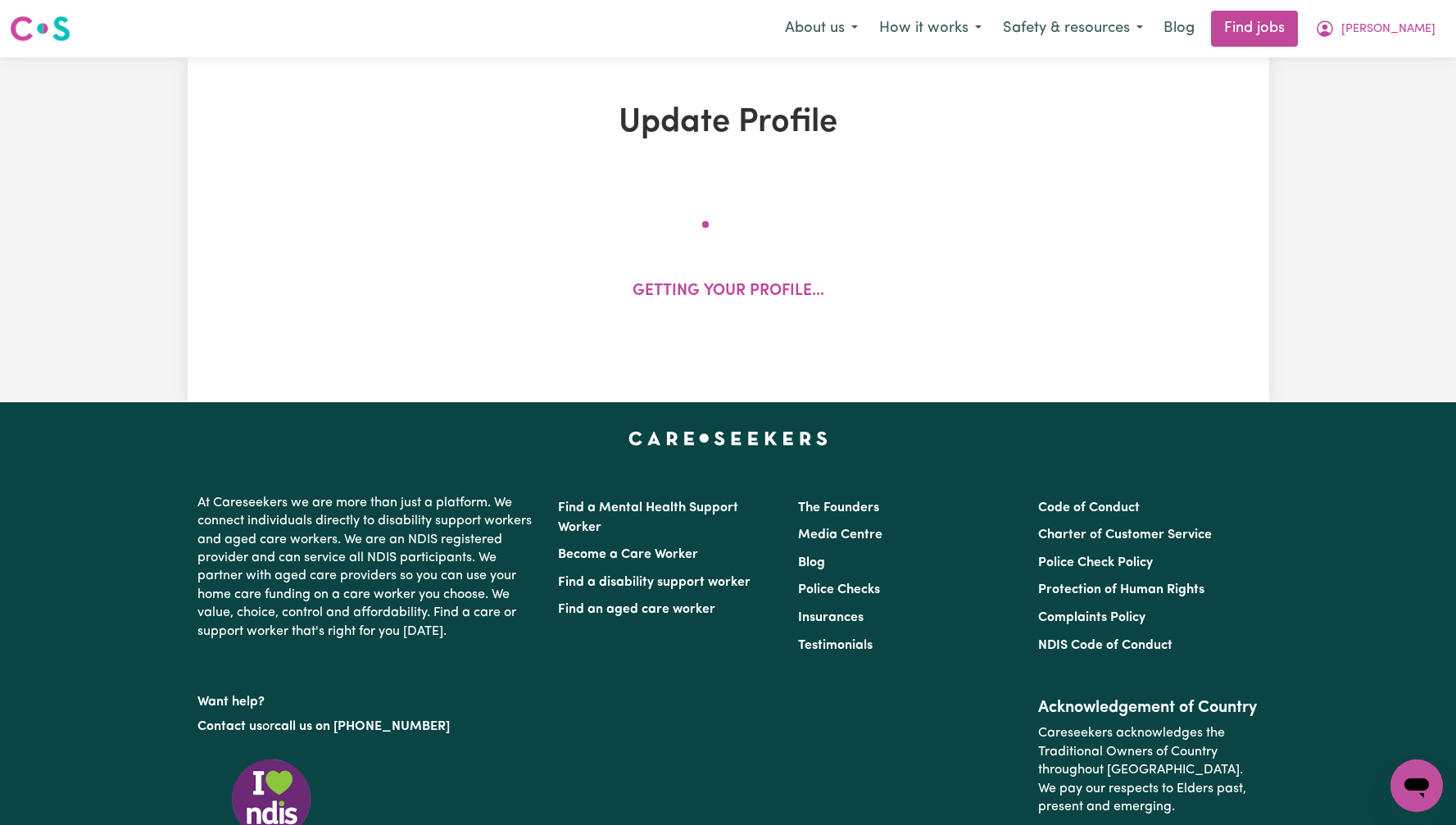
select select "150"
select select "160"
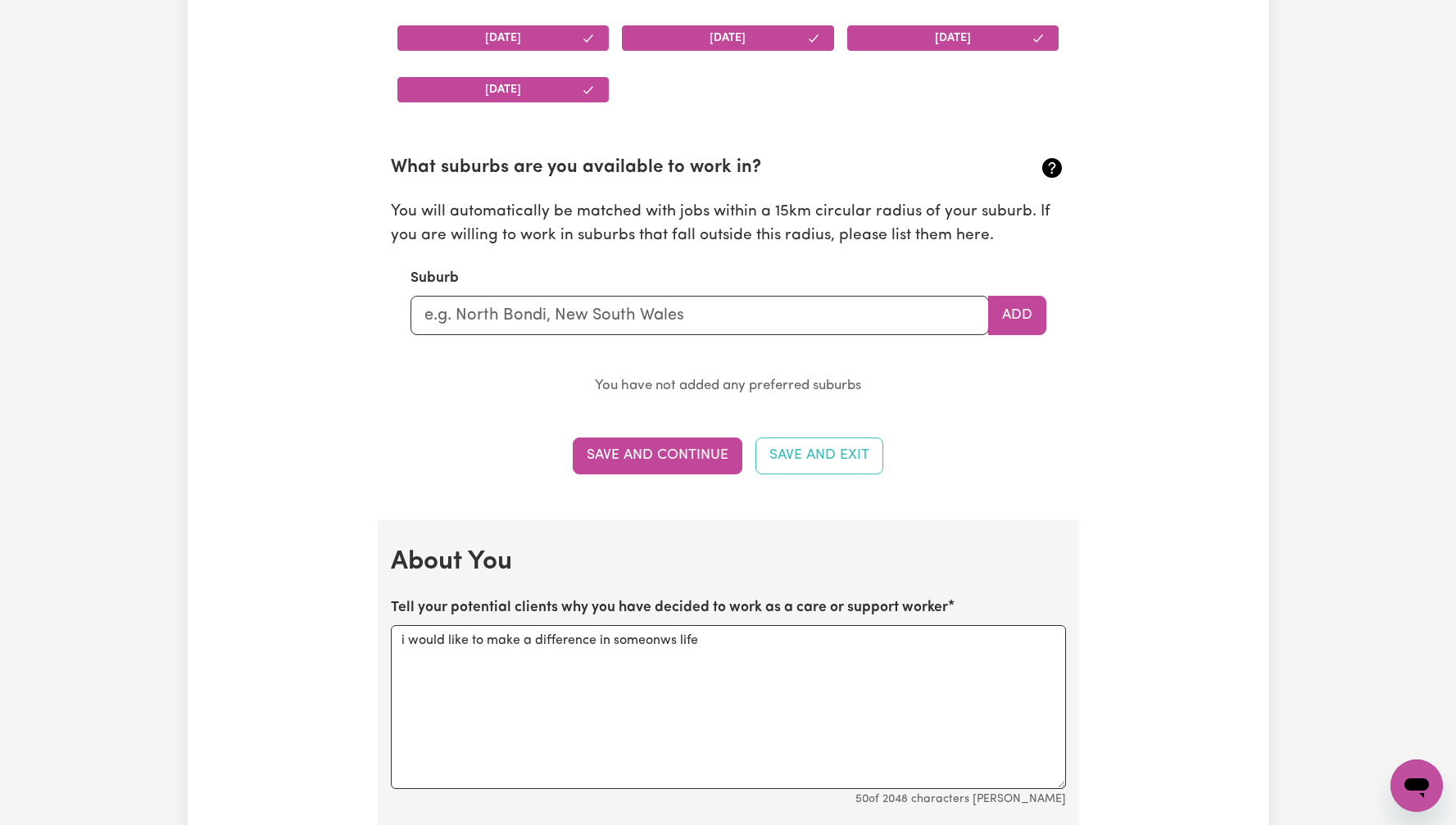
scroll to position [1549, 0]
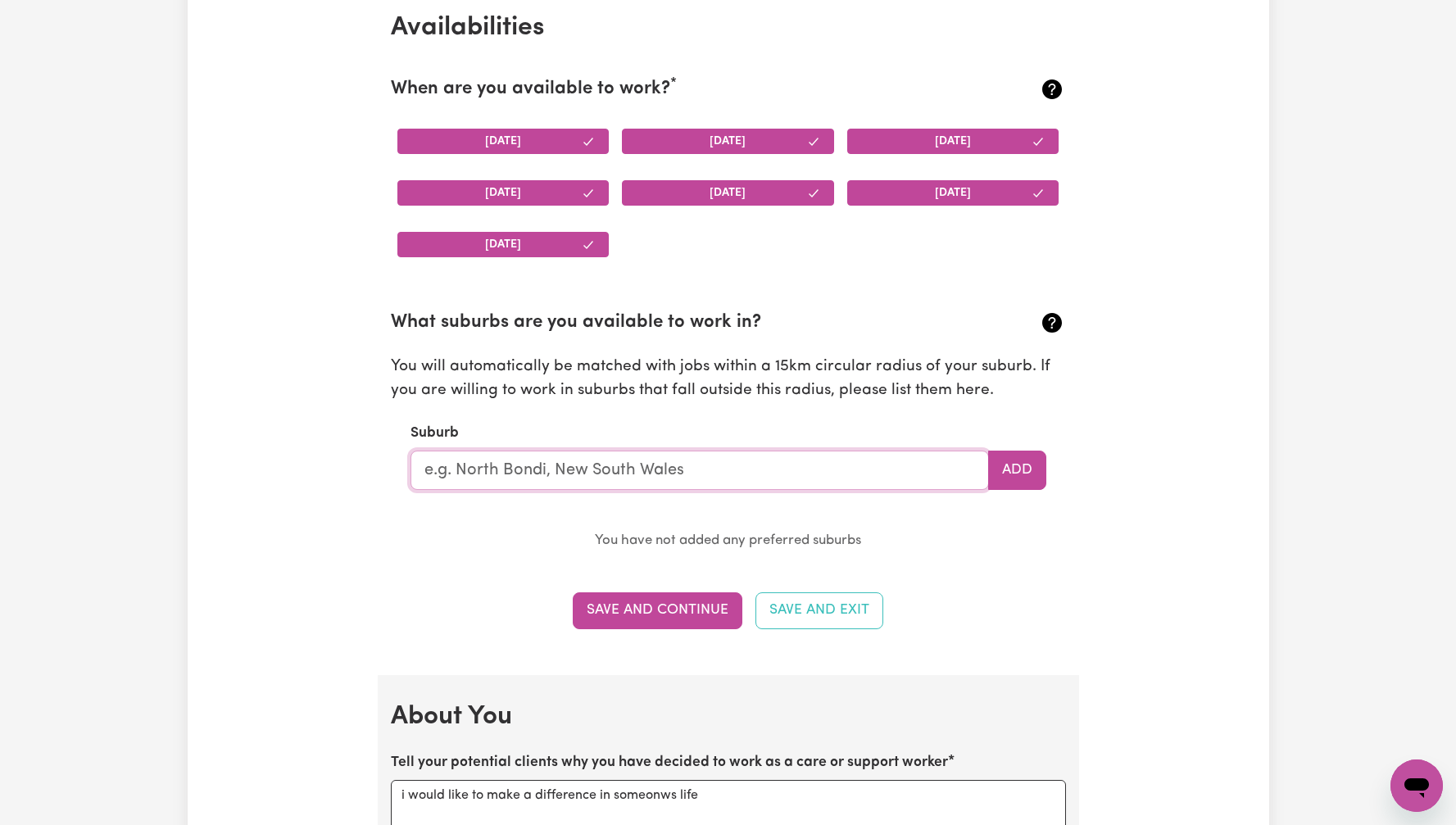
click at [727, 468] on input "text" at bounding box center [700, 469] width 578 height 39
click at [715, 467] on input "text" at bounding box center [700, 469] width 578 height 39
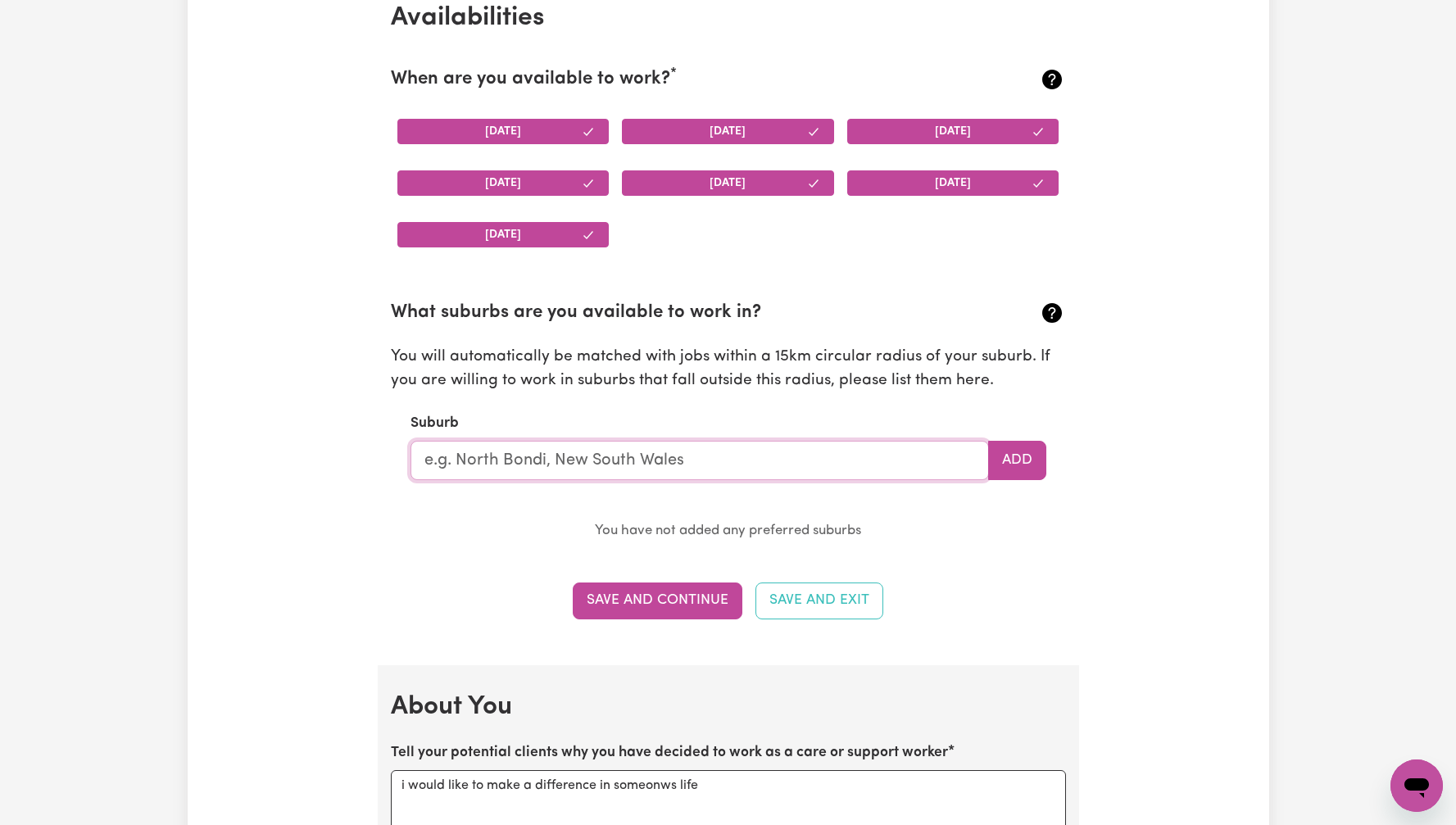
click at [711, 458] on input "text" at bounding box center [700, 459] width 578 height 39
click at [696, 458] on input "text" at bounding box center [700, 459] width 578 height 39
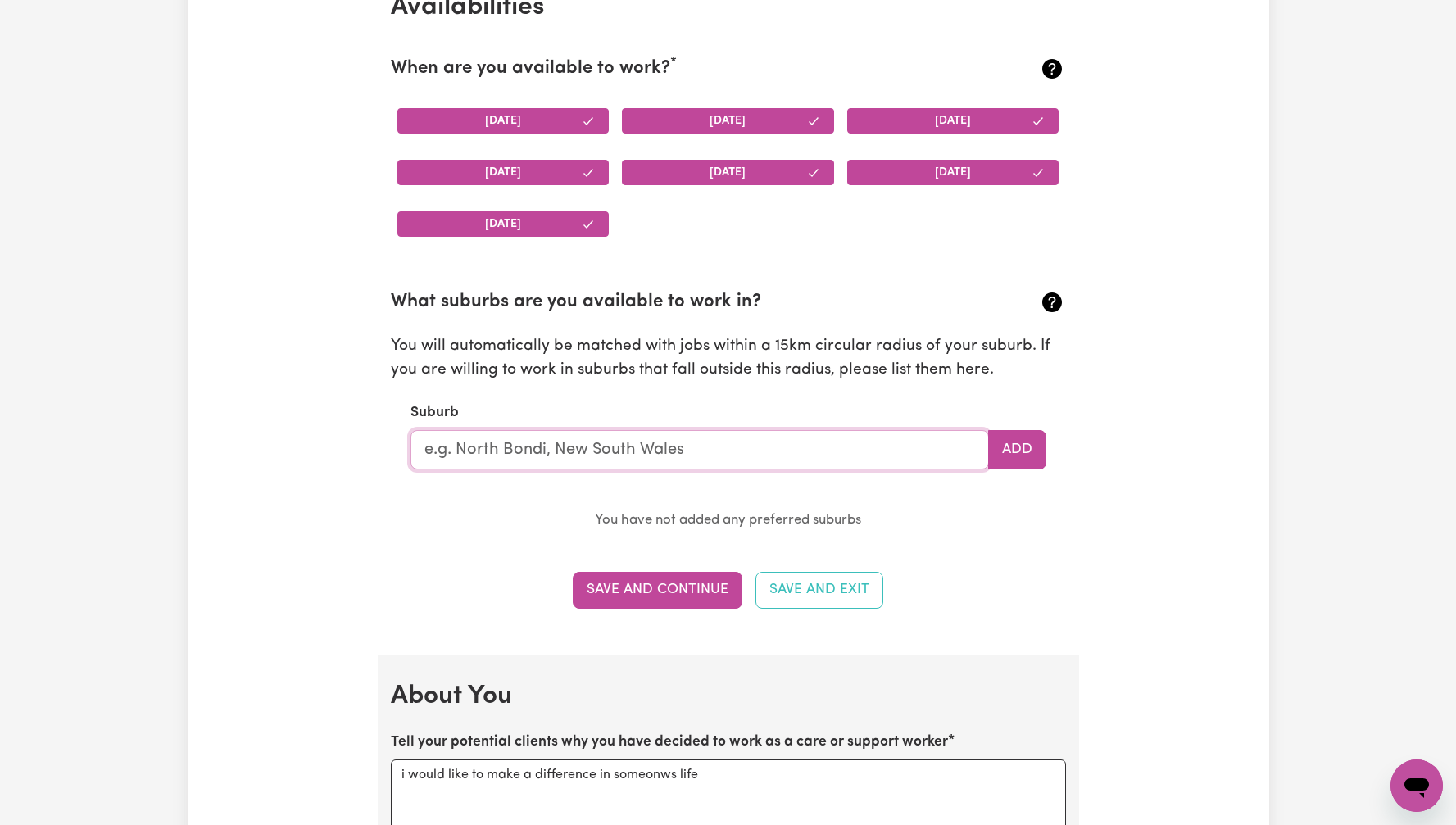
scroll to position [1580, 0]
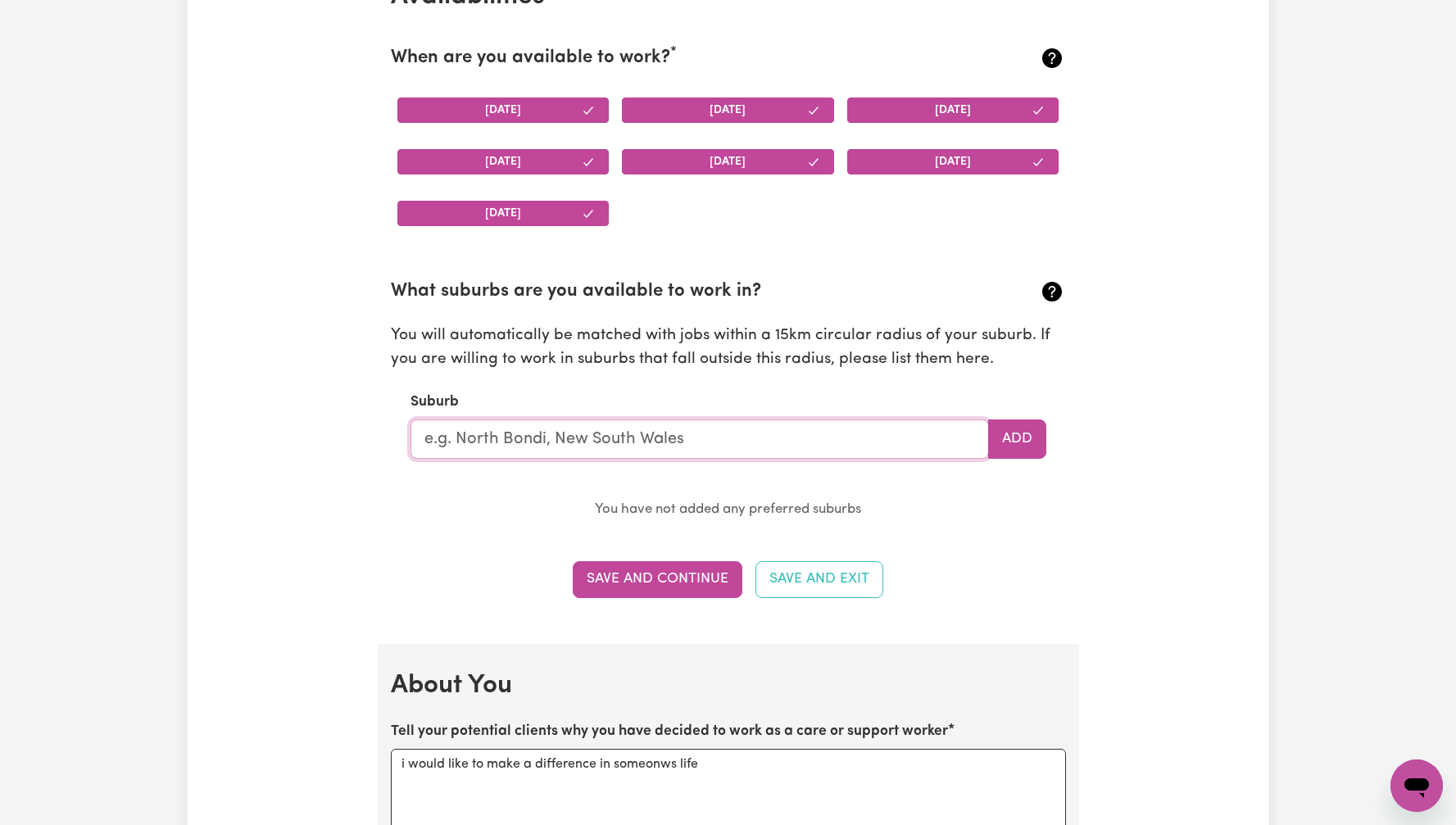
click at [707, 439] on input "text" at bounding box center [700, 439] width 578 height 39
type input "for"
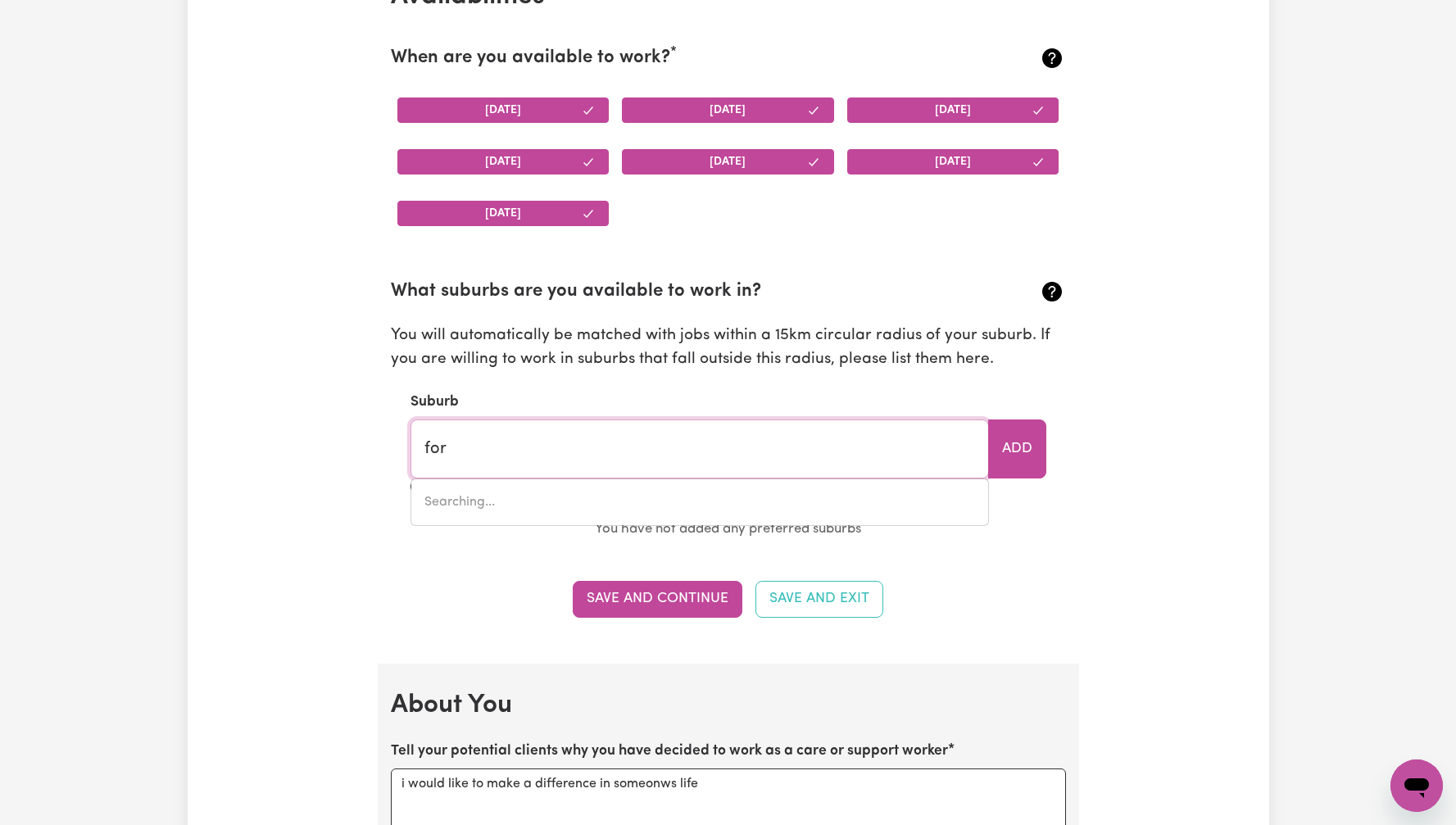
type input "forBES, New South Wales, 2871"
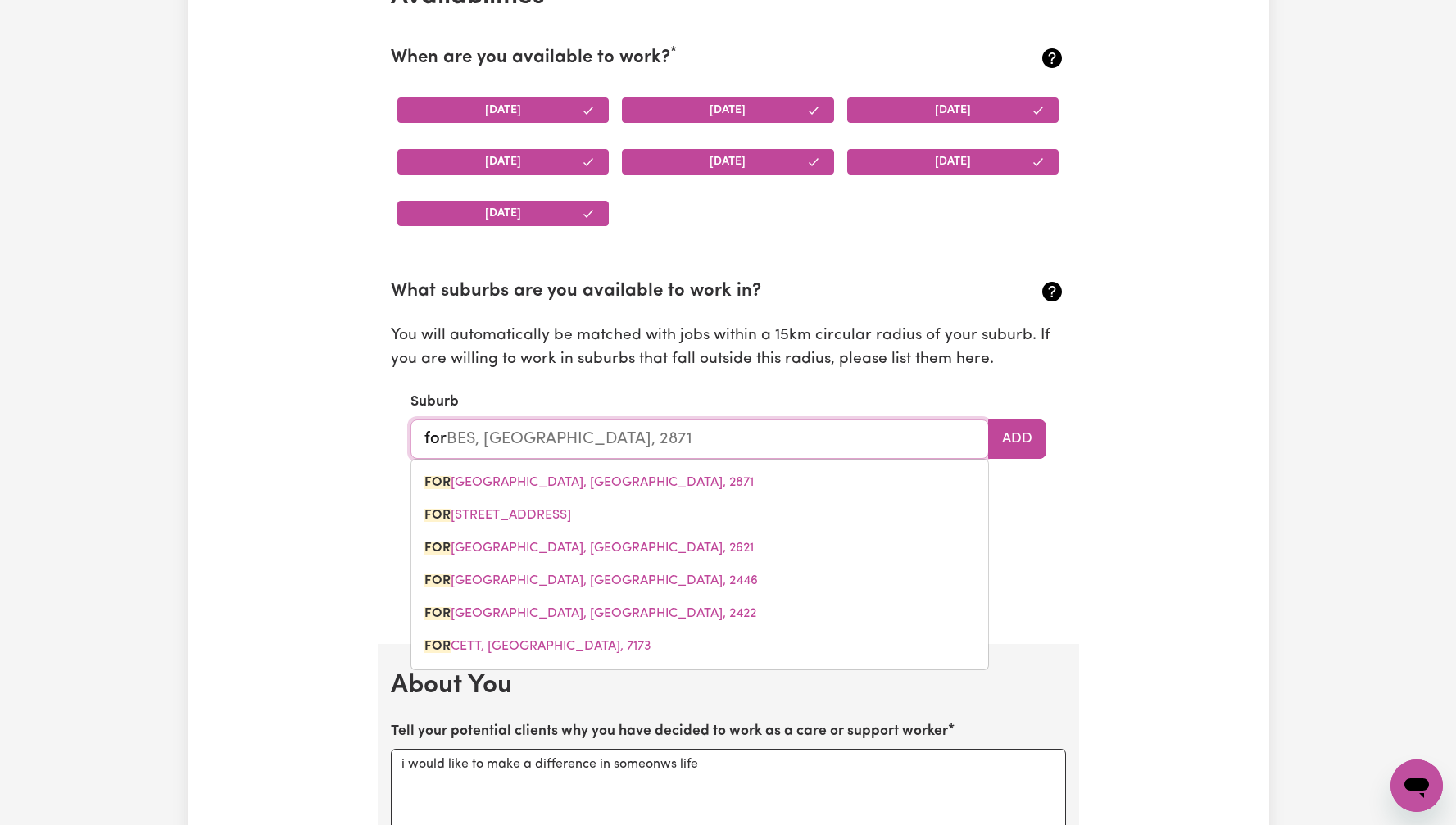
type input "w"
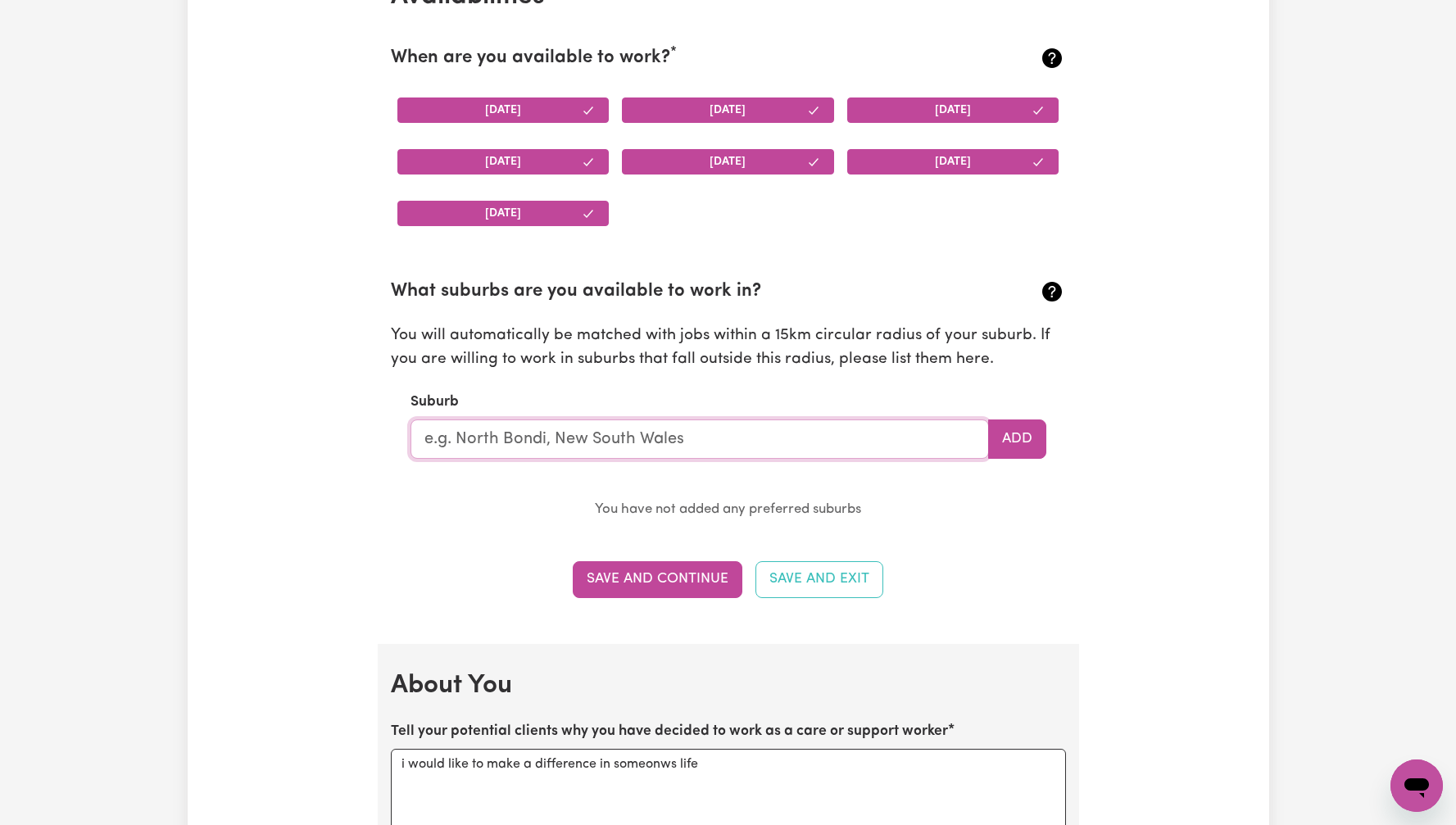
click at [695, 441] on input "text" at bounding box center [700, 439] width 578 height 39
click at [697, 439] on input "text" at bounding box center [700, 439] width 578 height 39
type input "sydn"
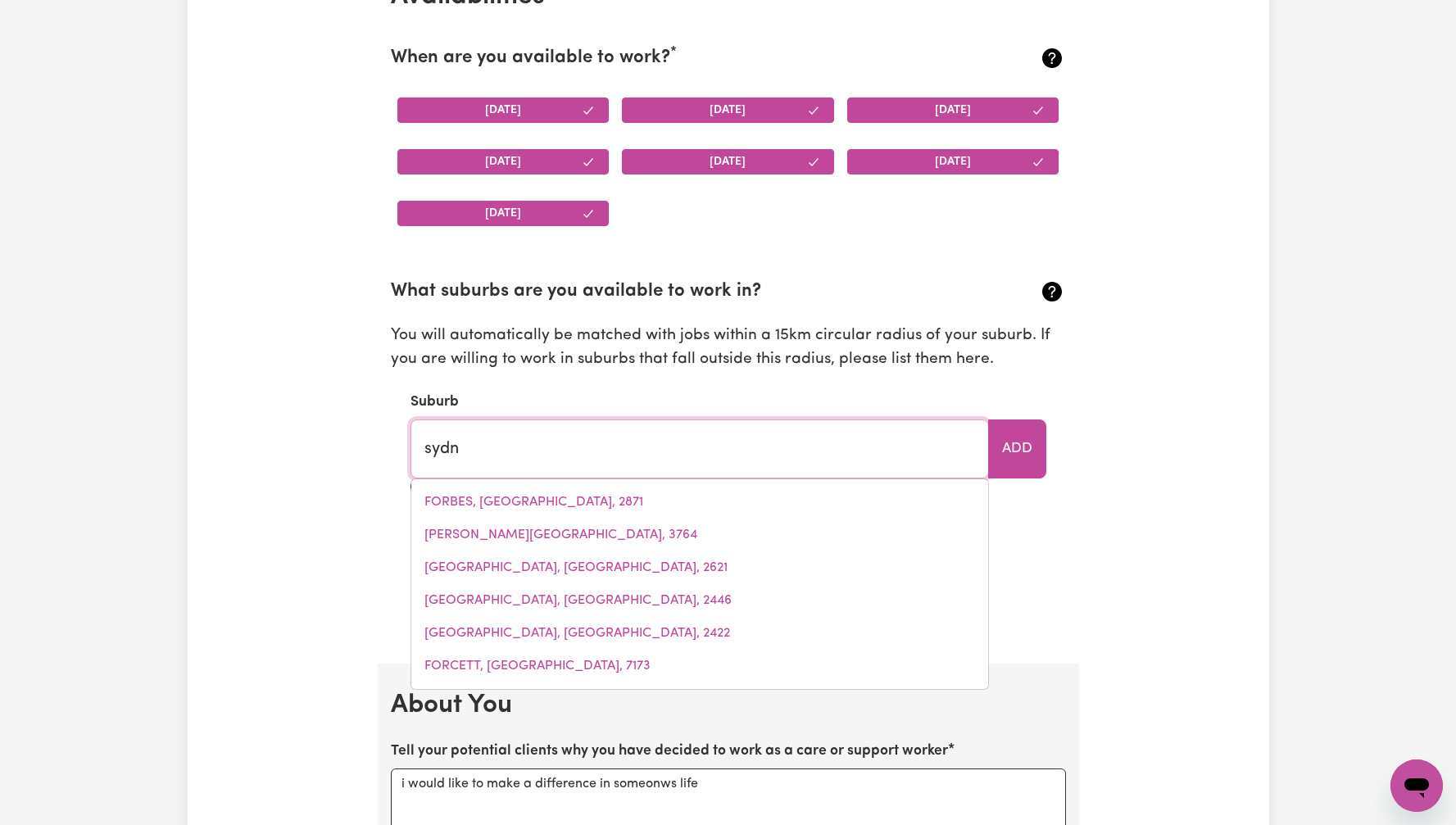
type input "sydnEY, New South Wales, 2000"
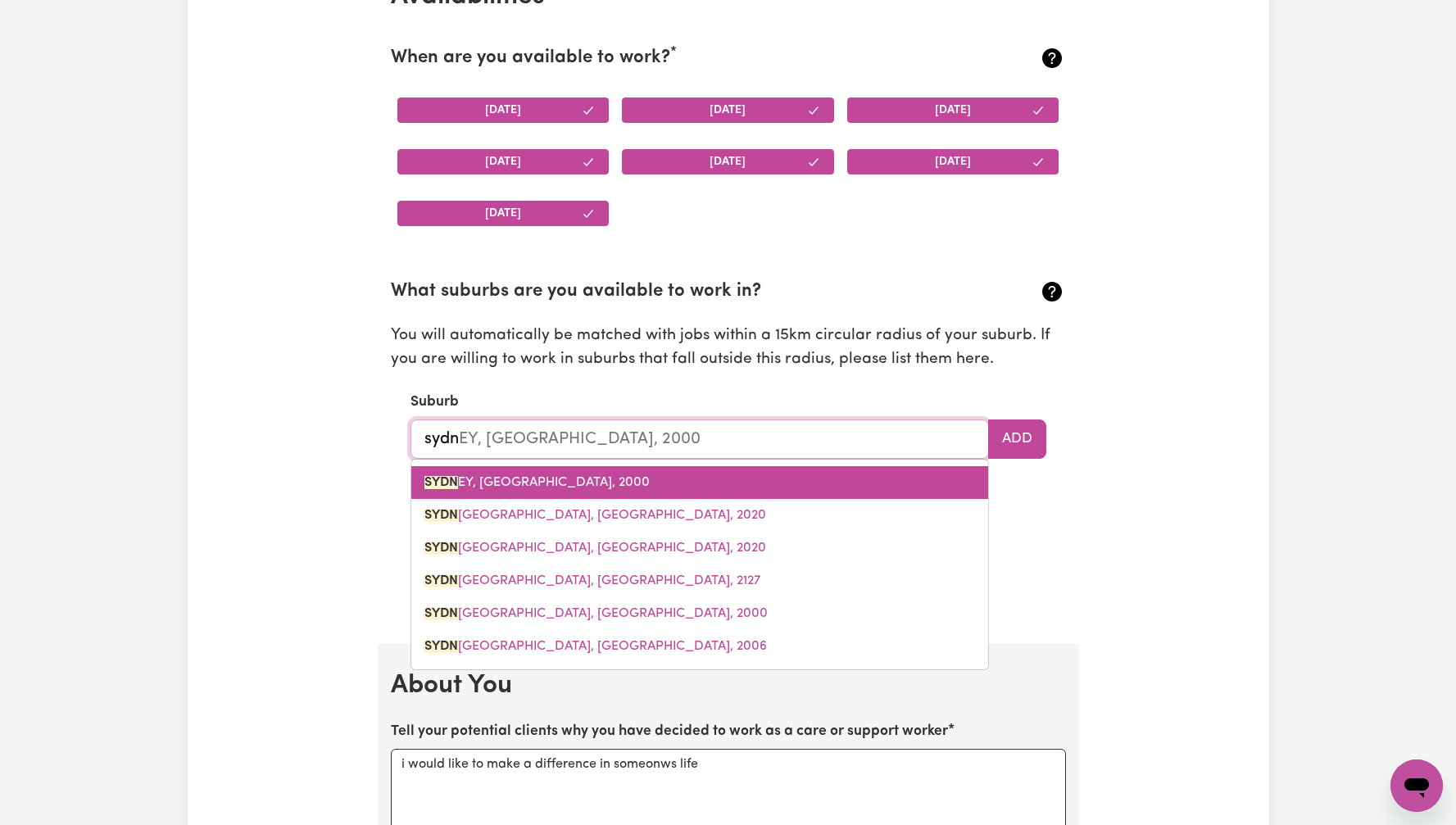
click at [735, 479] on link "SYDN EY, New South Wales, 2000" at bounding box center [700, 482] width 577 height 32
type input "SYDNEY, New South Wales, 2000"
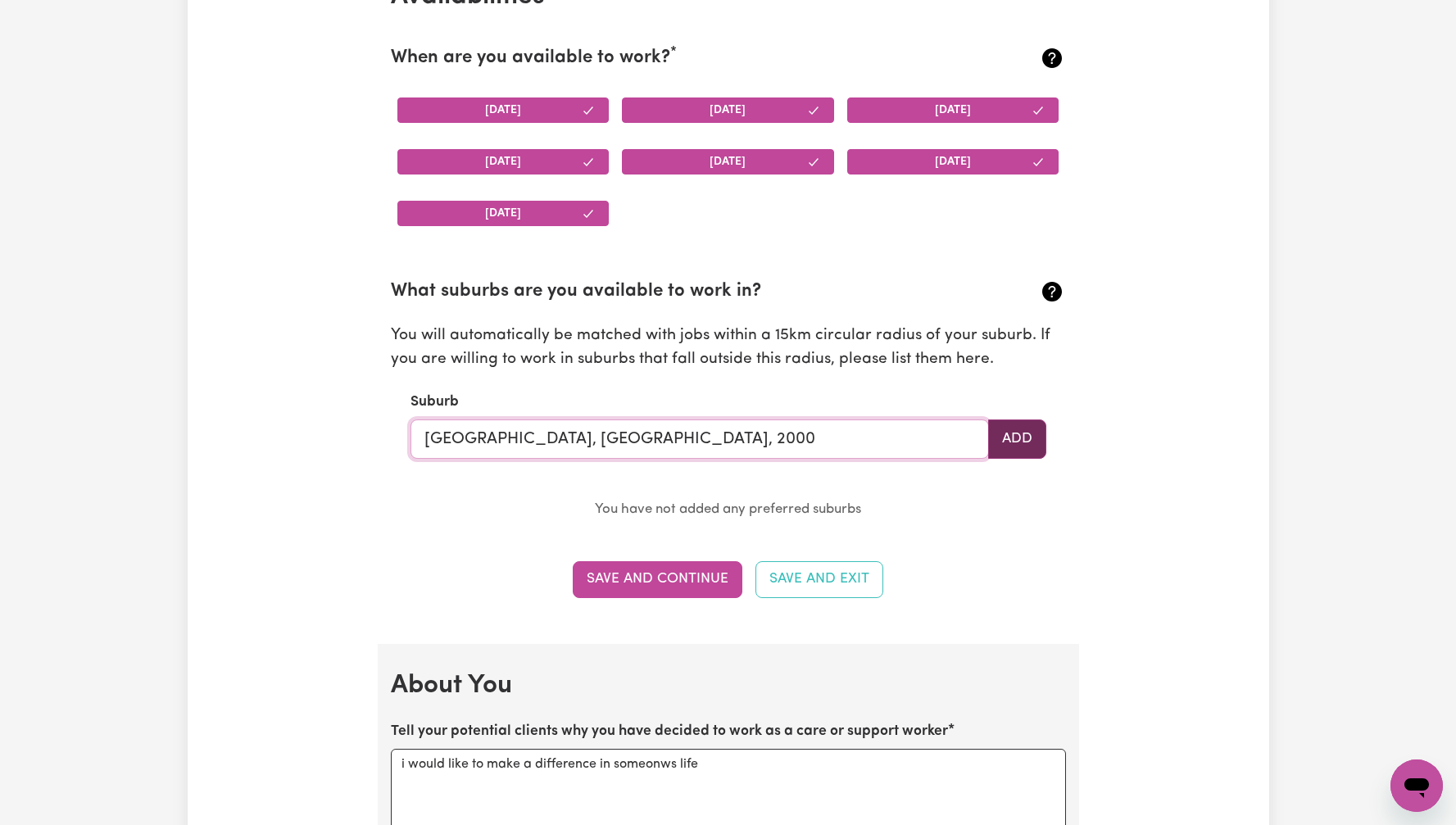
type input "SYDNEY, New South Wales, 2000"
click at [1008, 447] on button "Add" at bounding box center [1017, 439] width 58 height 39
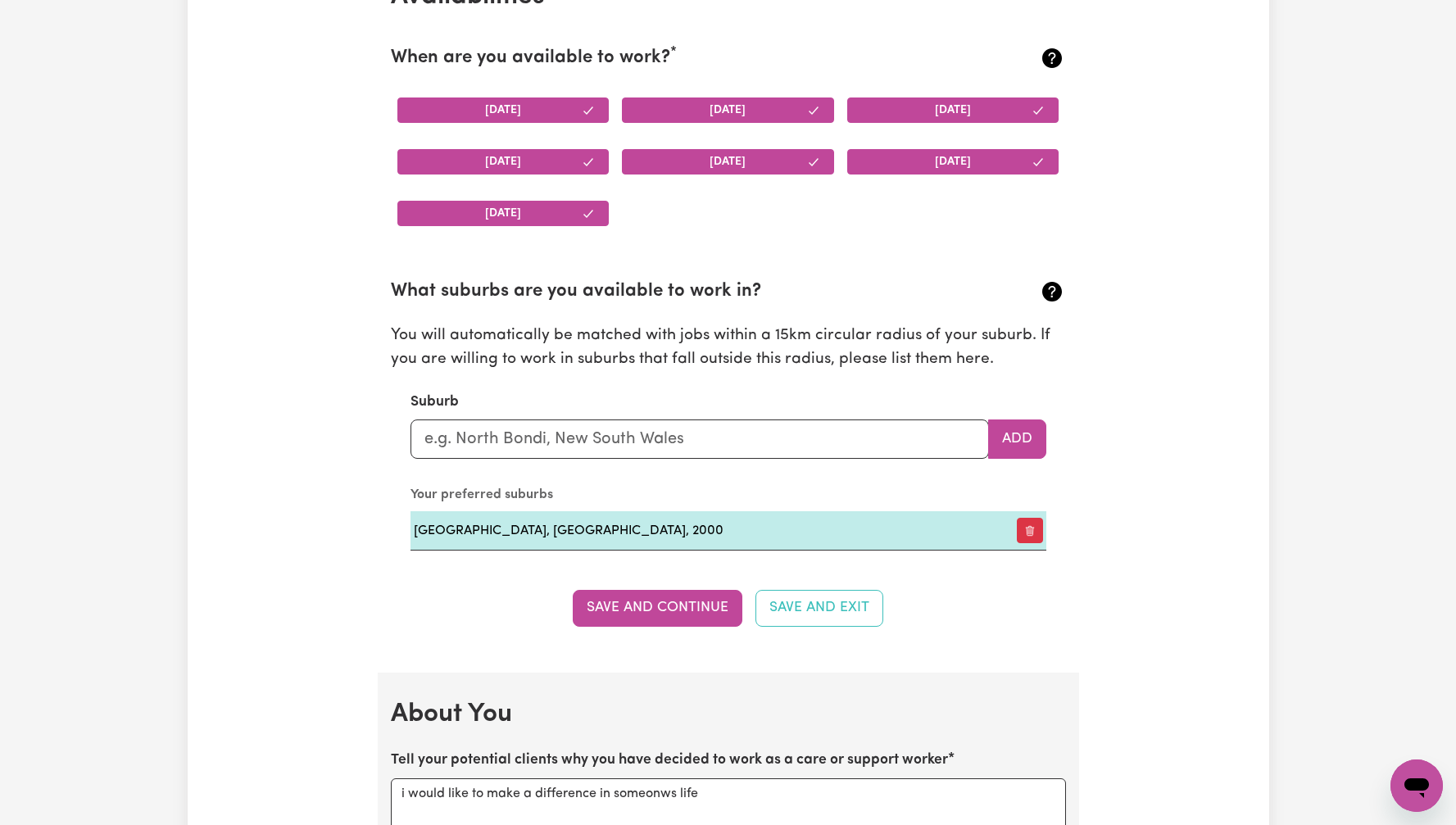
scroll to position [1602, 0]
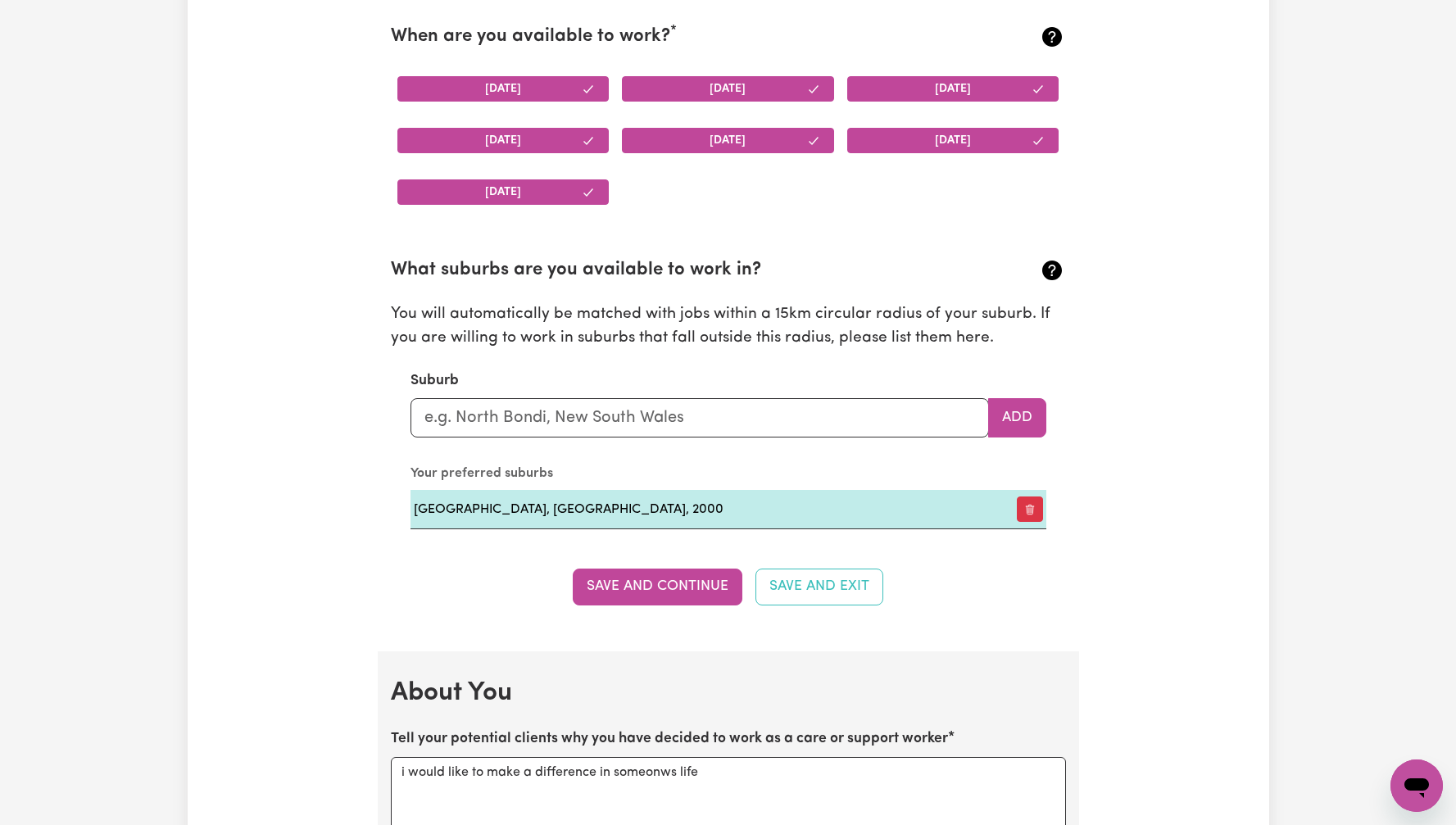
click at [685, 589] on button "Save and Continue" at bounding box center [657, 586] width 170 height 36
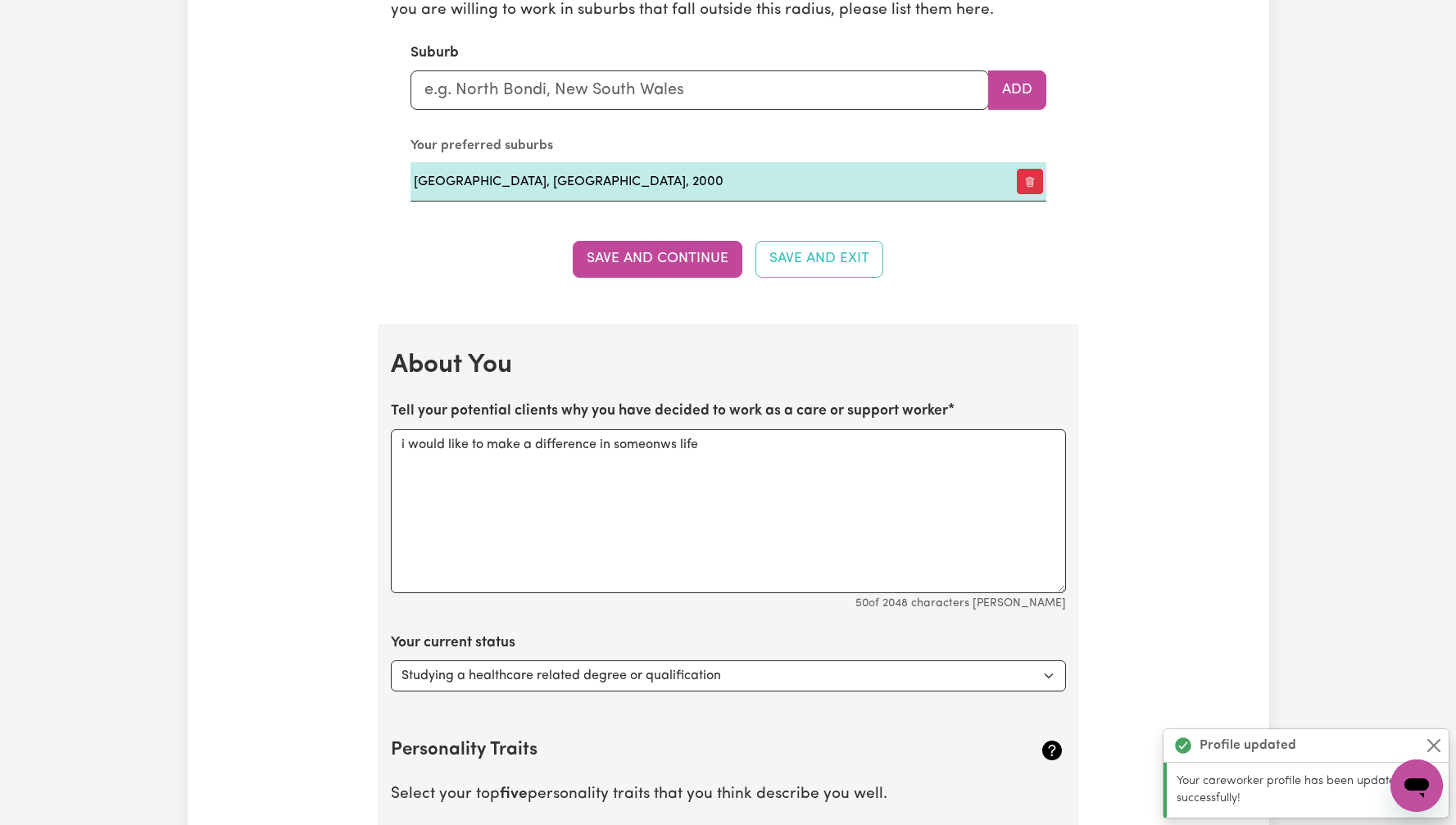
scroll to position [1689, 0]
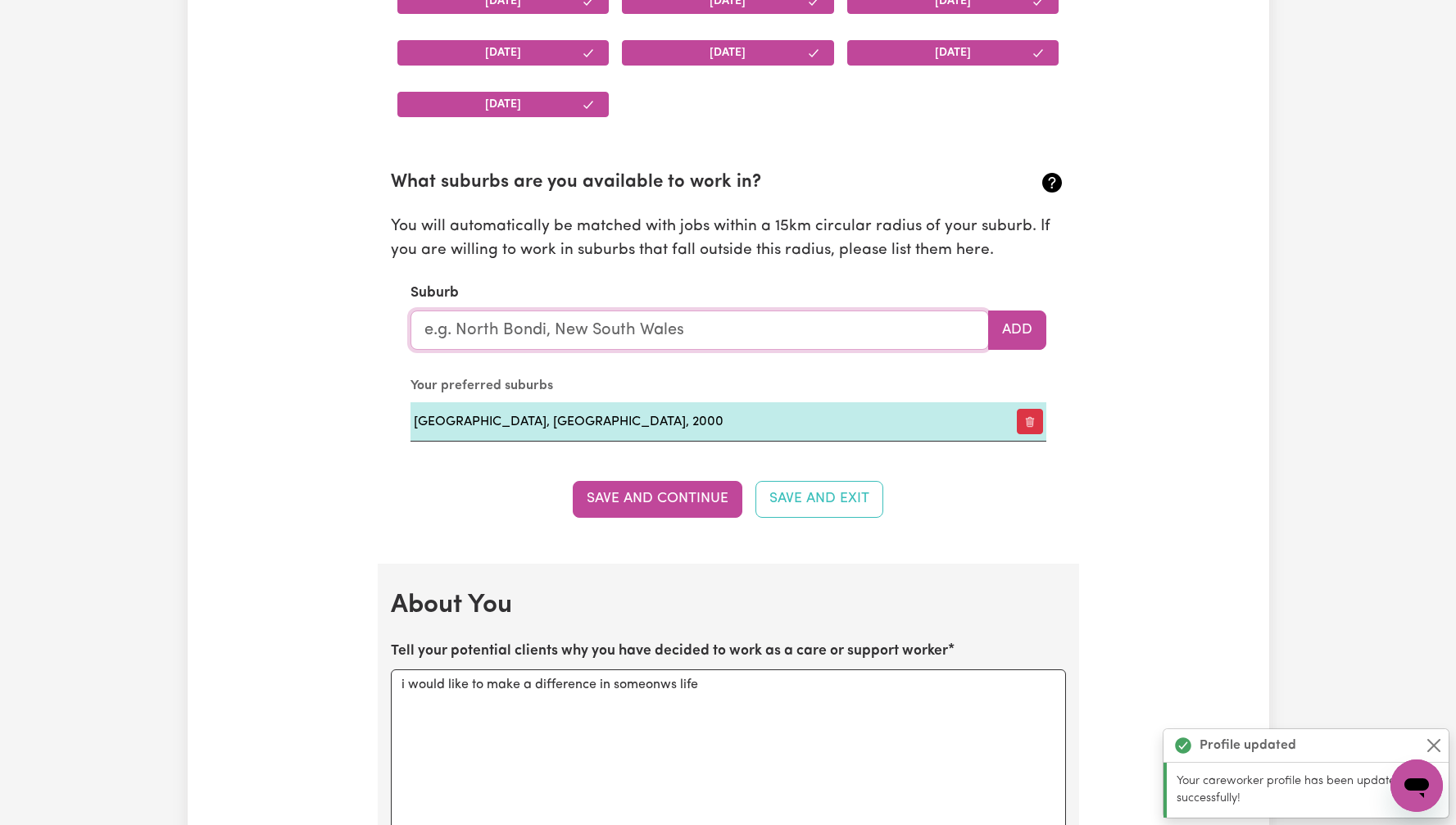
click at [658, 316] on input "text" at bounding box center [700, 330] width 578 height 39
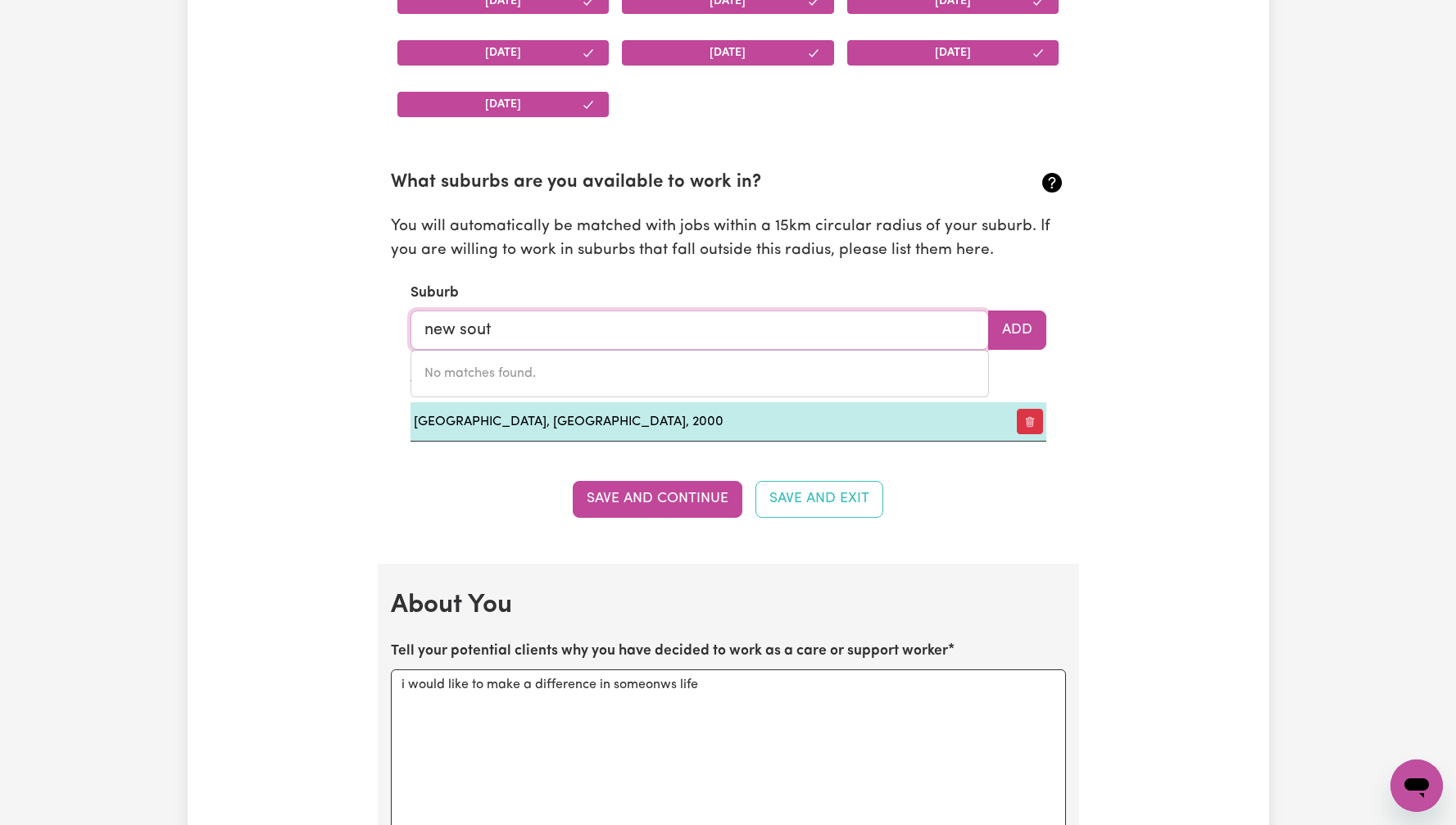
type input "new south"
click at [1155, 285] on div "Update Profile 1 2 3 4 5 Step 1 : Personal Details Let potential clients know w…" at bounding box center [728, 558] width 1081 height 4290
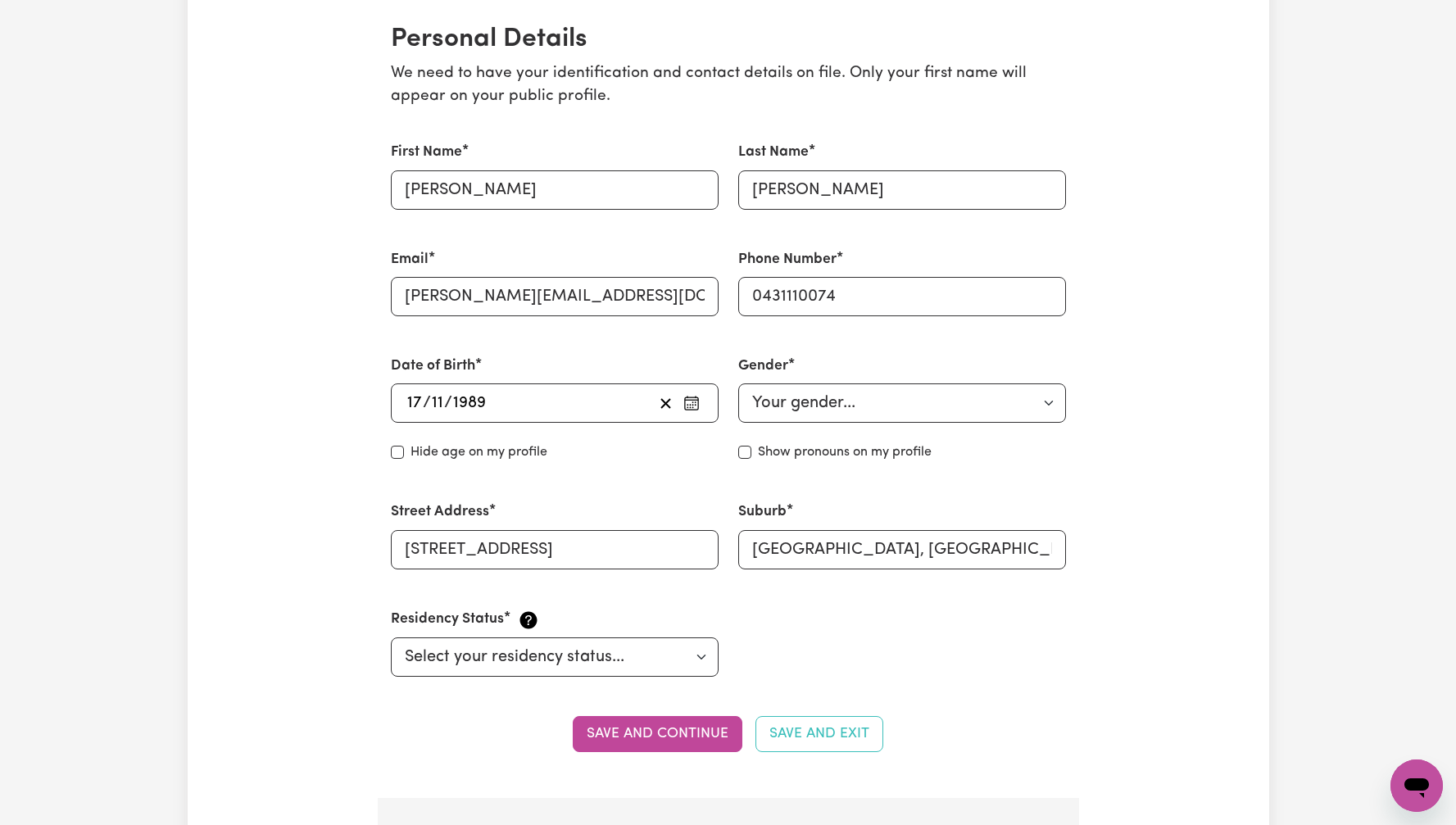
scroll to position [0, 0]
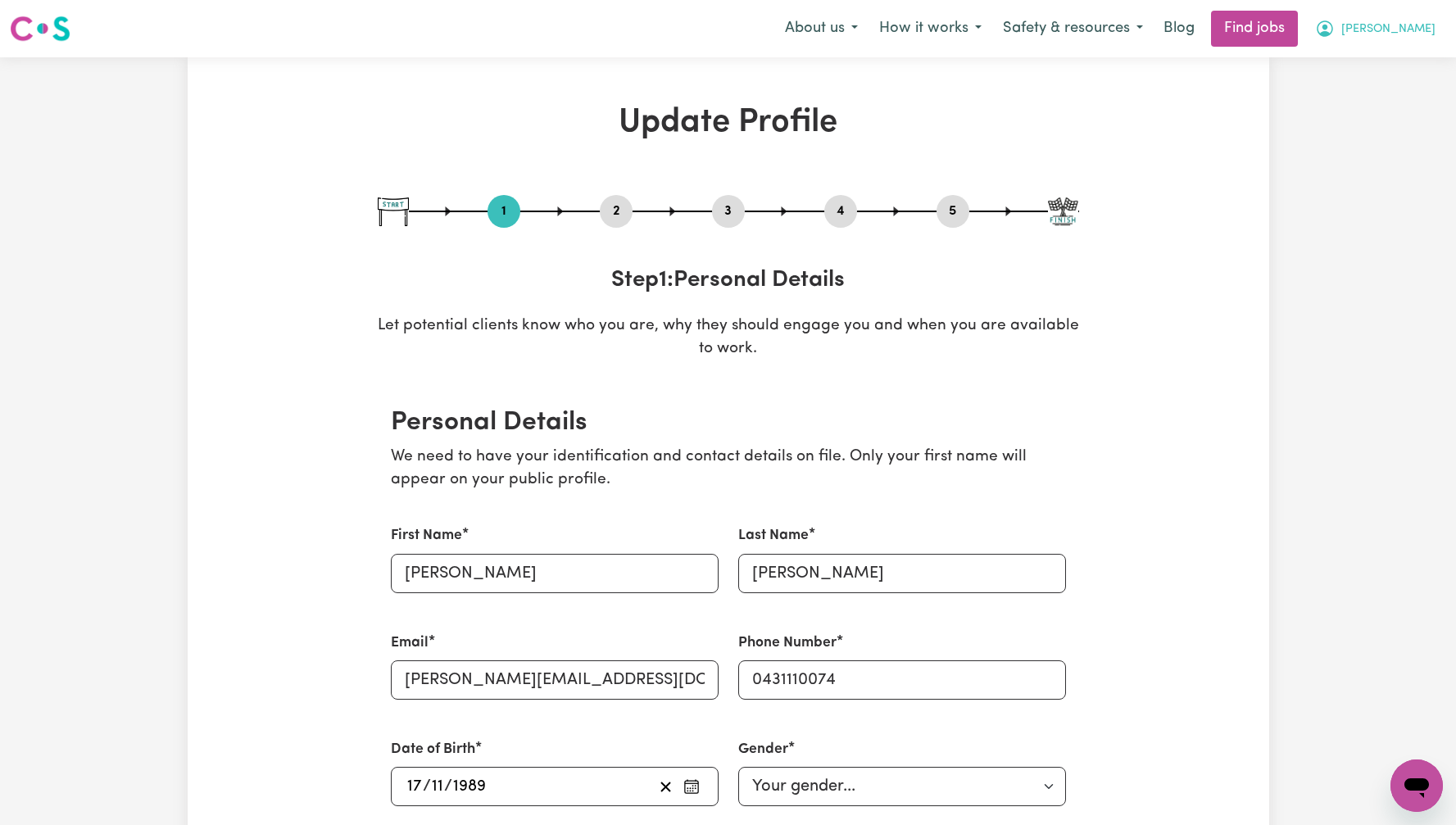
click at [1419, 36] on span "[PERSON_NAME]" at bounding box center [1388, 30] width 94 height 18
click at [1419, 92] on link "My Dashboard" at bounding box center [1380, 94] width 130 height 31
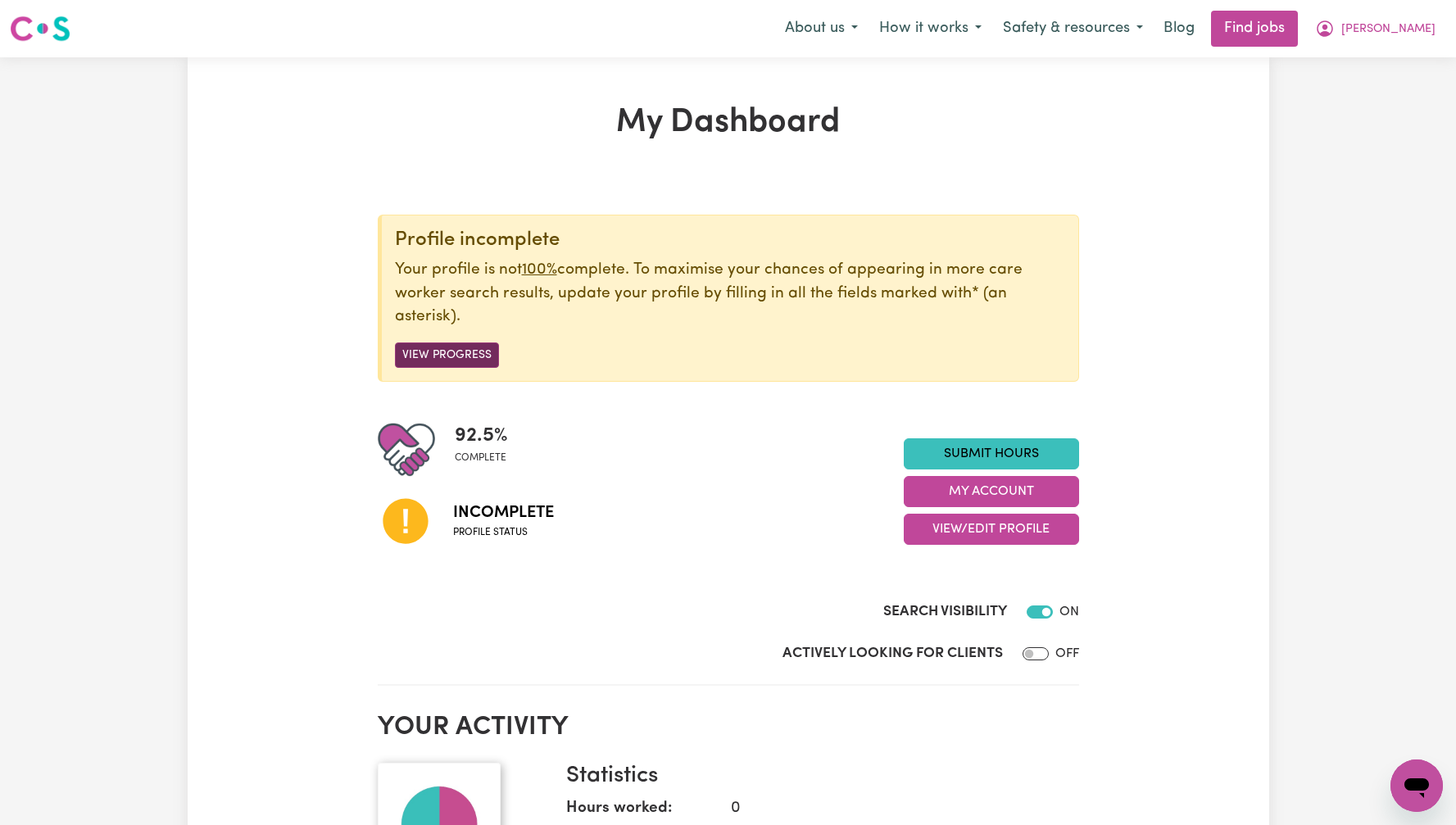
click at [458, 351] on button "View Progress" at bounding box center [446, 355] width 104 height 26
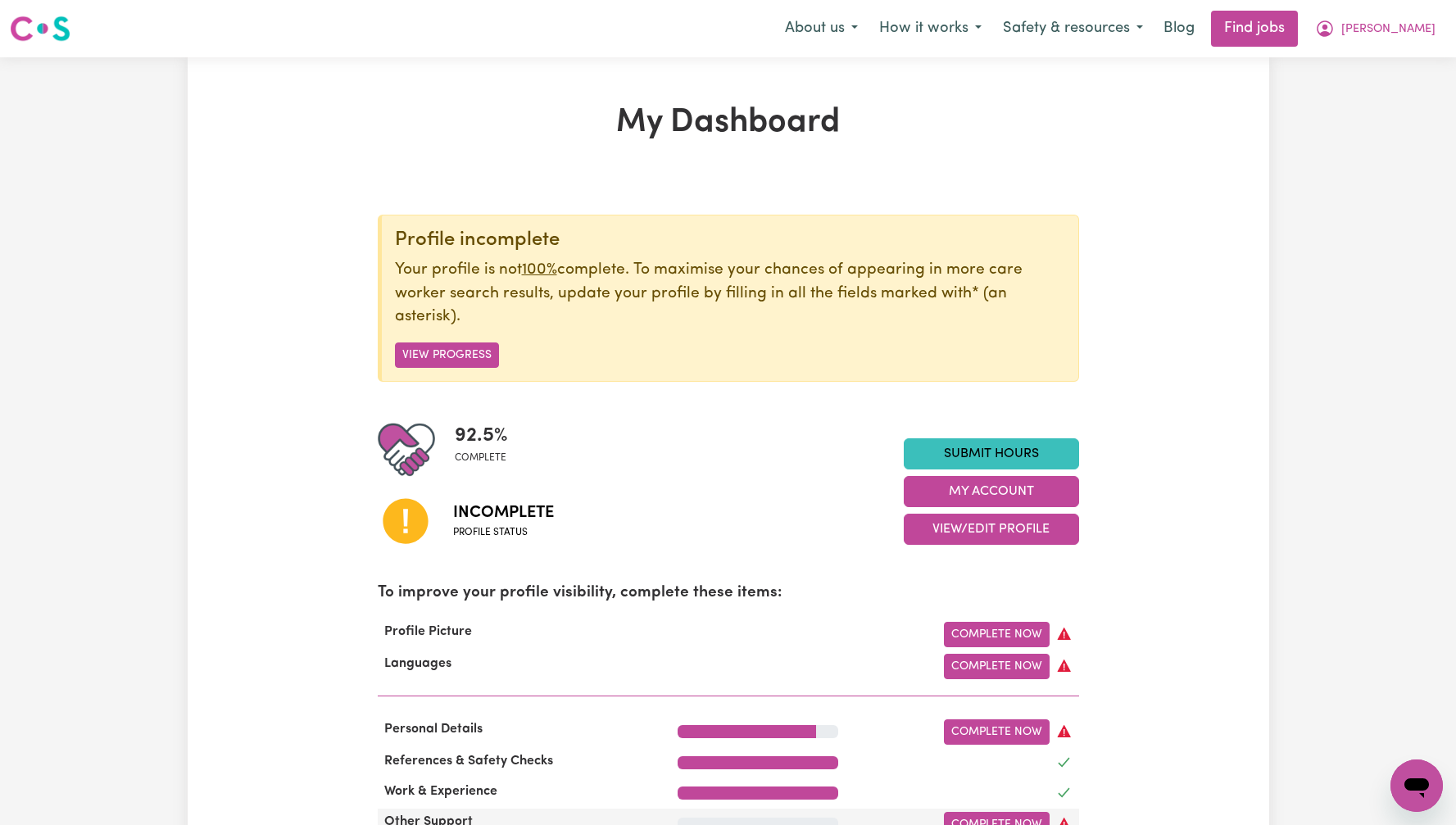
scroll to position [402, 0]
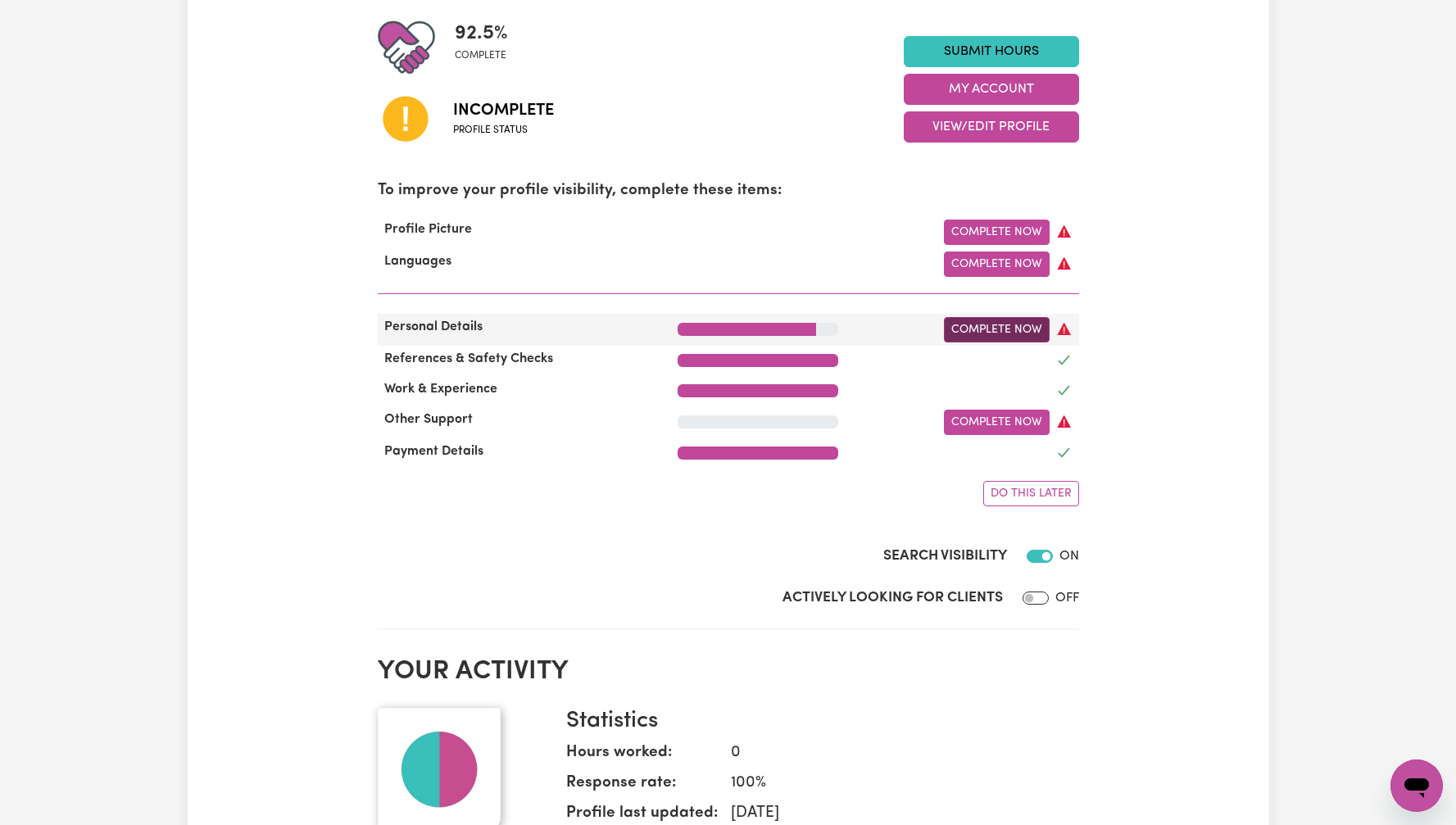
click at [993, 329] on link "Complete Now" at bounding box center [996, 330] width 106 height 26
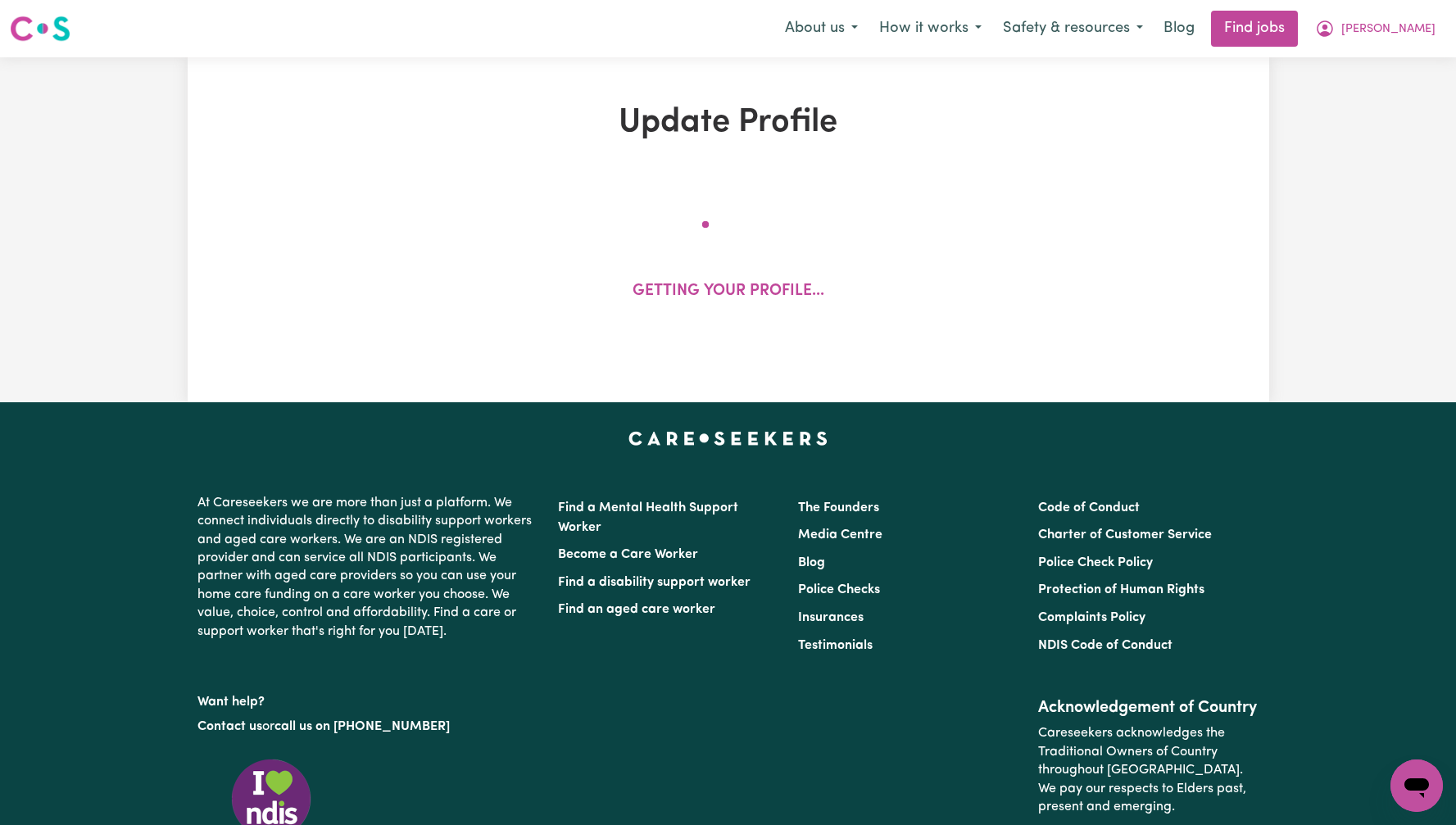
select select "female"
select select "Australian Citizen"
select select "Studying a healthcare related degree or qualification"
select select "75"
select select "100"
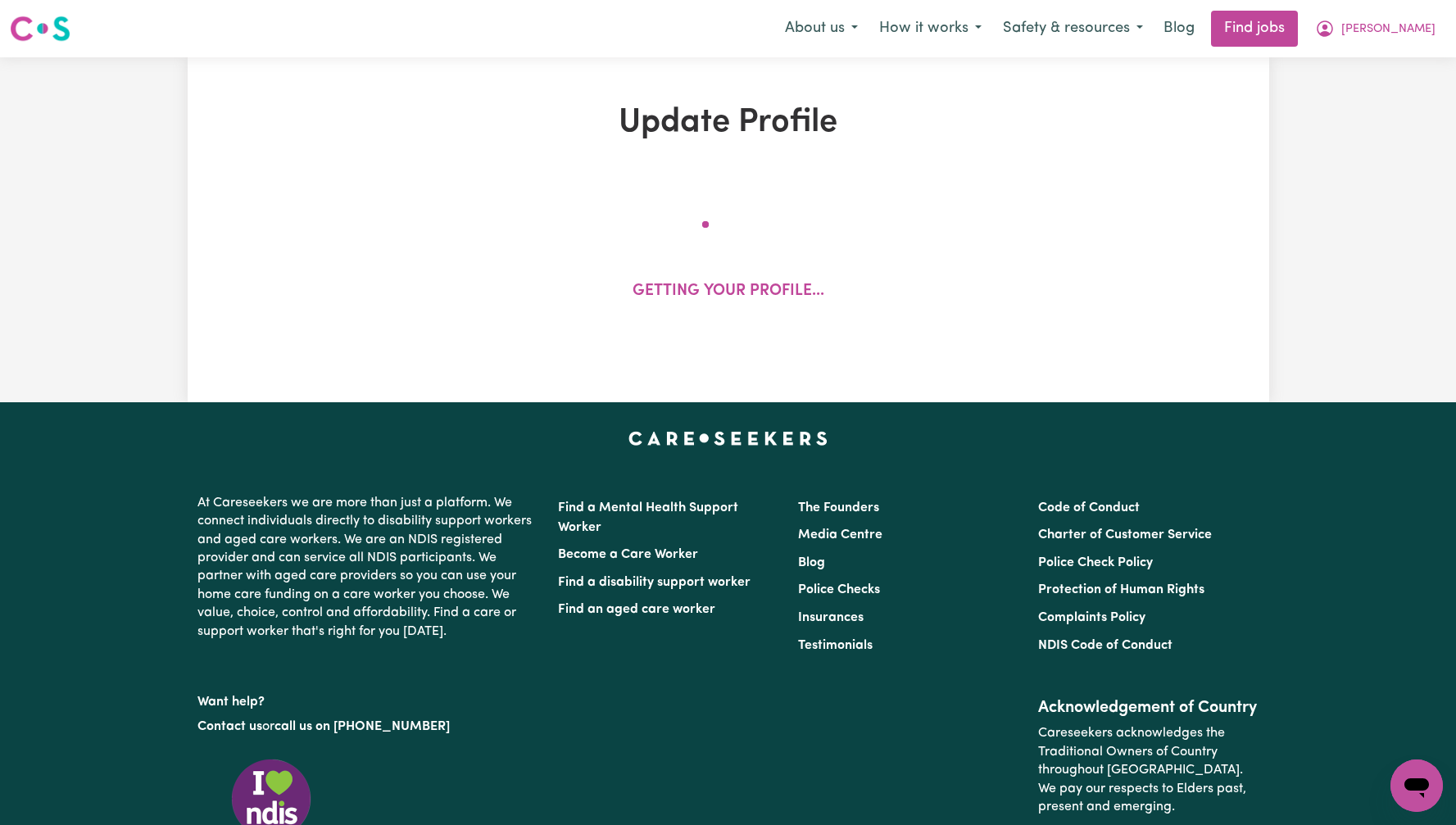
select select "150"
select select "160"
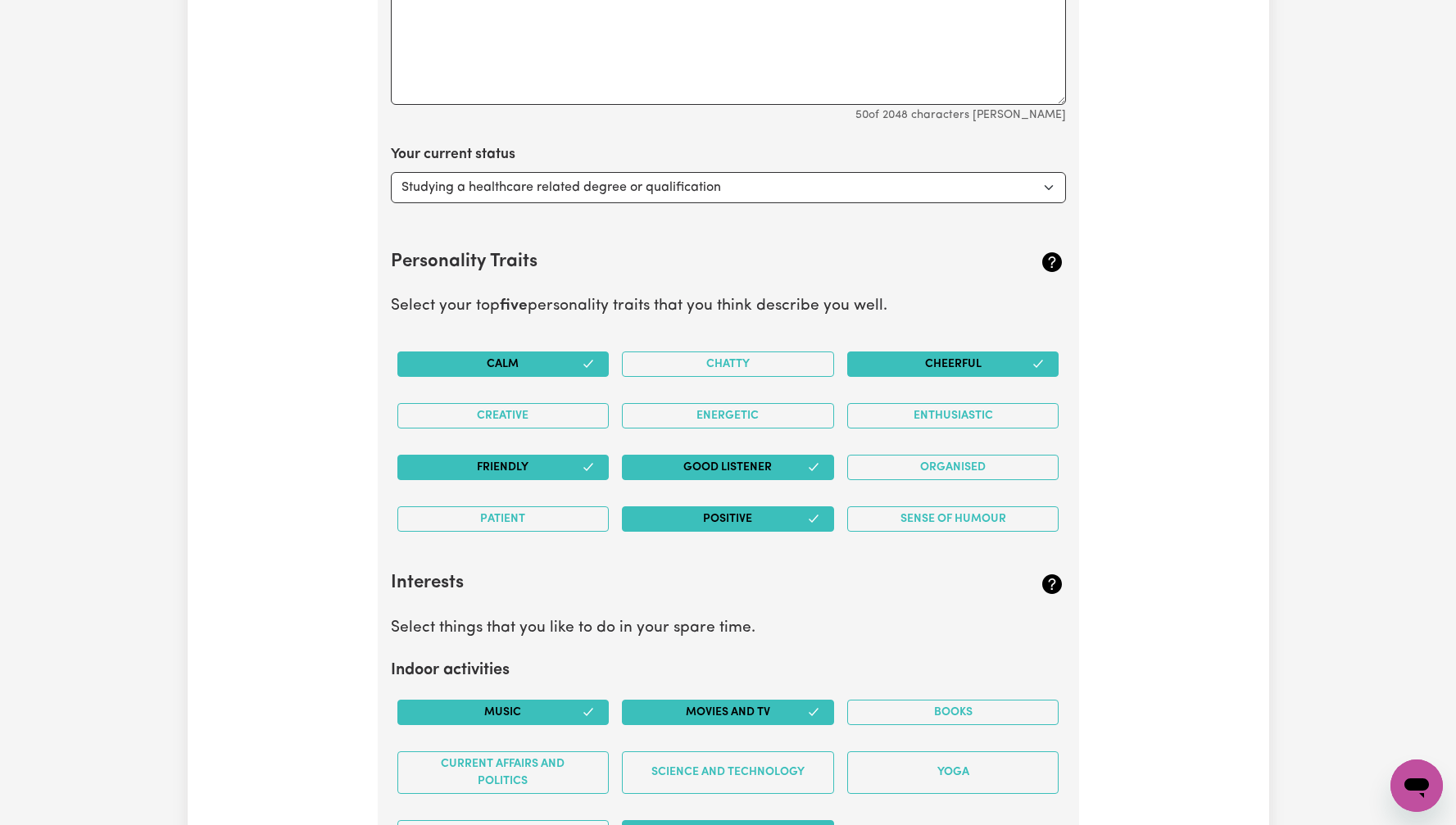
scroll to position [2070, 0]
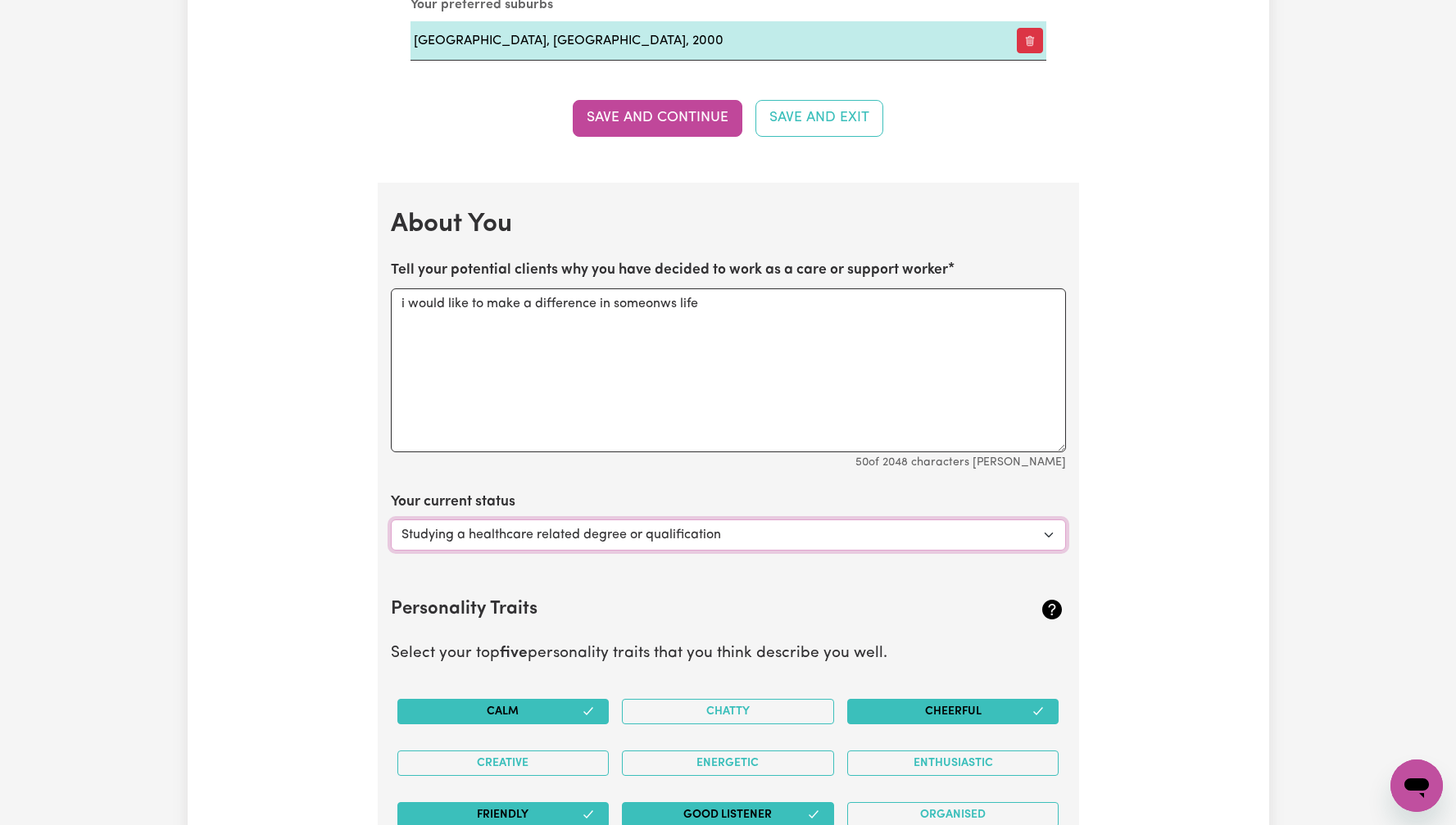
click at [933, 523] on select "Select... Studying a healthcare related degree or qualification Studying a non-…" at bounding box center [728, 534] width 675 height 31
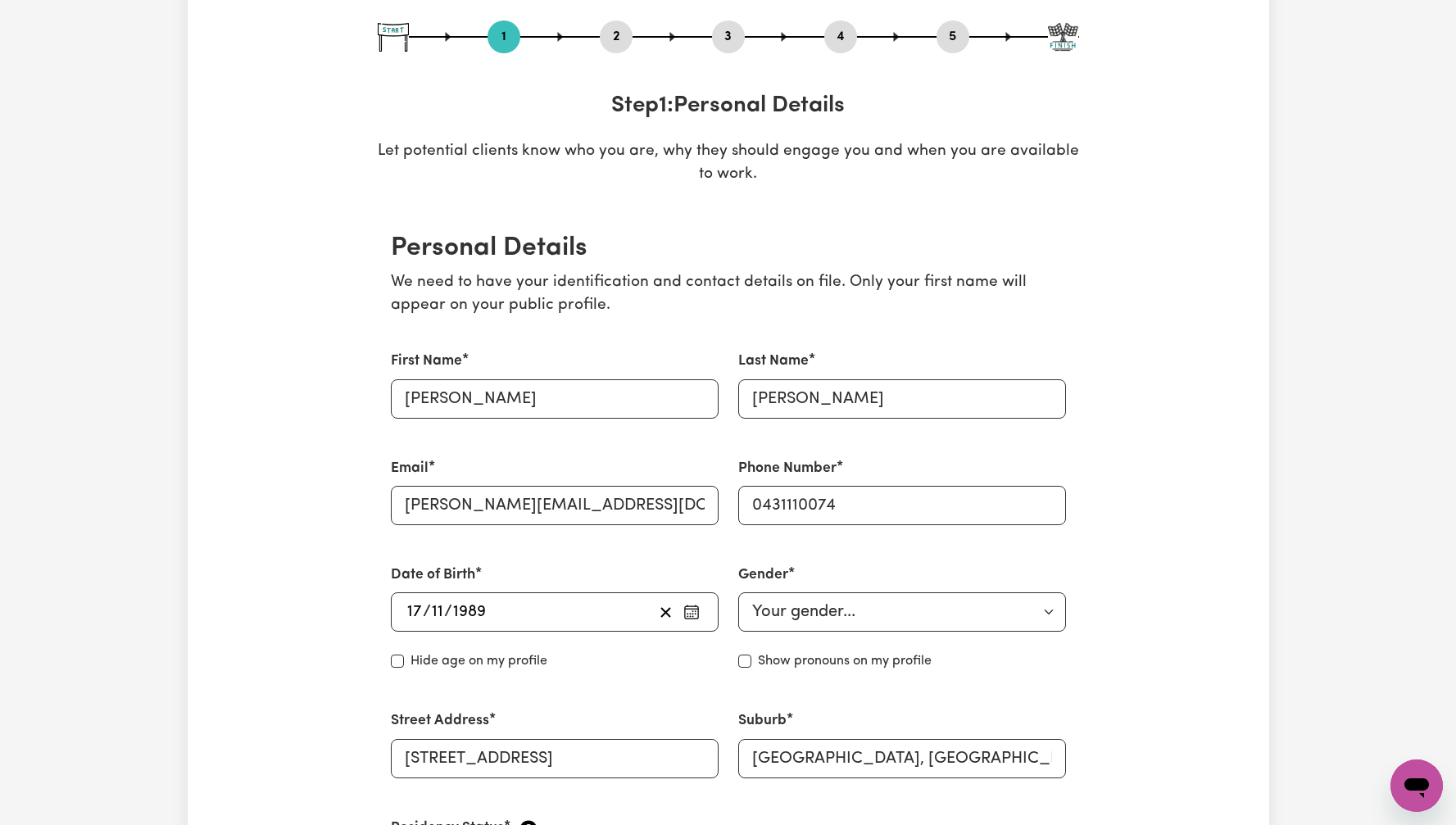
scroll to position [0, 0]
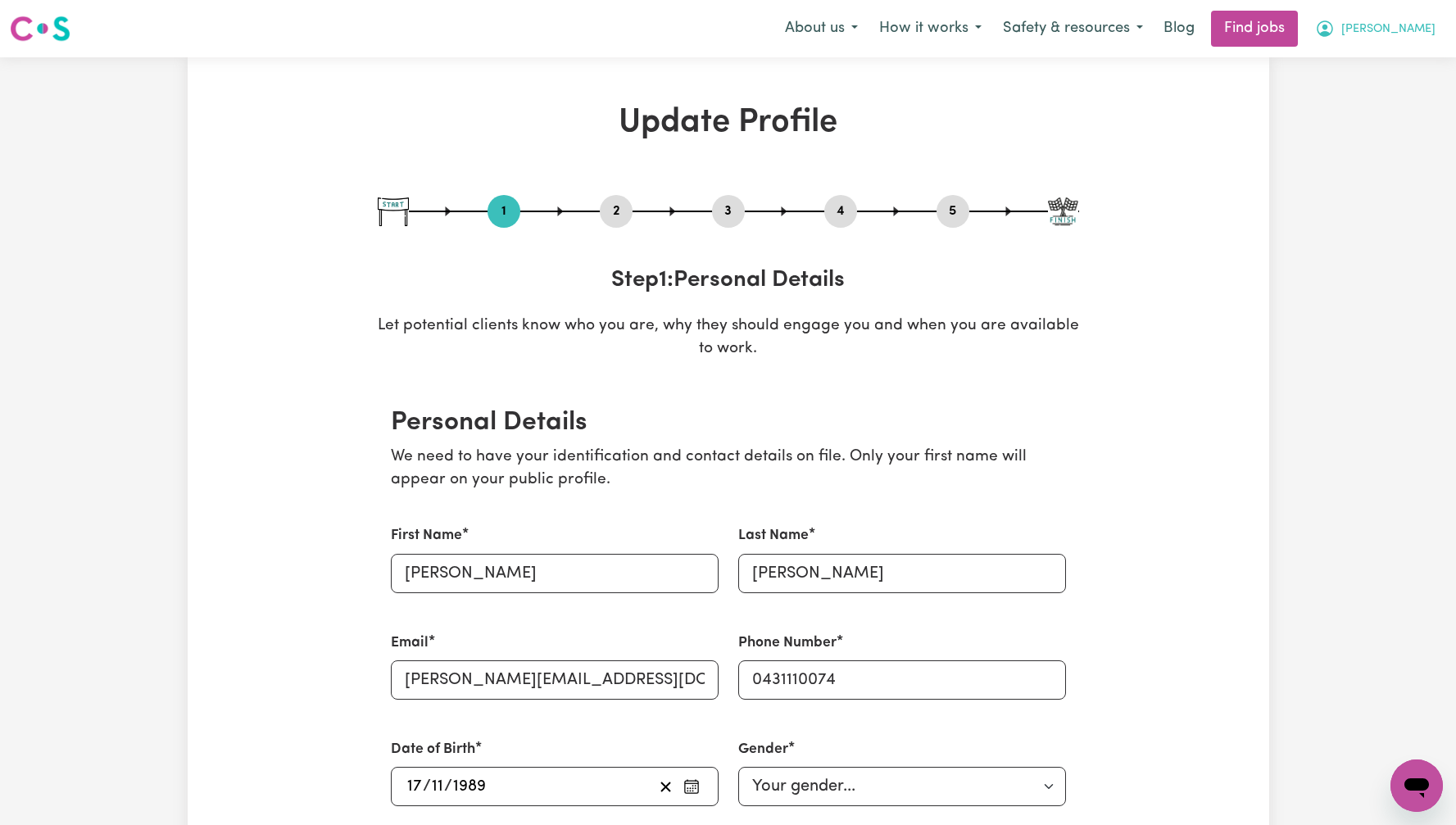
click at [1429, 37] on span "[PERSON_NAME]" at bounding box center [1388, 30] width 94 height 18
click at [1422, 88] on link "My Dashboard" at bounding box center [1380, 94] width 130 height 31
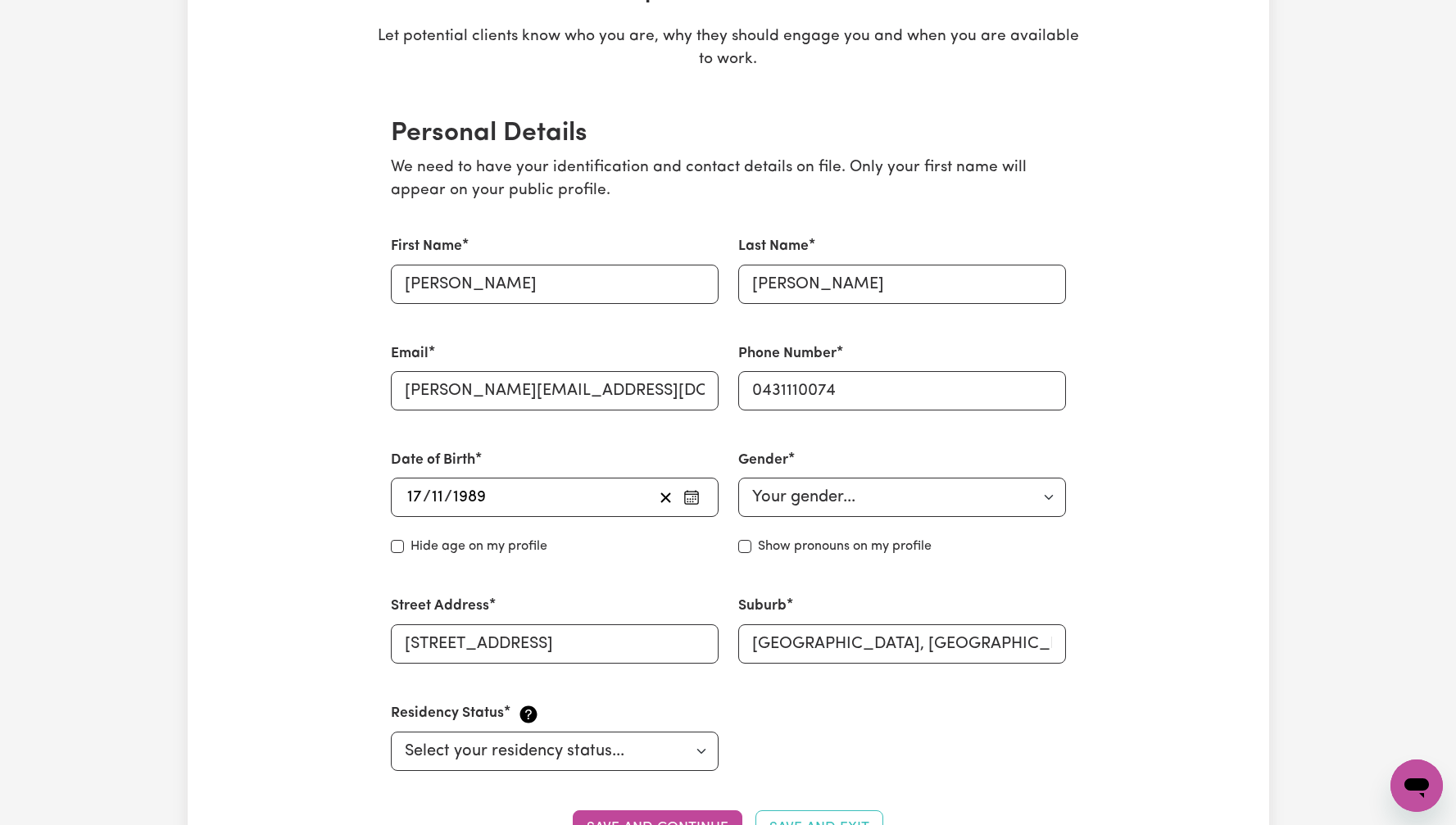
scroll to position [374, 0]
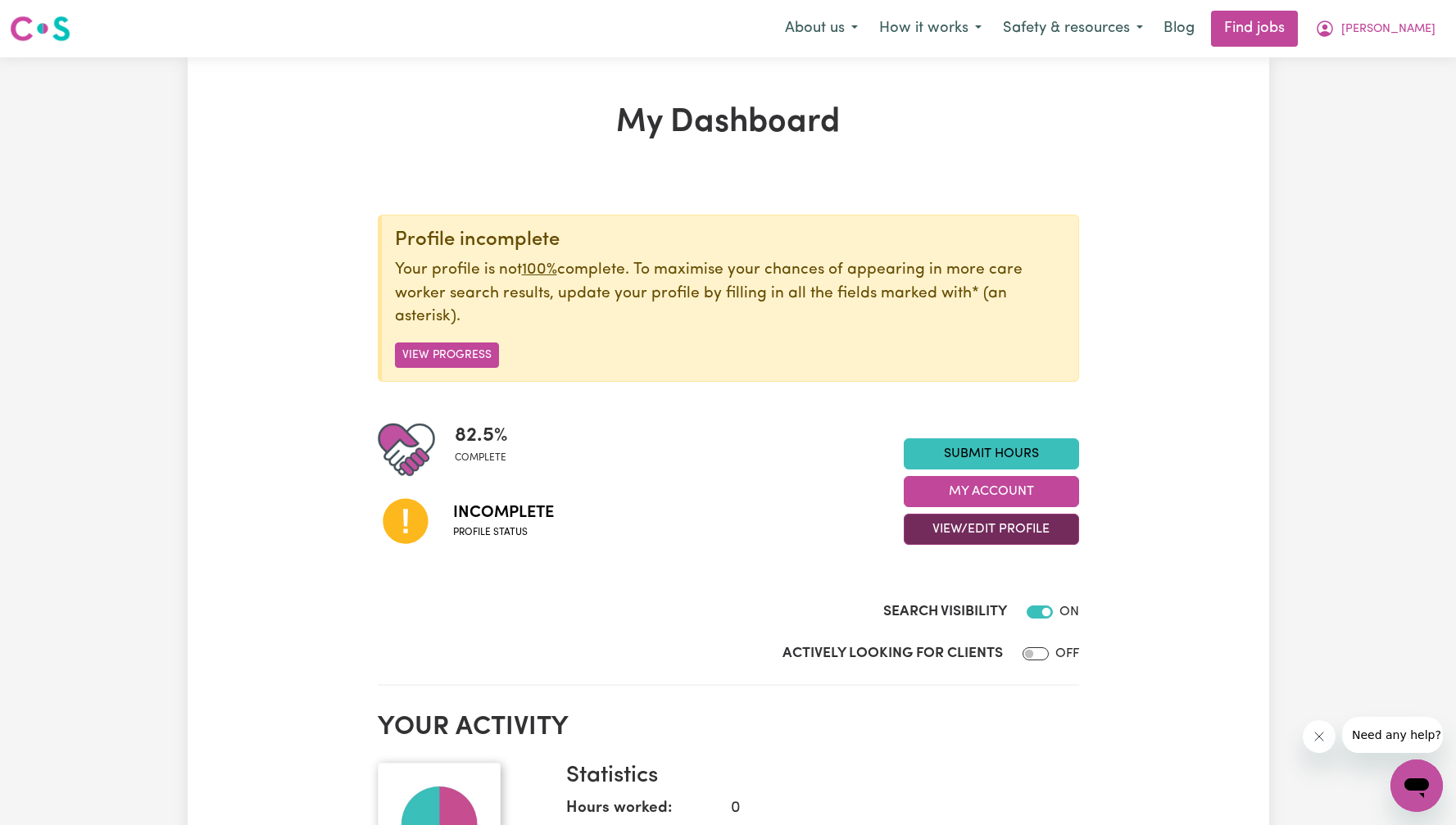
click at [967, 526] on button "View/Edit Profile" at bounding box center [991, 528] width 175 height 31
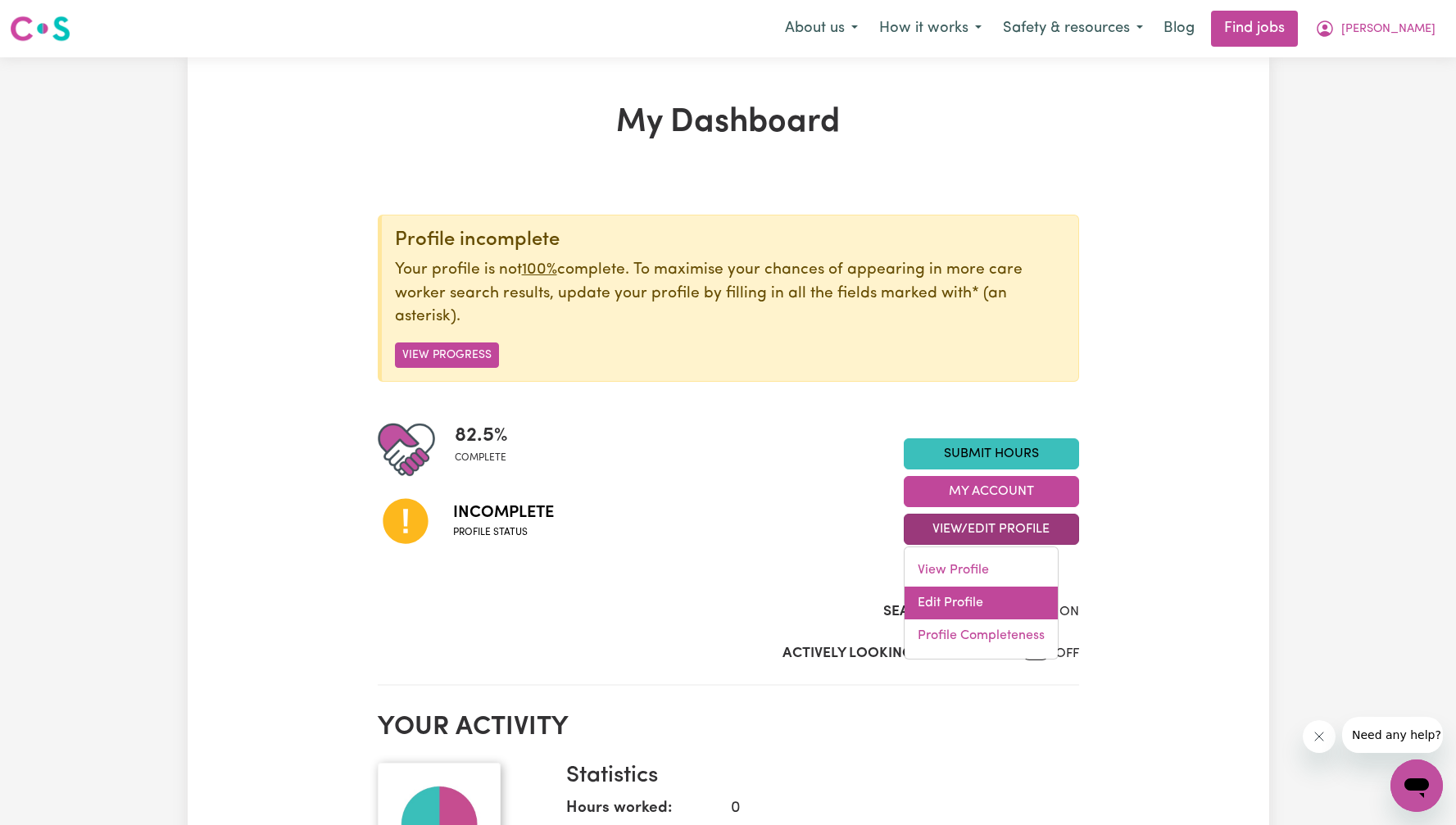
click at [986, 618] on link "Edit Profile" at bounding box center [981, 602] width 153 height 32
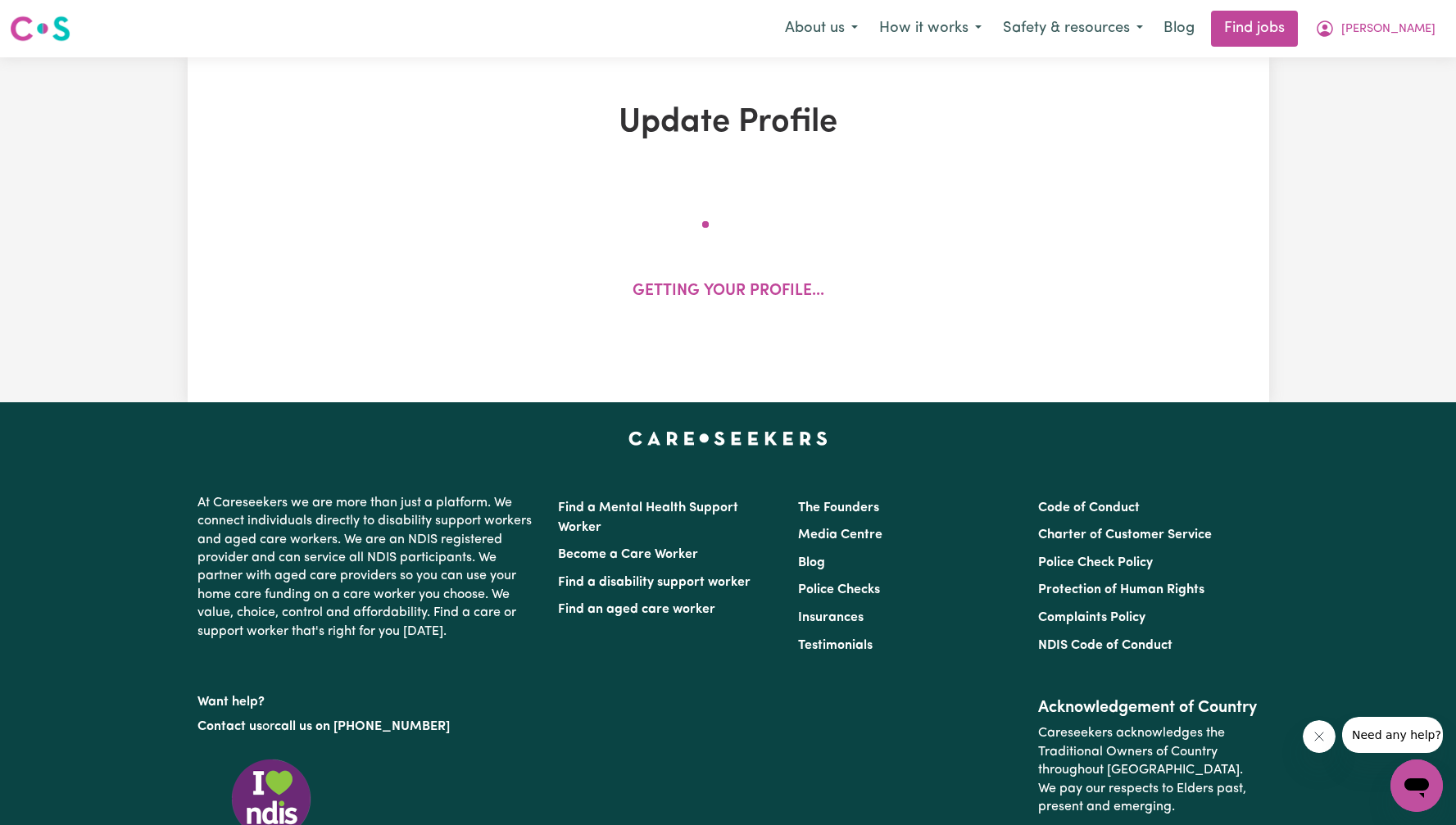
select select "[DEMOGRAPHIC_DATA]"
select select "[DEMOGRAPHIC_DATA] Citizen"
select select "Studying a healthcare related degree or qualification"
select select "75"
select select "100"
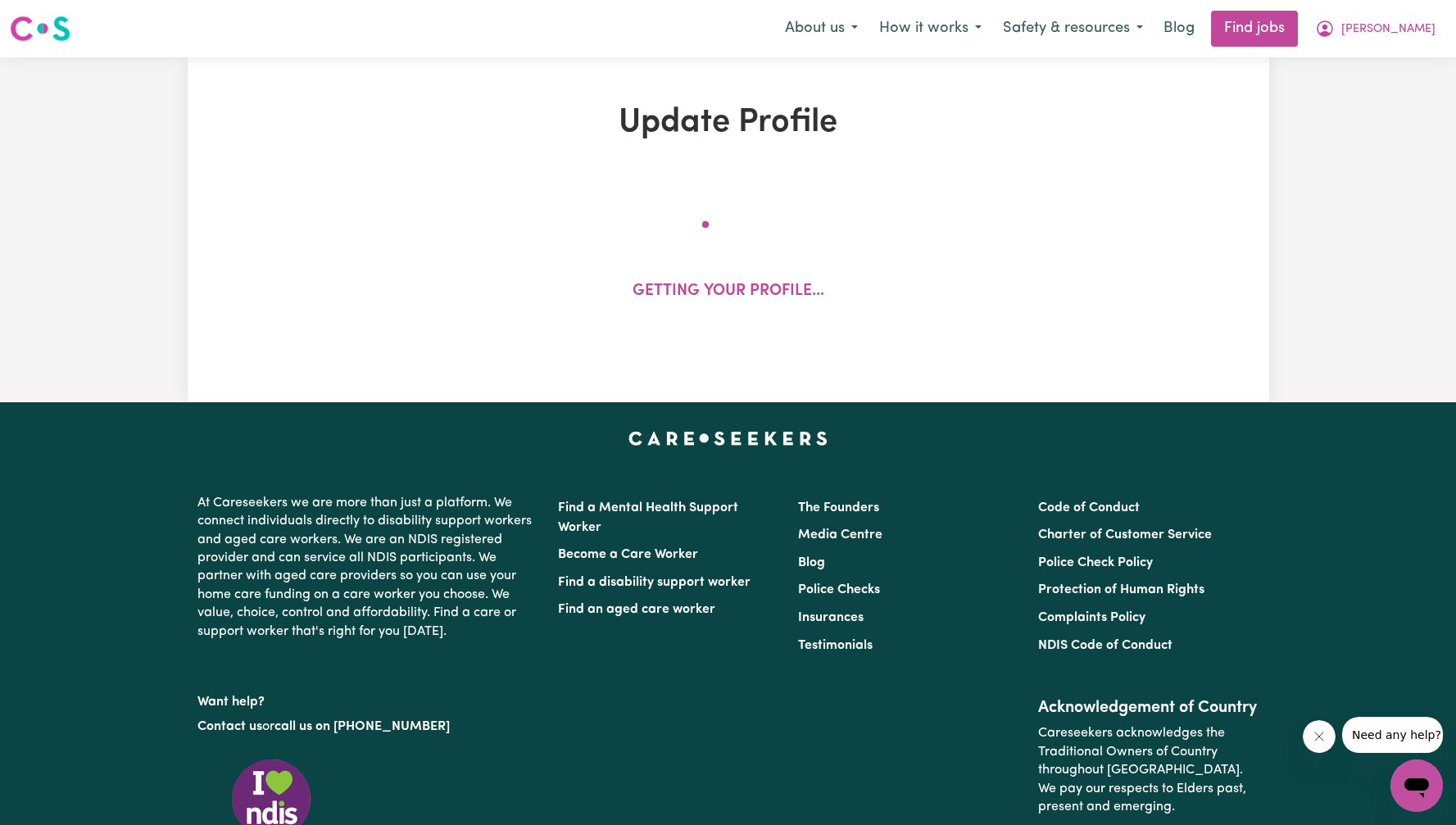
select select "150"
select select "160"
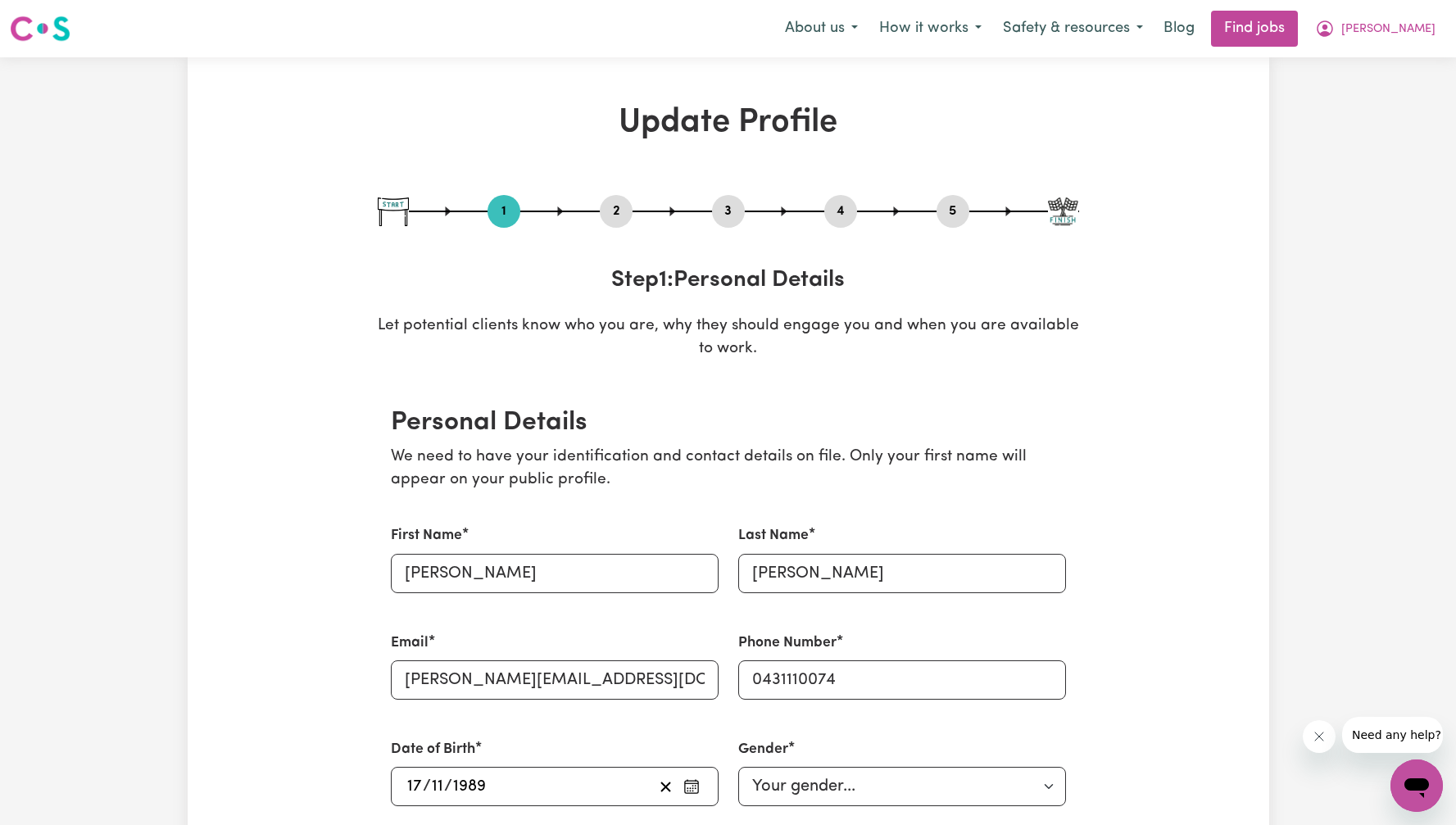
scroll to position [248, 0]
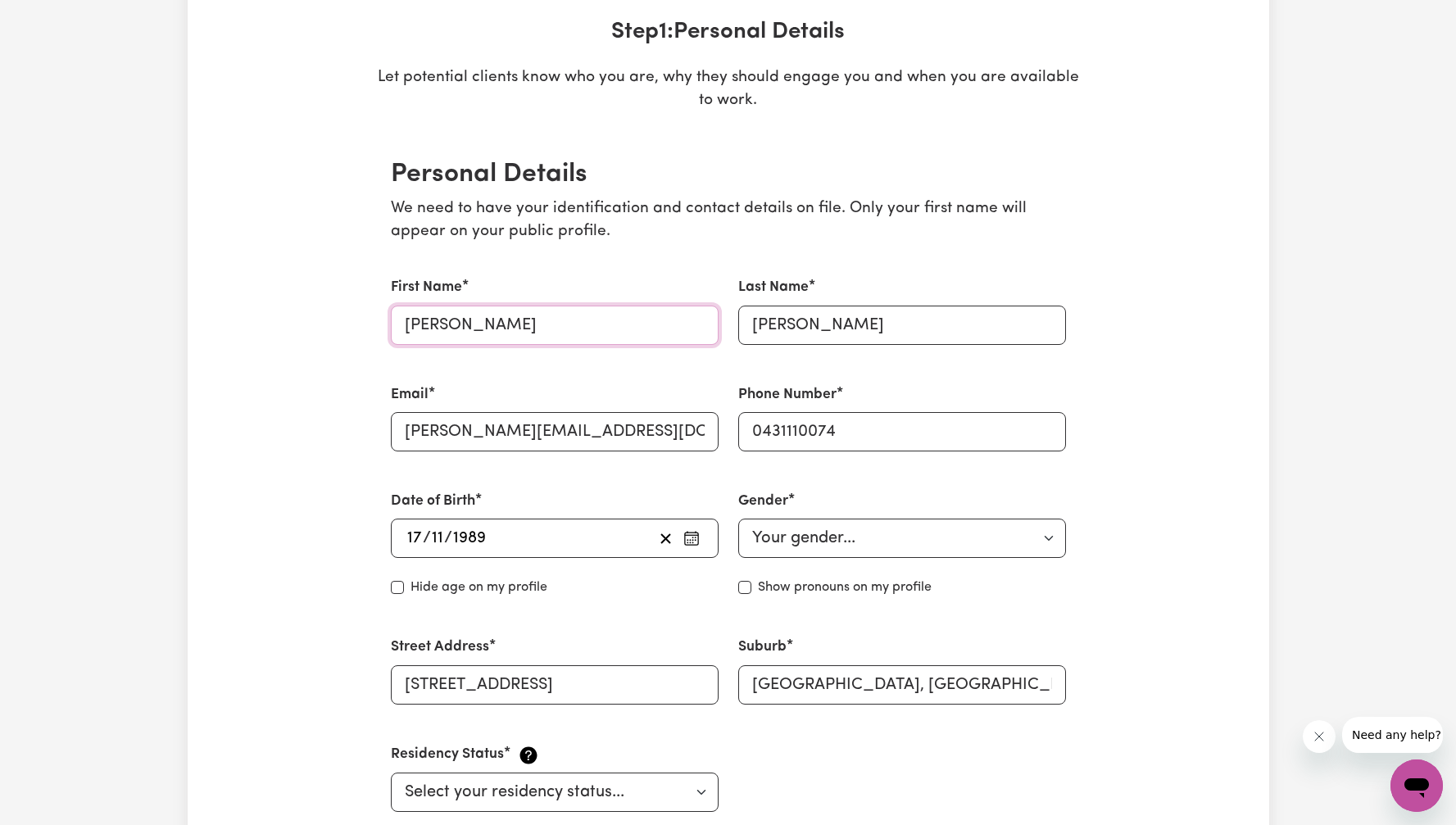
click at [534, 320] on input "[PERSON_NAME]" at bounding box center [554, 325] width 327 height 39
click at [863, 327] on input "[PERSON_NAME]" at bounding box center [902, 325] width 327 height 39
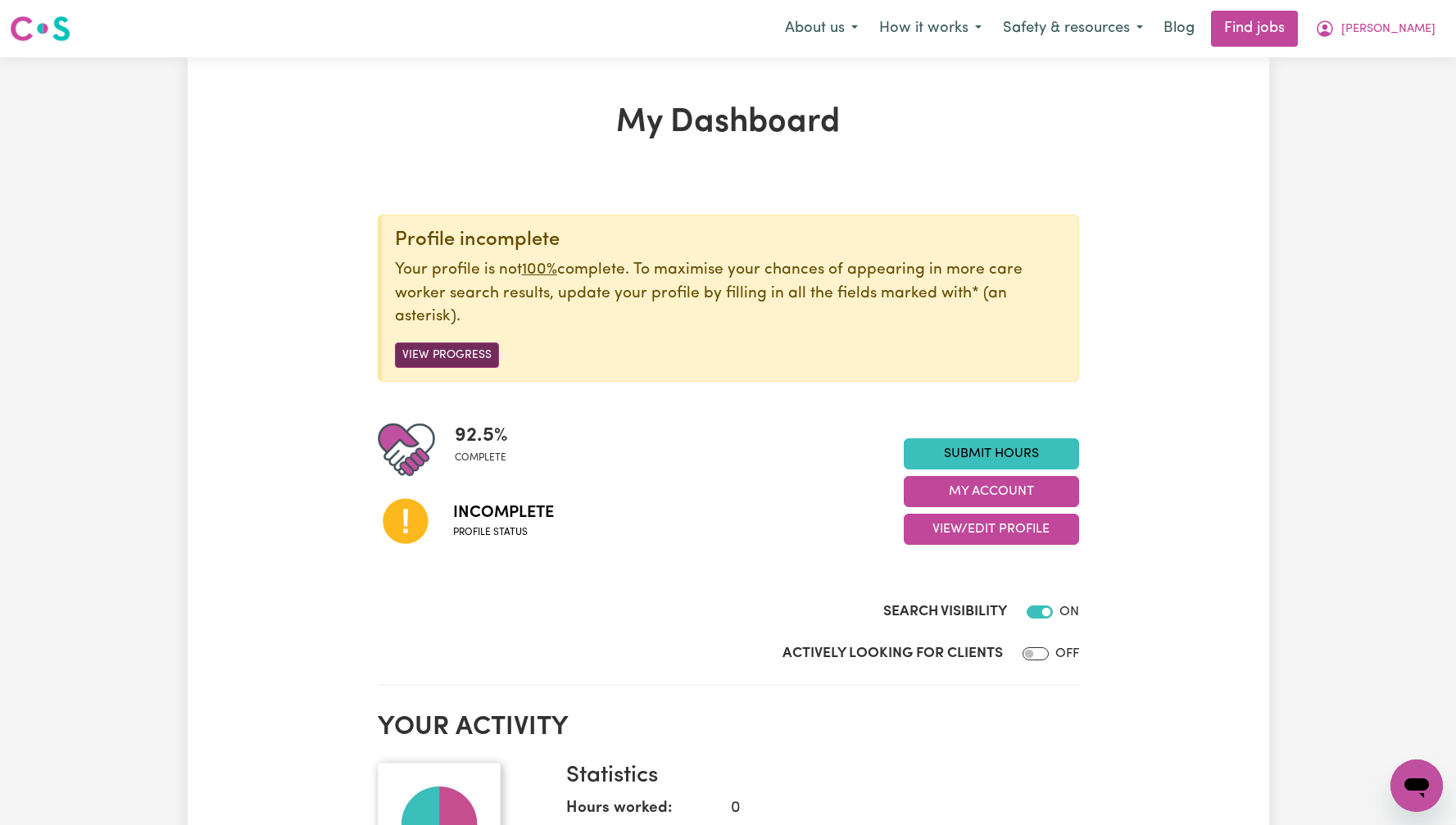
click at [472, 345] on button "View Progress" at bounding box center [446, 355] width 104 height 26
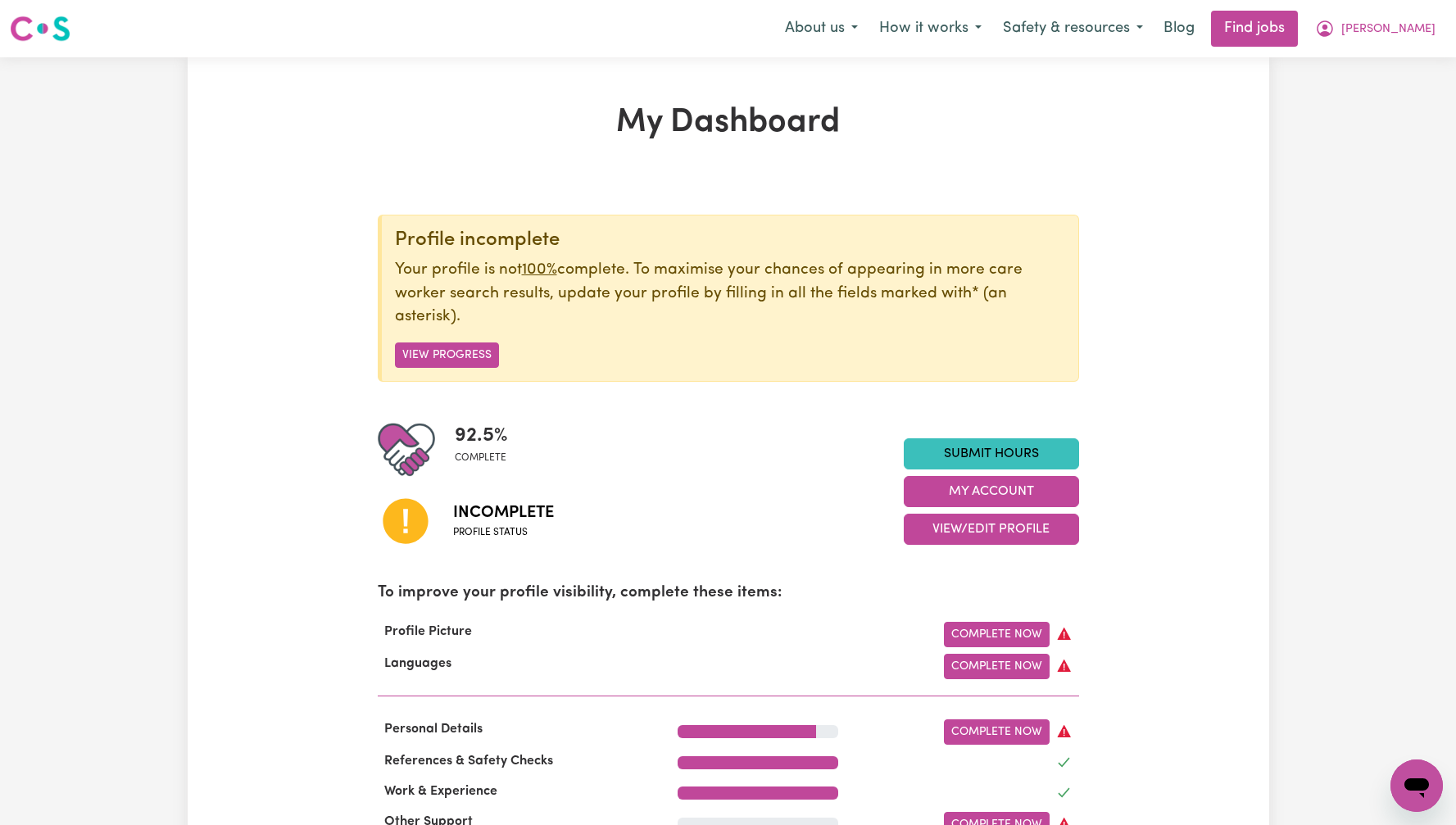
scroll to position [347, 0]
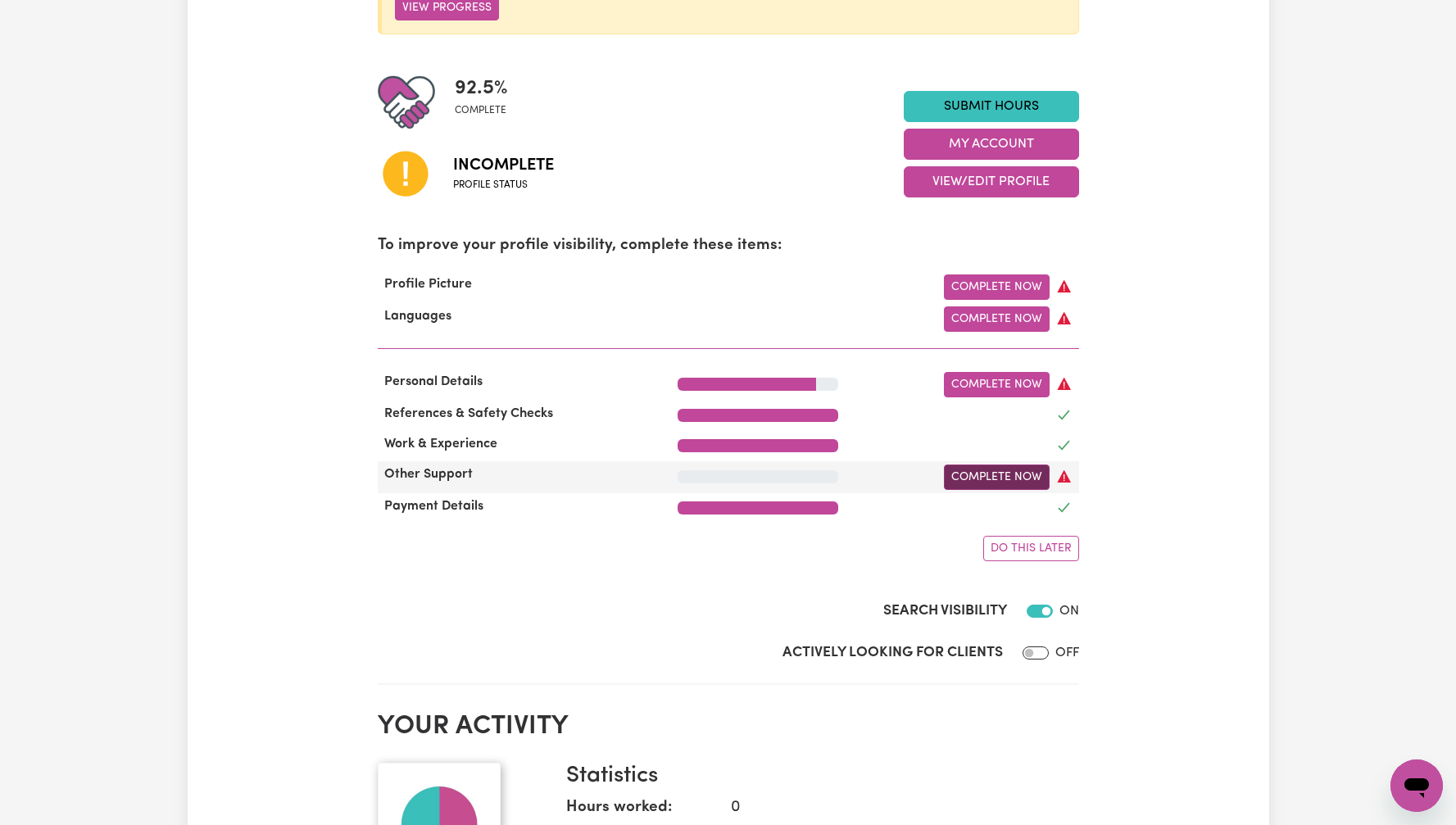
click at [967, 475] on link "Complete Now" at bounding box center [996, 477] width 106 height 26
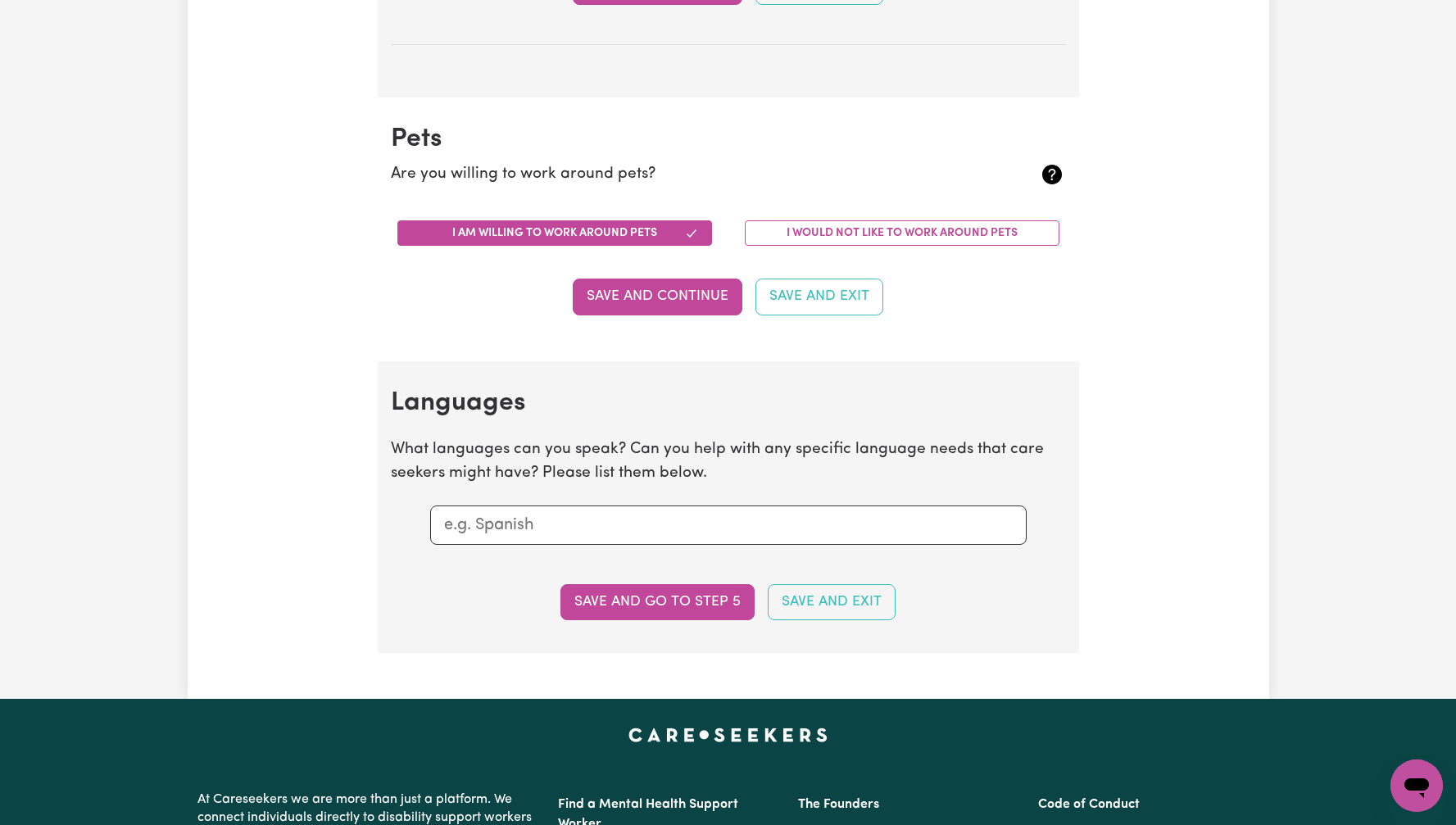
scroll to position [1604, 0]
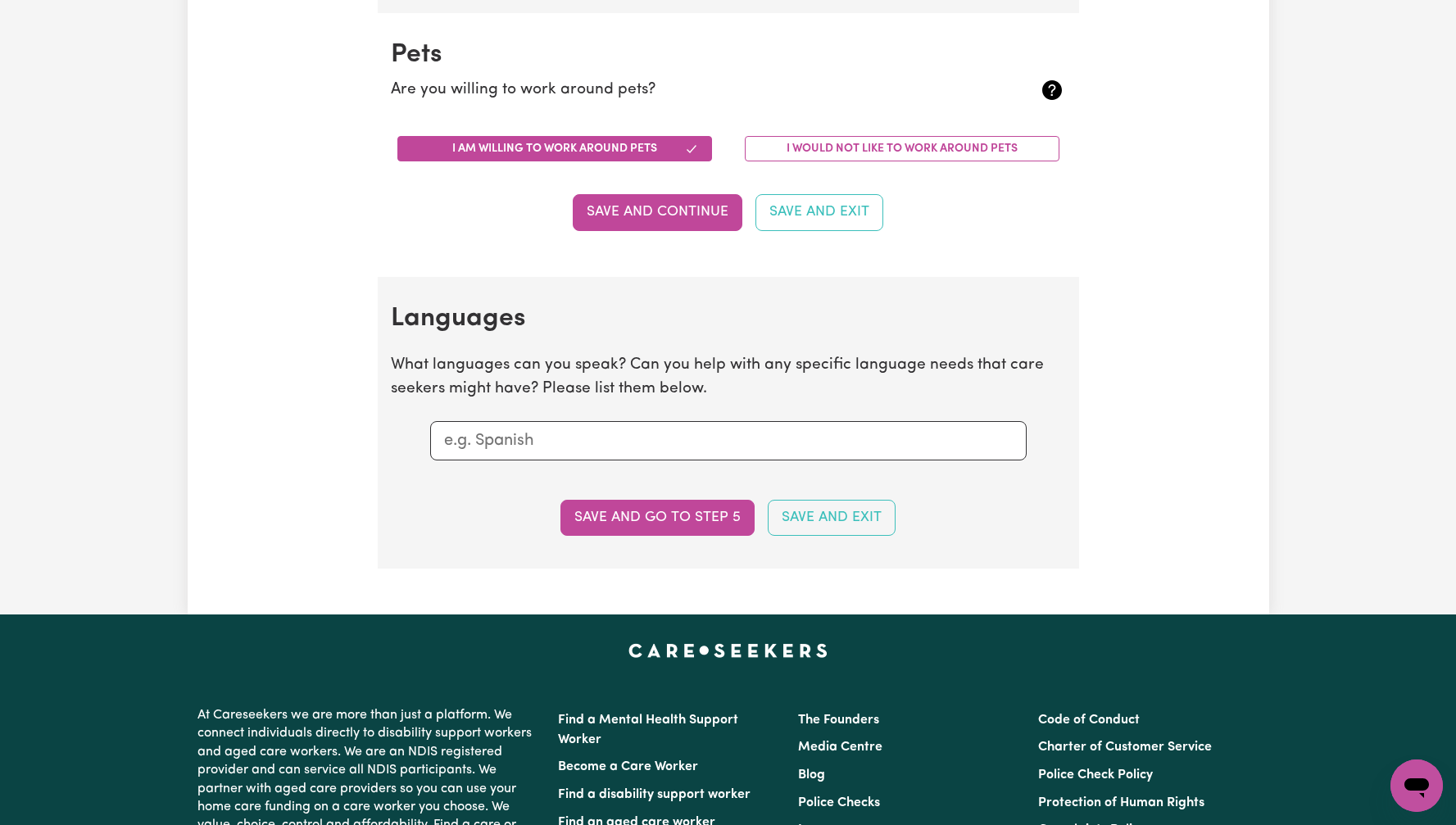
click at [618, 431] on input "text" at bounding box center [728, 441] width 568 height 25
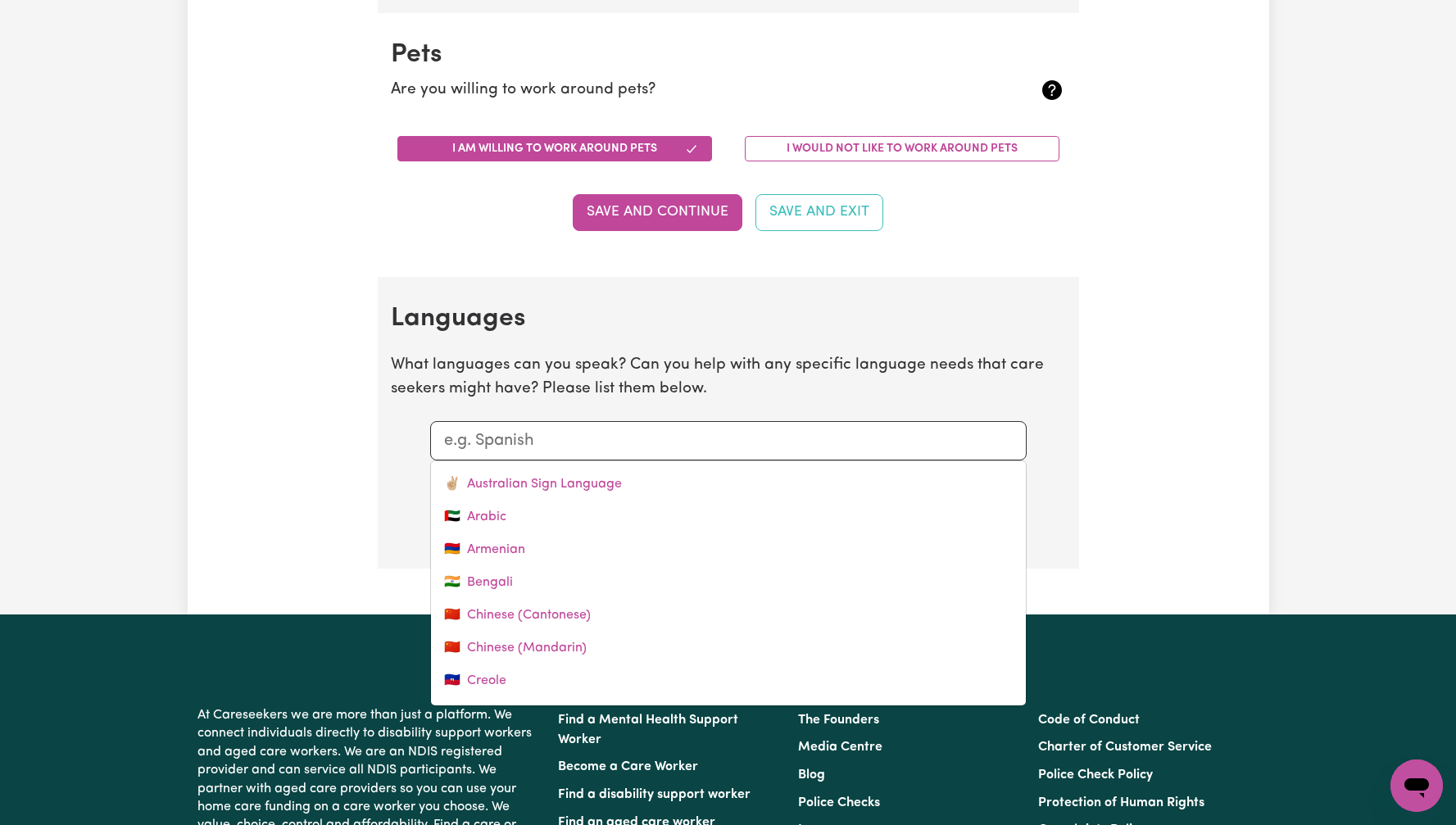
click at [1050, 412] on section "Languages What languages can you speak? Can you help with any specific language…" at bounding box center [729, 422] width 701 height 292
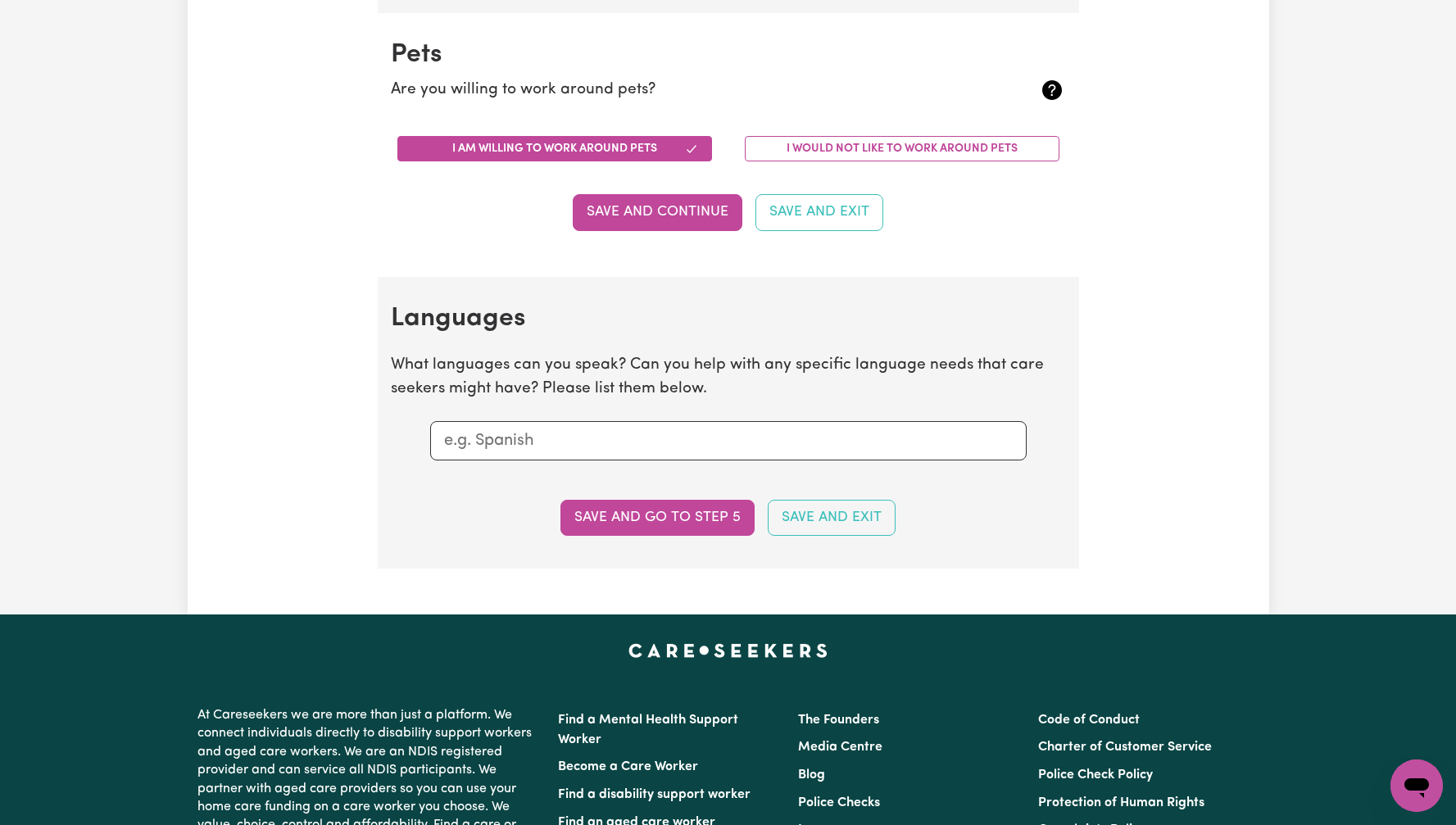
click at [551, 439] on input "text" at bounding box center [728, 441] width 568 height 25
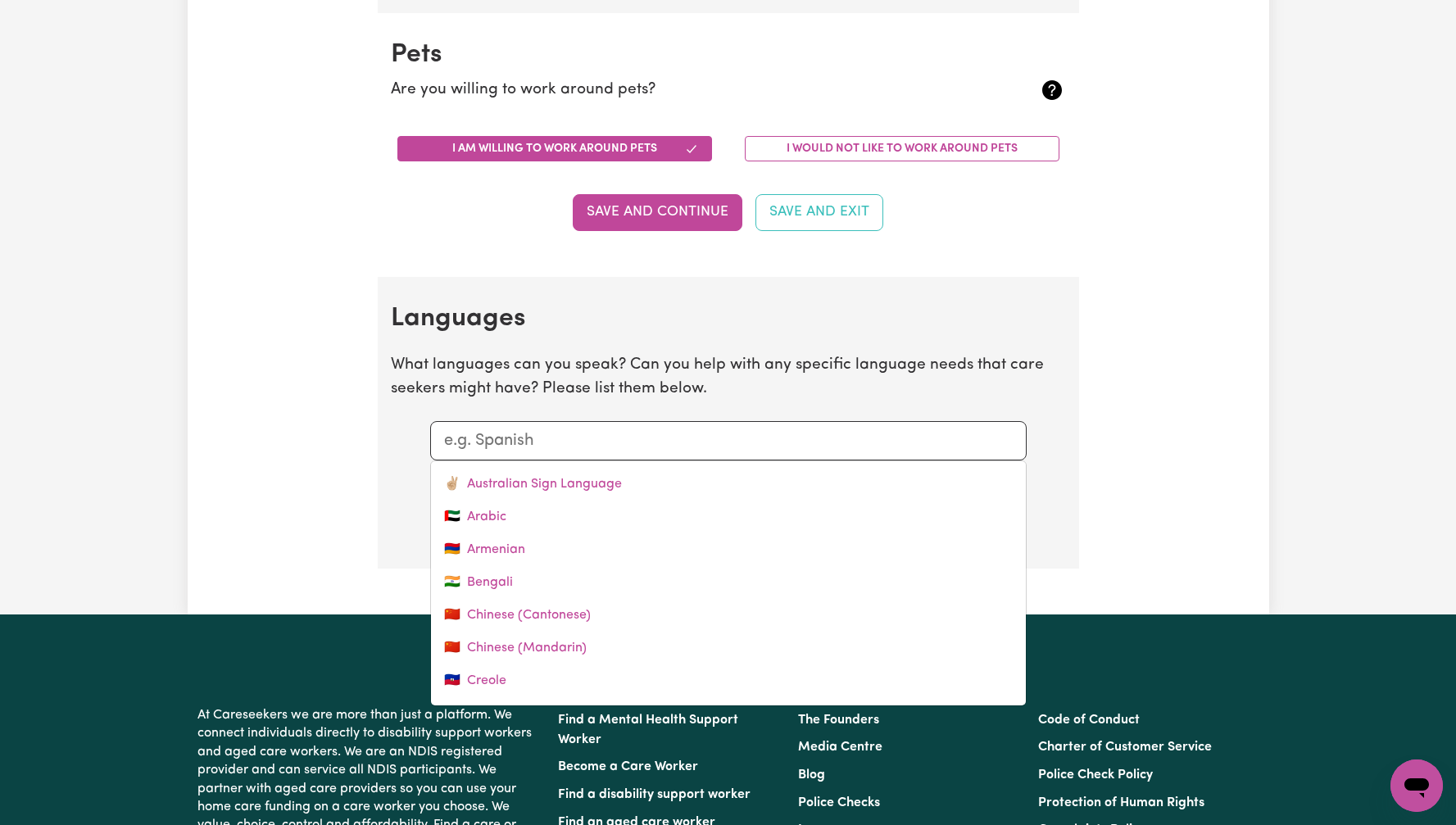
click at [396, 360] on p "What languages can you speak? Can you help with any specific language needs tha…" at bounding box center [728, 377] width 675 height 47
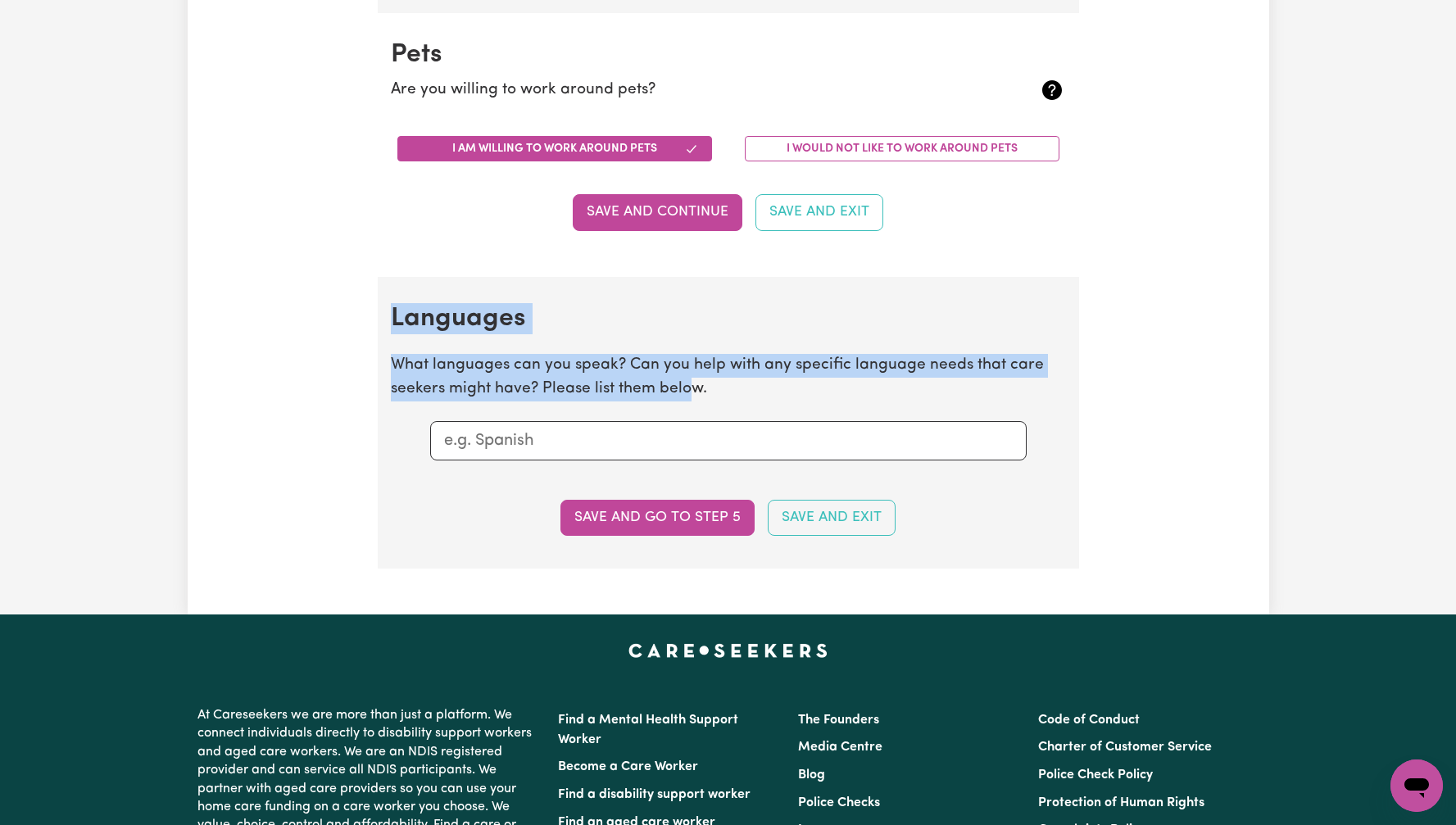
drag, startPoint x: 429, startPoint y: 338, endPoint x: 706, endPoint y: 394, distance: 282.6
click at [690, 395] on section "Languages What languages can you speak? Can you help with any specific language…" at bounding box center [729, 422] width 701 height 292
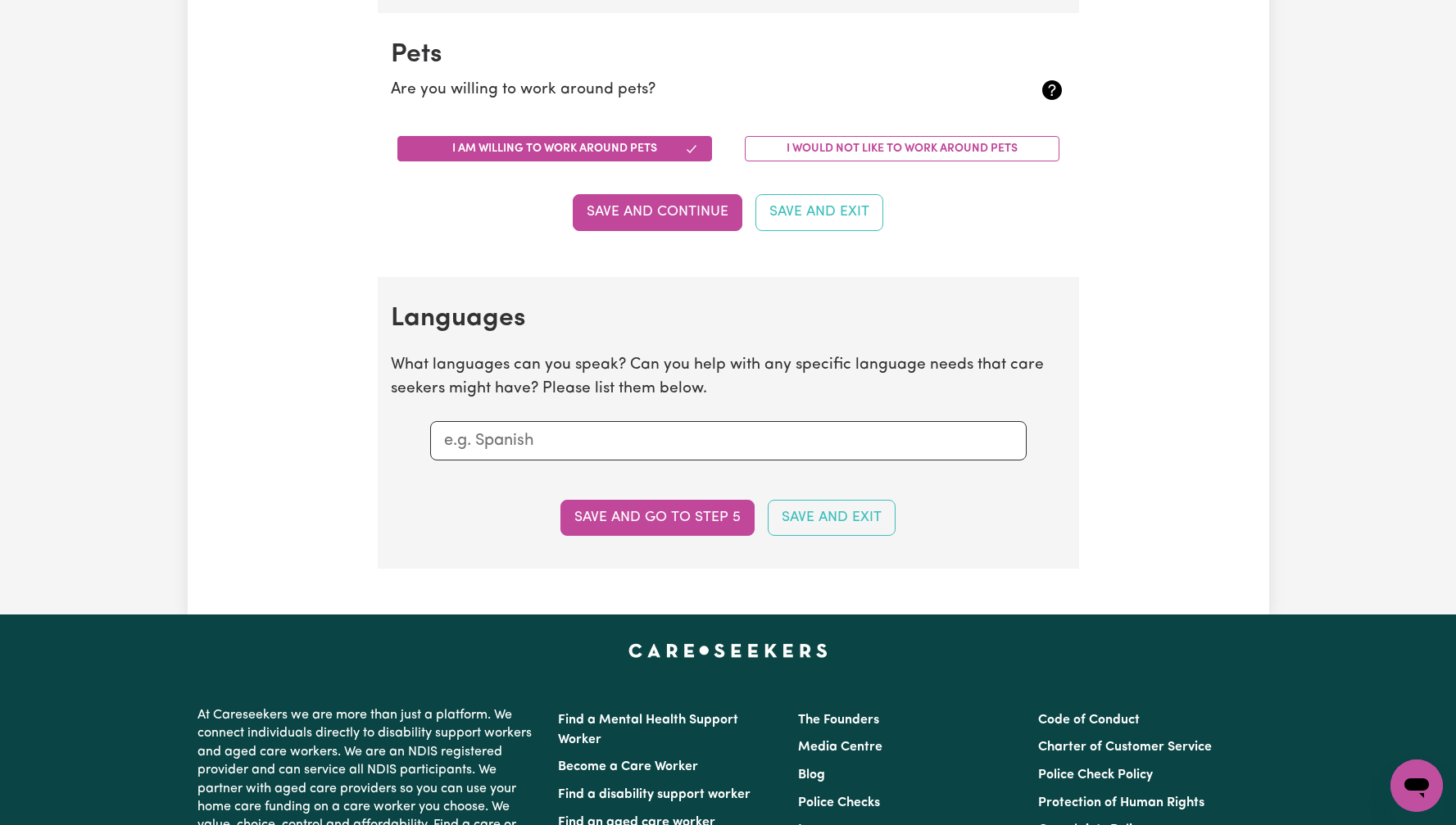
click at [710, 392] on p "What languages can you speak? Can you help with any specific language needs tha…" at bounding box center [728, 377] width 675 height 47
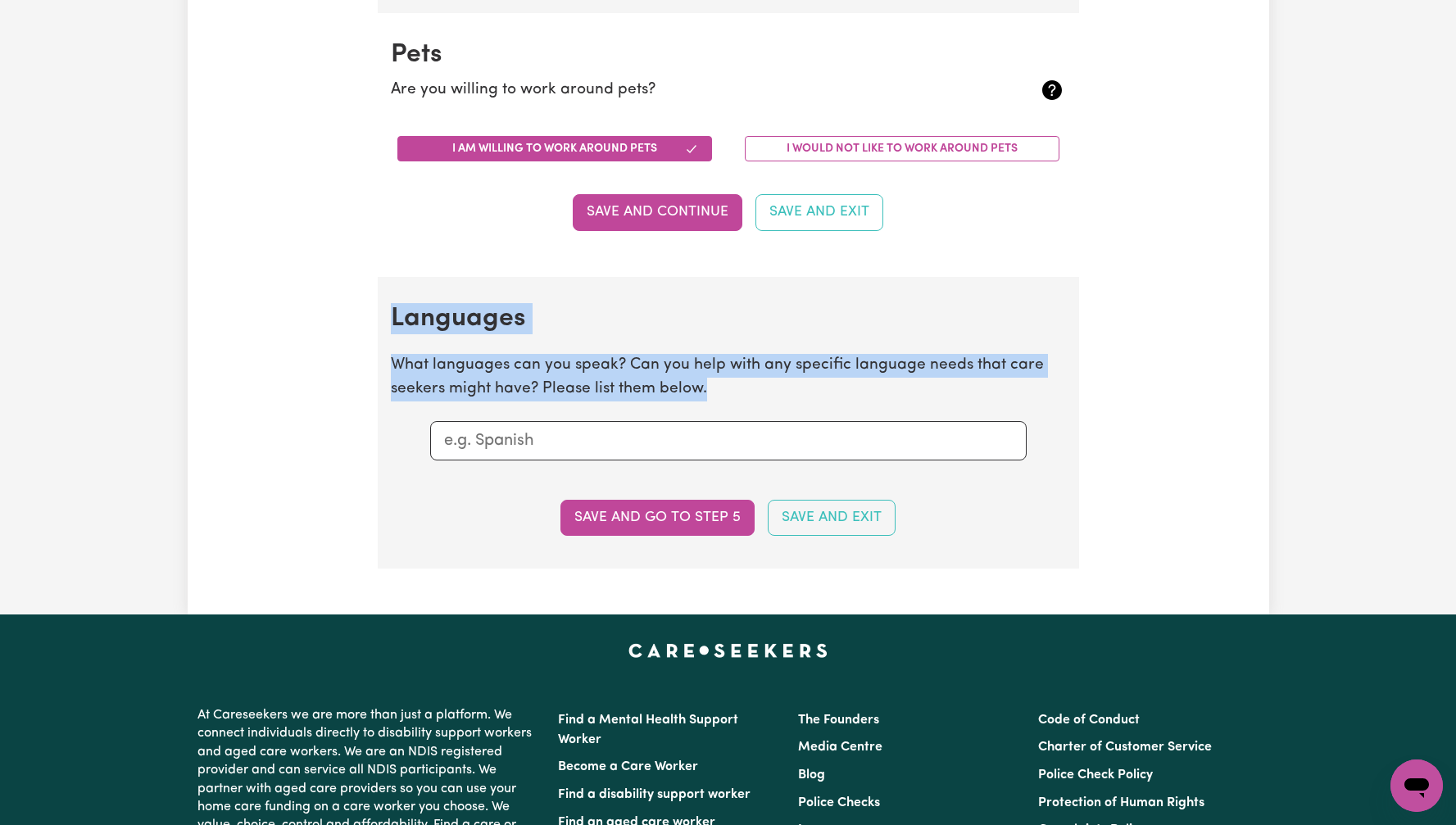
drag, startPoint x: 727, startPoint y: 393, endPoint x: 384, endPoint y: 314, distance: 352.0
click at [384, 314] on section "Languages What languages can you speak? Can you help with any specific language…" at bounding box center [729, 422] width 701 height 292
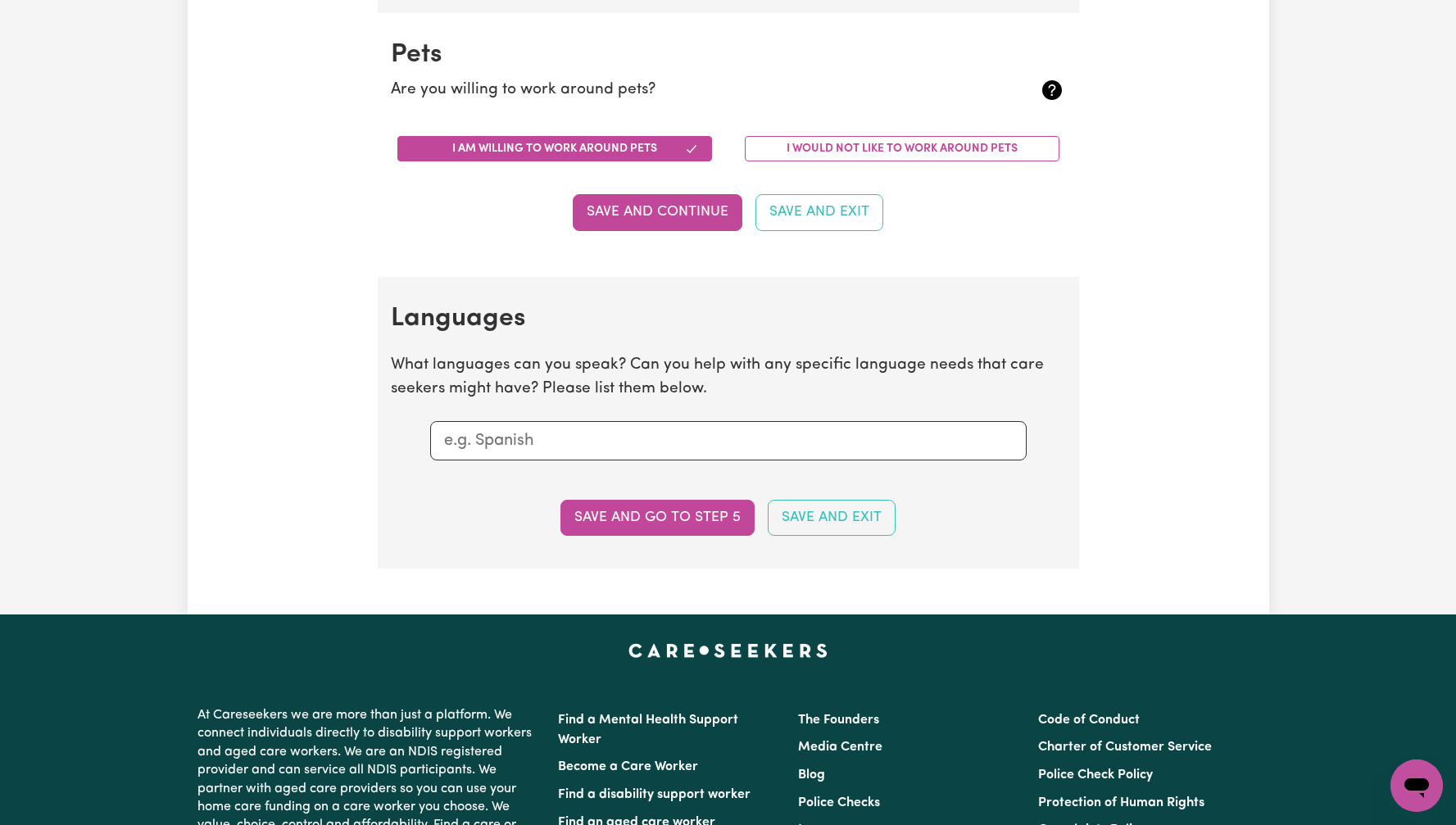
click at [504, 300] on section "Languages What languages can you speak? Can you help with any specific language…" at bounding box center [729, 422] width 701 height 292
click at [556, 443] on input "text" at bounding box center [728, 441] width 568 height 25
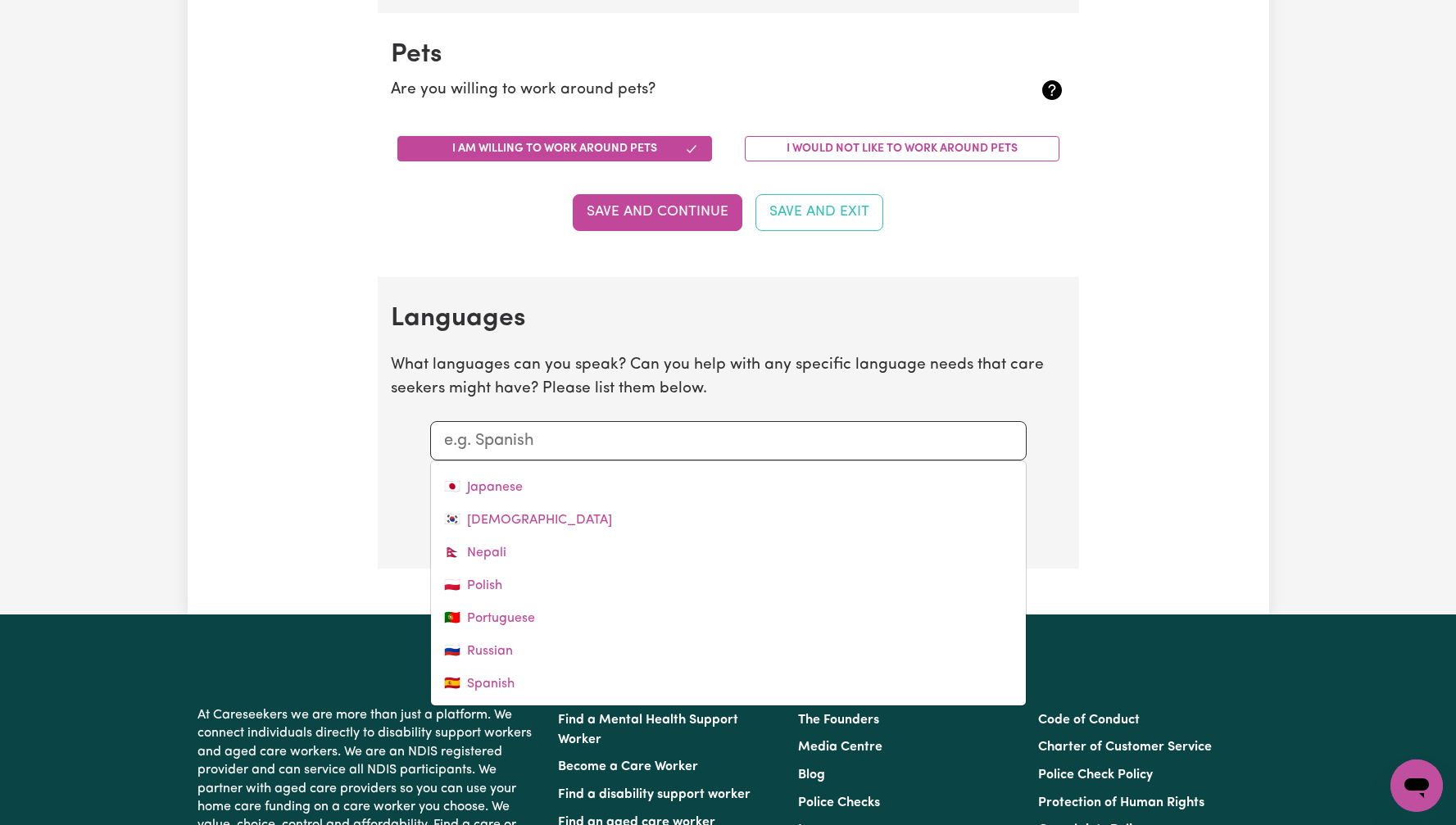
scroll to position [0, 0]
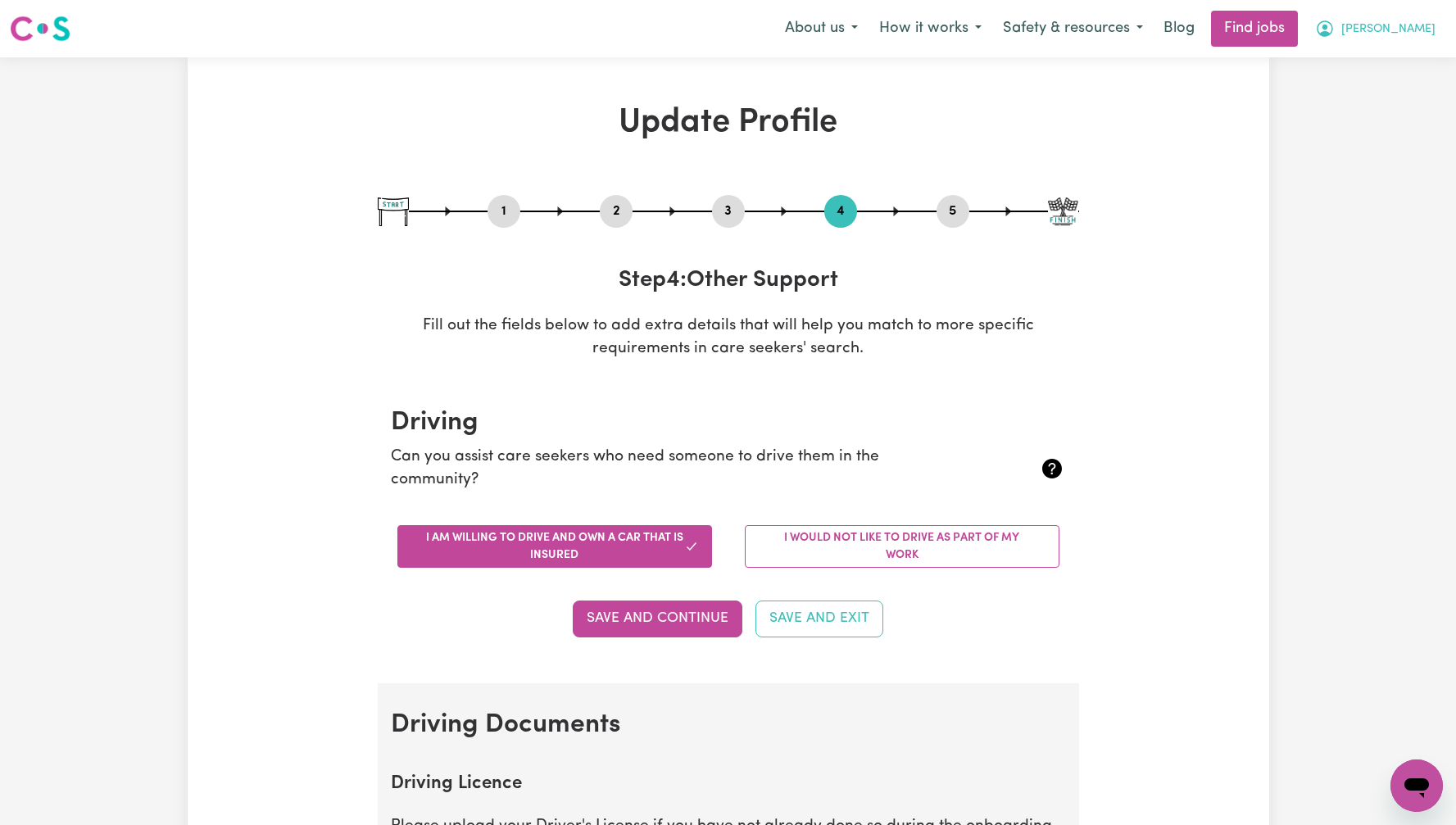
click at [1417, 35] on span "[PERSON_NAME]" at bounding box center [1388, 30] width 94 height 18
click at [1430, 86] on link "My Dashboard" at bounding box center [1380, 94] width 130 height 31
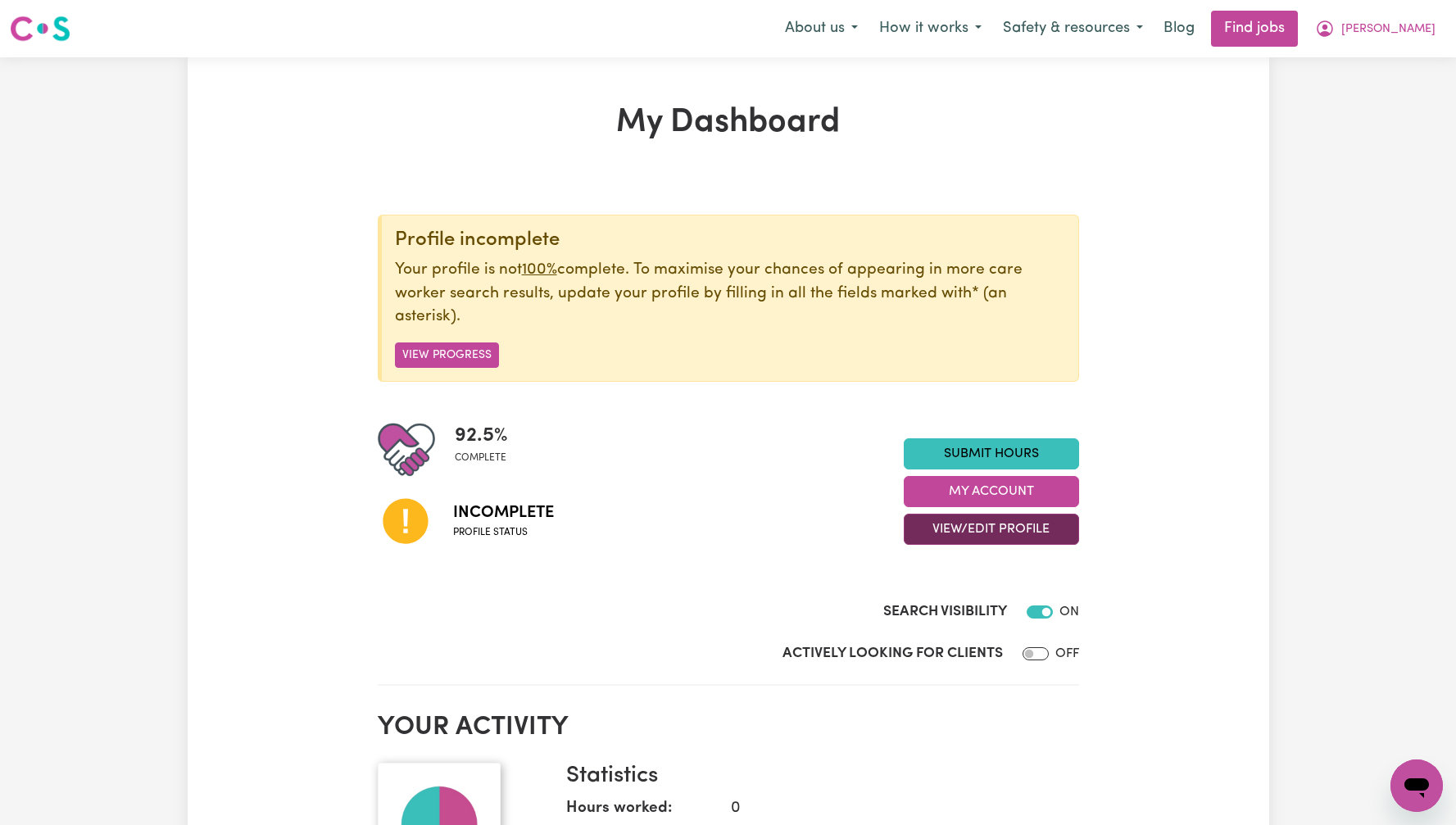
click at [940, 534] on button "View/Edit Profile" at bounding box center [991, 528] width 175 height 31
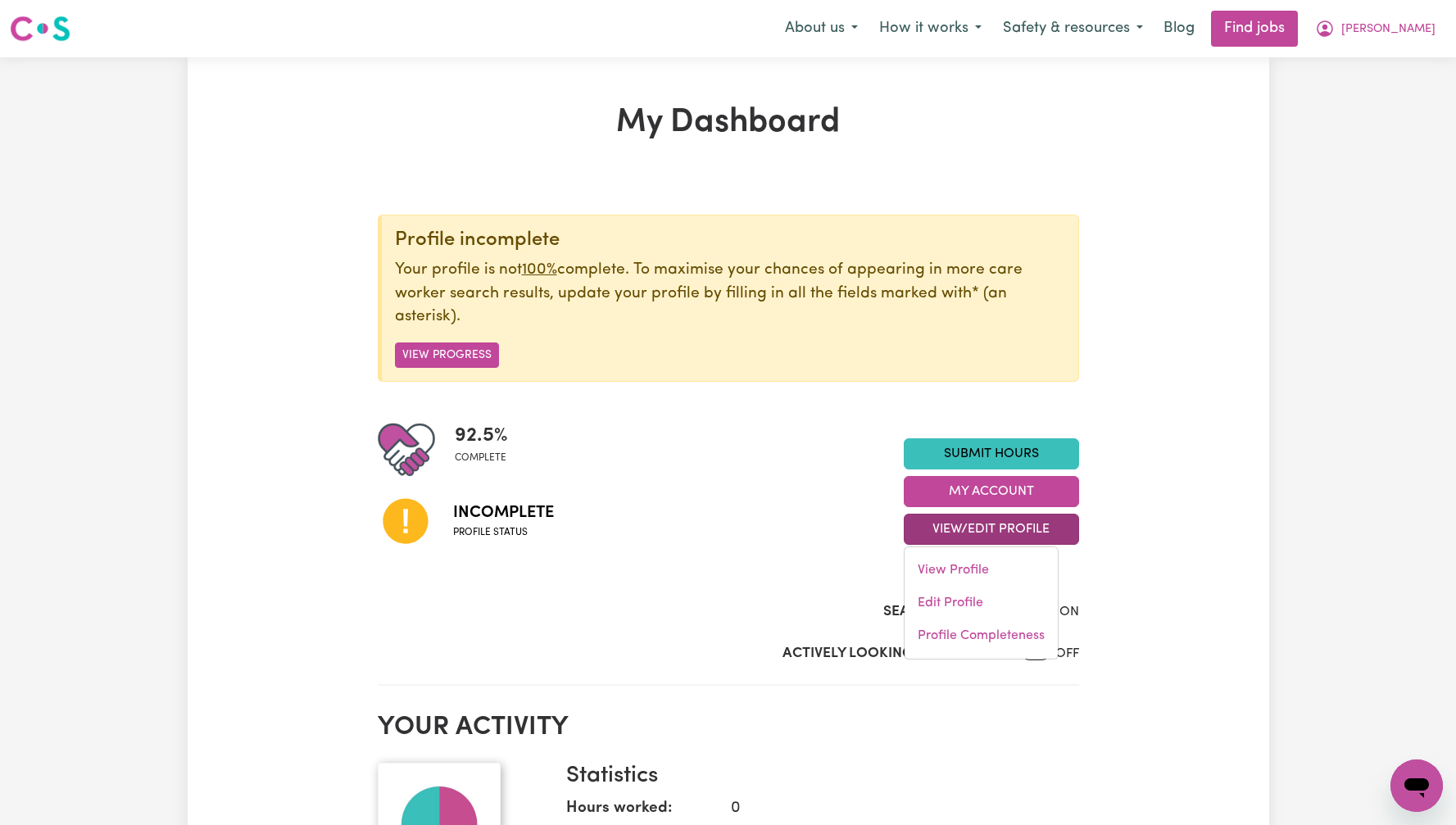
click at [607, 389] on div "Profile incomplete Your profile is not 100% complete. To maximise your chances …" at bounding box center [729, 388] width 701 height 347
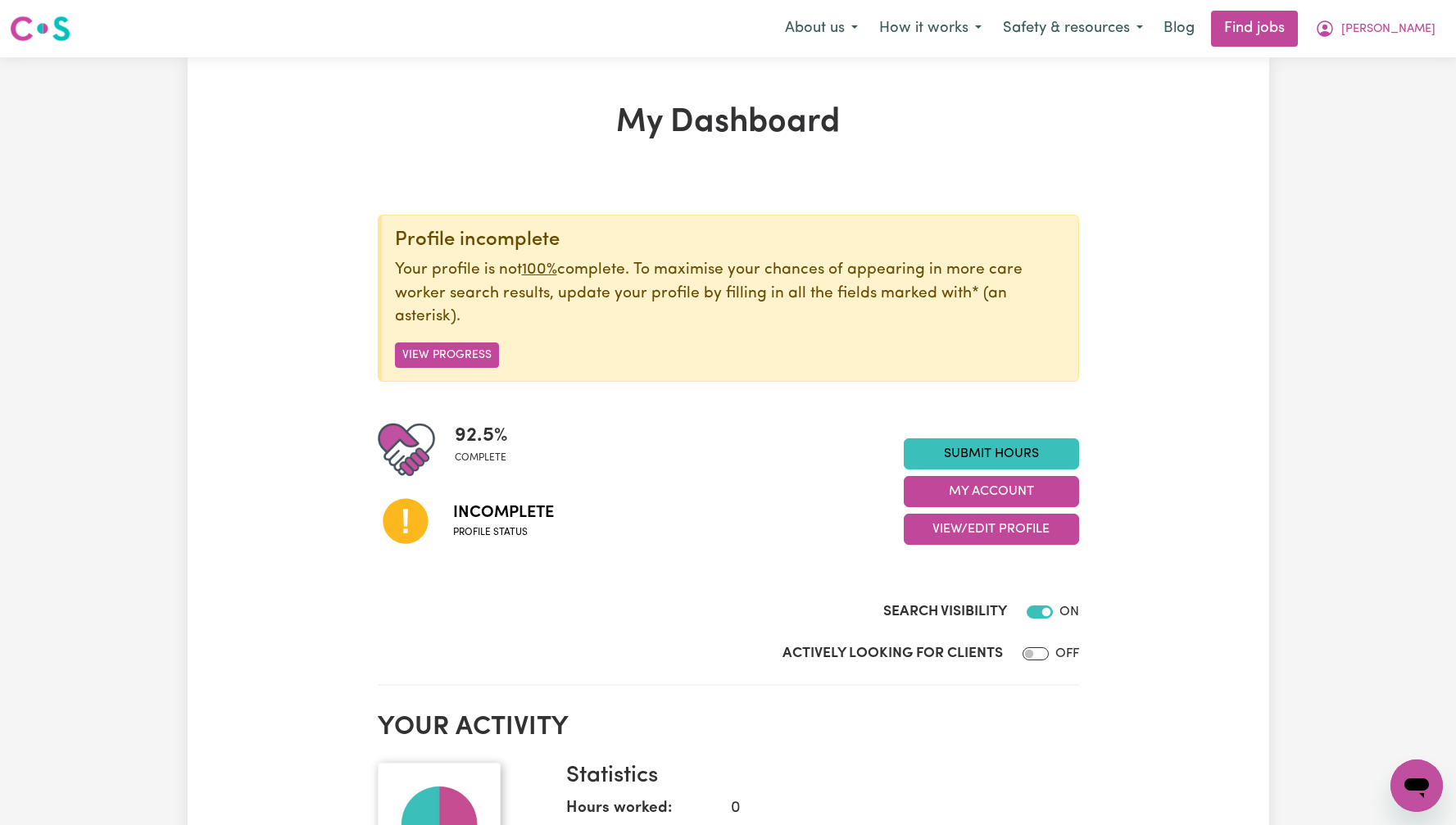
click at [707, 133] on h1 "My Dashboard" at bounding box center [729, 122] width 701 height 39
